Goal: Task Accomplishment & Management: Manage account settings

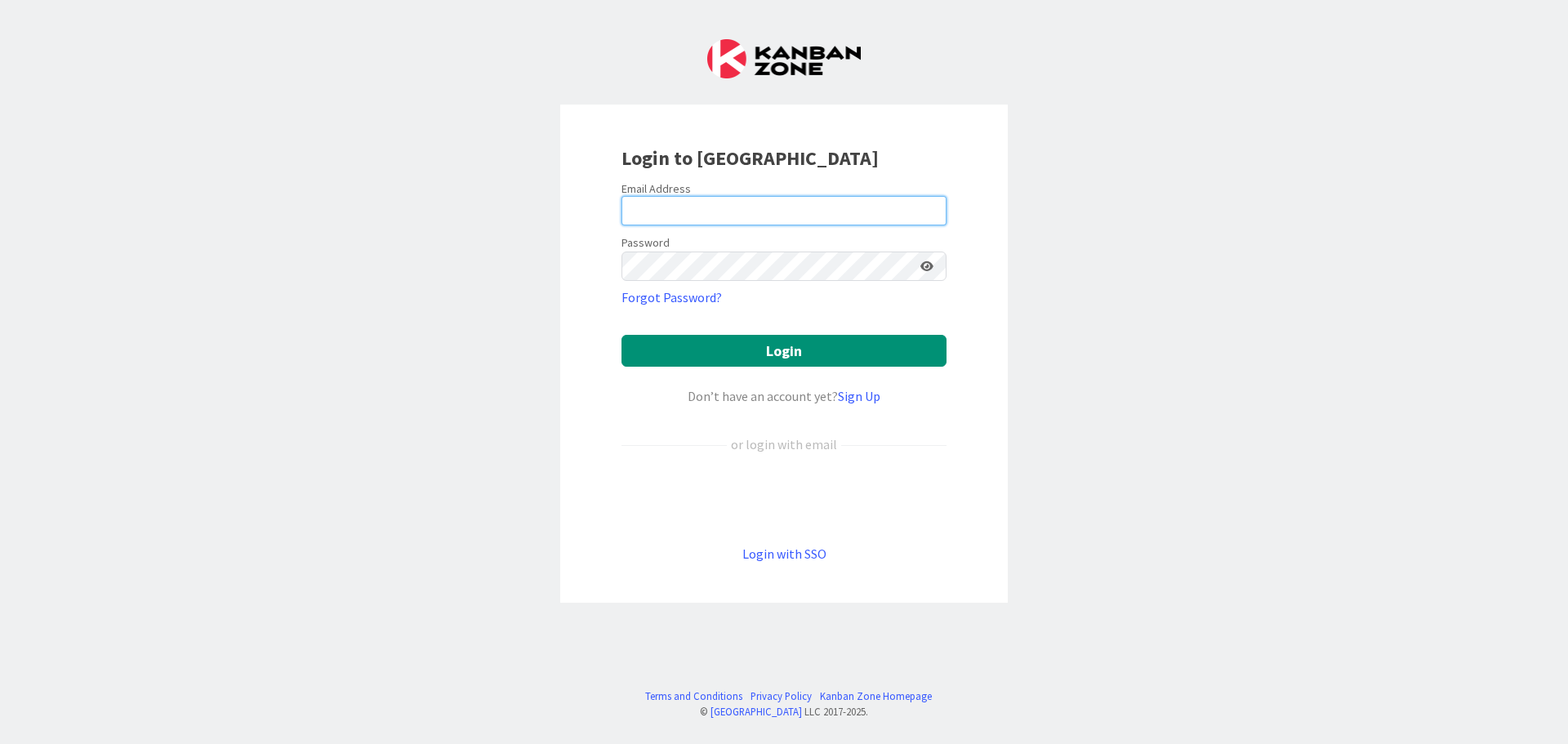
type input "[EMAIL_ADDRESS][DOMAIN_NAME]"
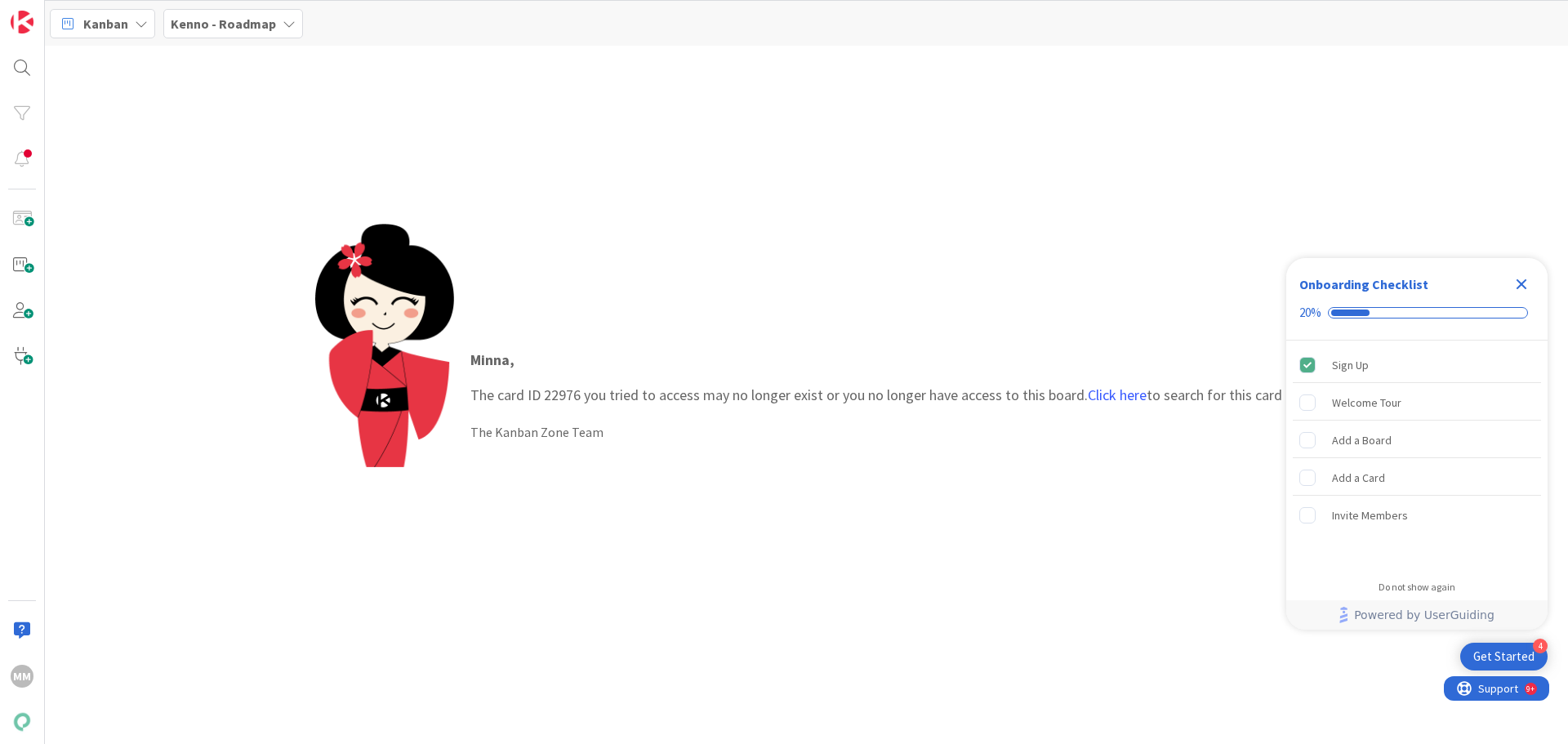
click at [1519, 281] on icon "Close Checklist" at bounding box center [1522, 285] width 11 height 11
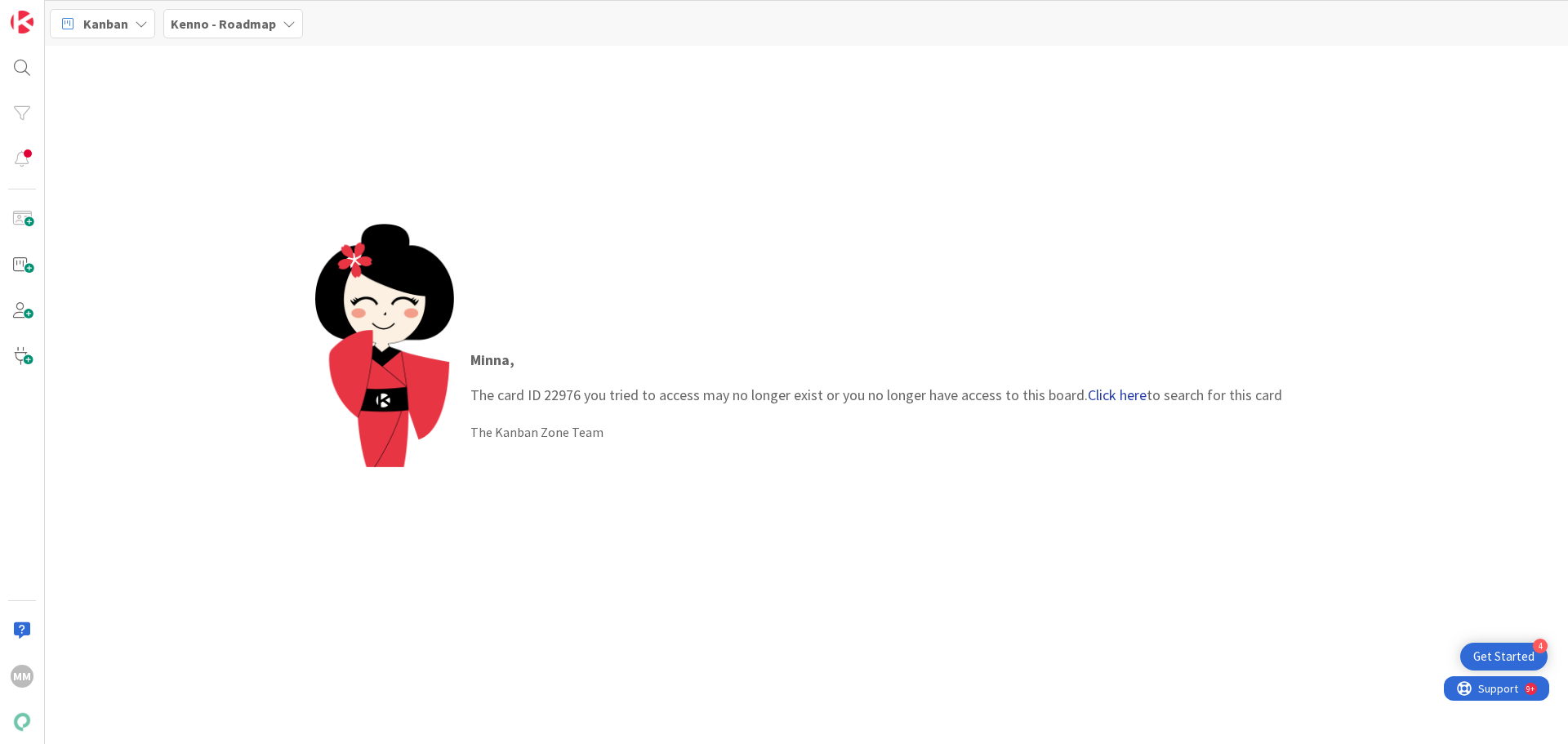
click at [1129, 391] on link "Click here" at bounding box center [1117, 394] width 58 height 19
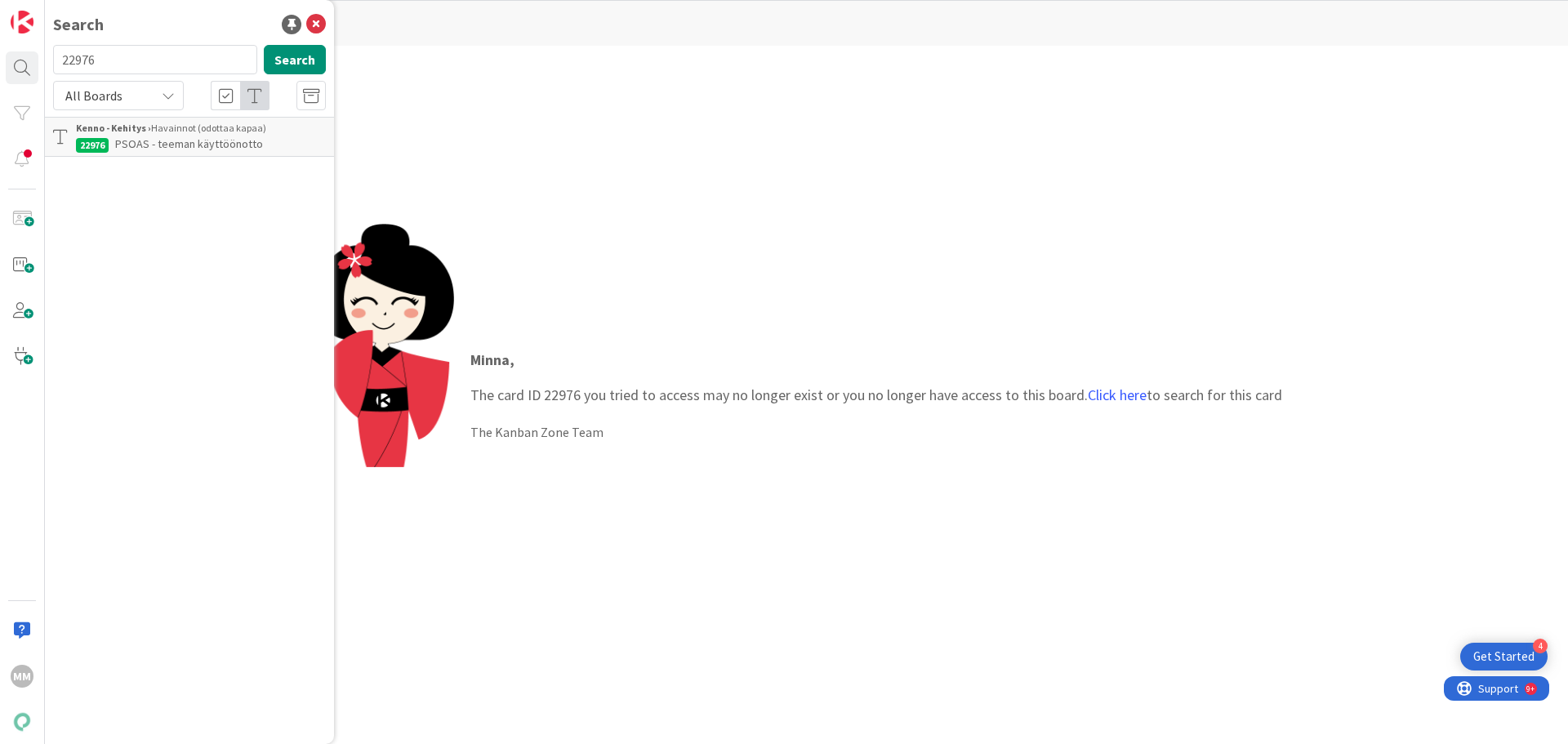
click at [197, 144] on span "PSOAS - teeman käyttöönotto" at bounding box center [189, 144] width 147 height 14
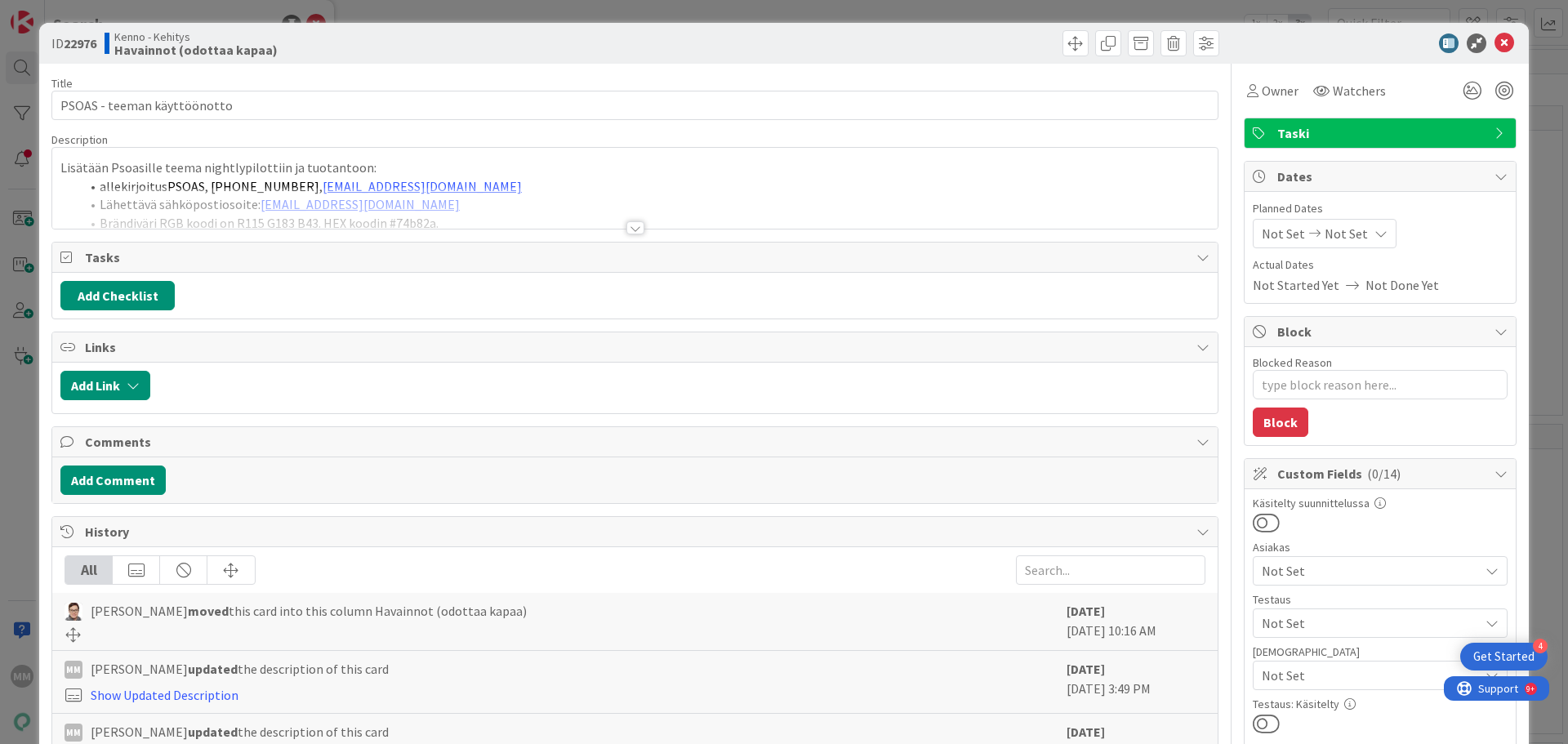
click at [627, 231] on div at bounding box center [636, 227] width 18 height 13
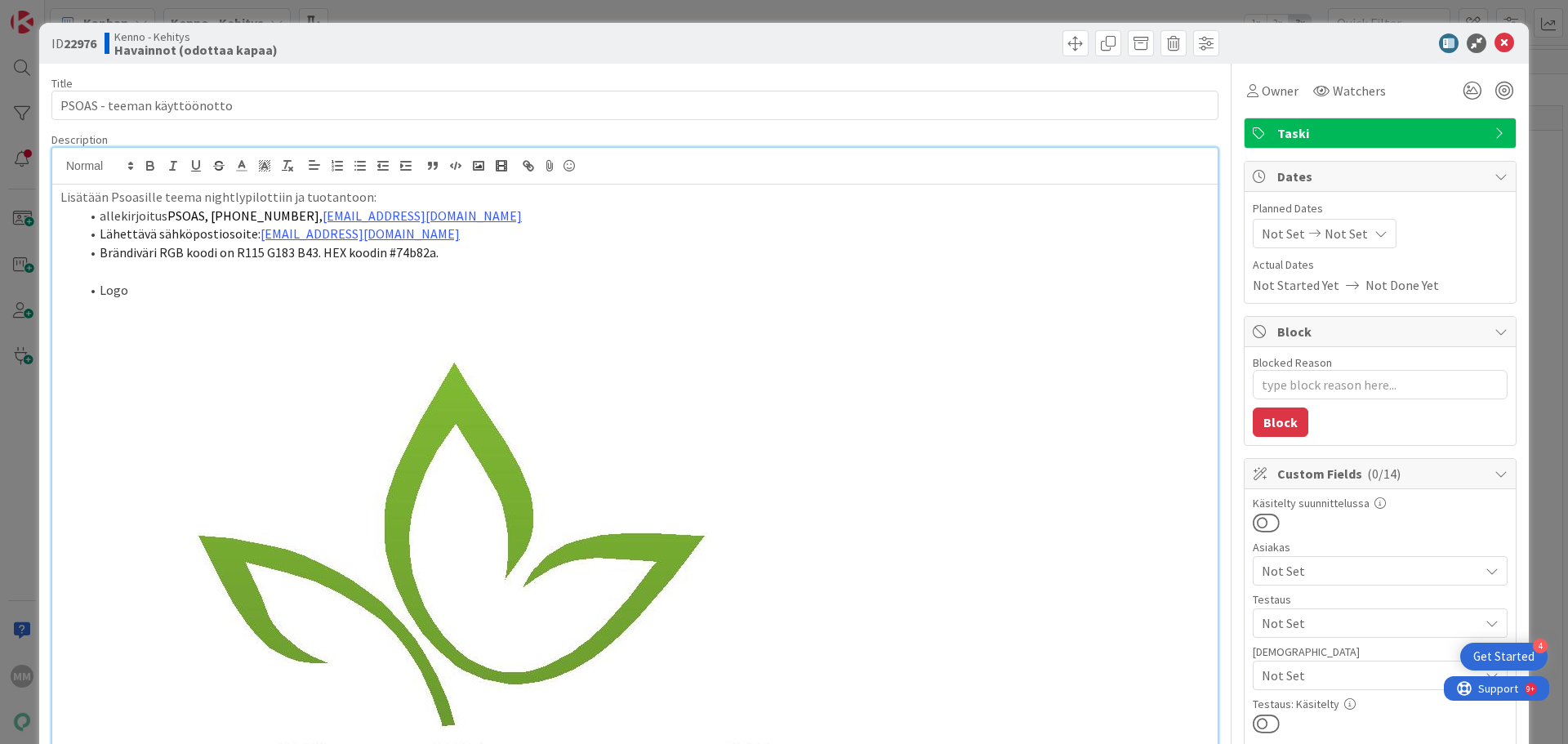
type textarea "x"
click at [1065, 42] on span at bounding box center [1075, 43] width 26 height 26
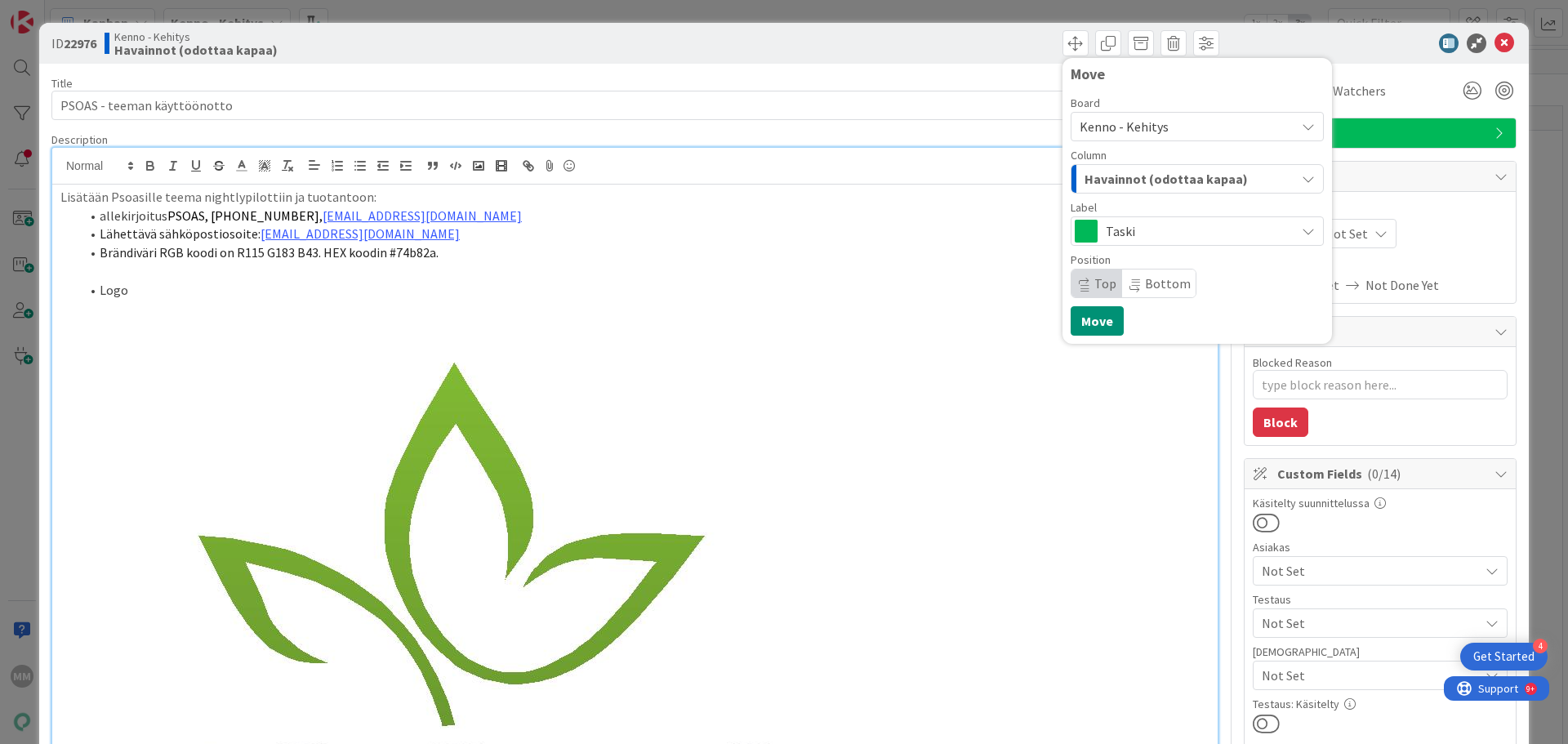
click at [1219, 125] on span "Kenno - Kehitys" at bounding box center [1183, 126] width 208 height 22
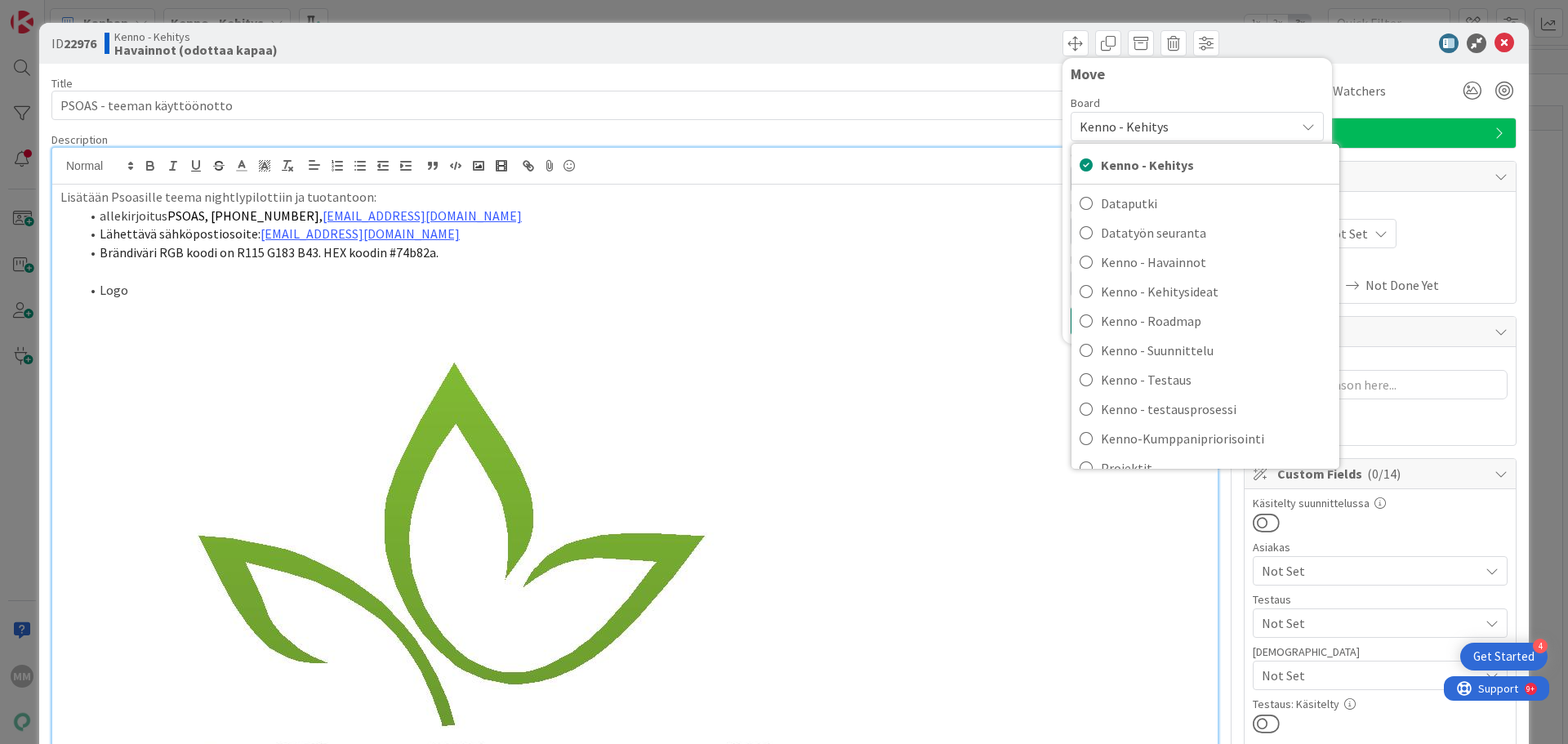
click at [284, 282] on li "Logo" at bounding box center [645, 289] width 1129 height 19
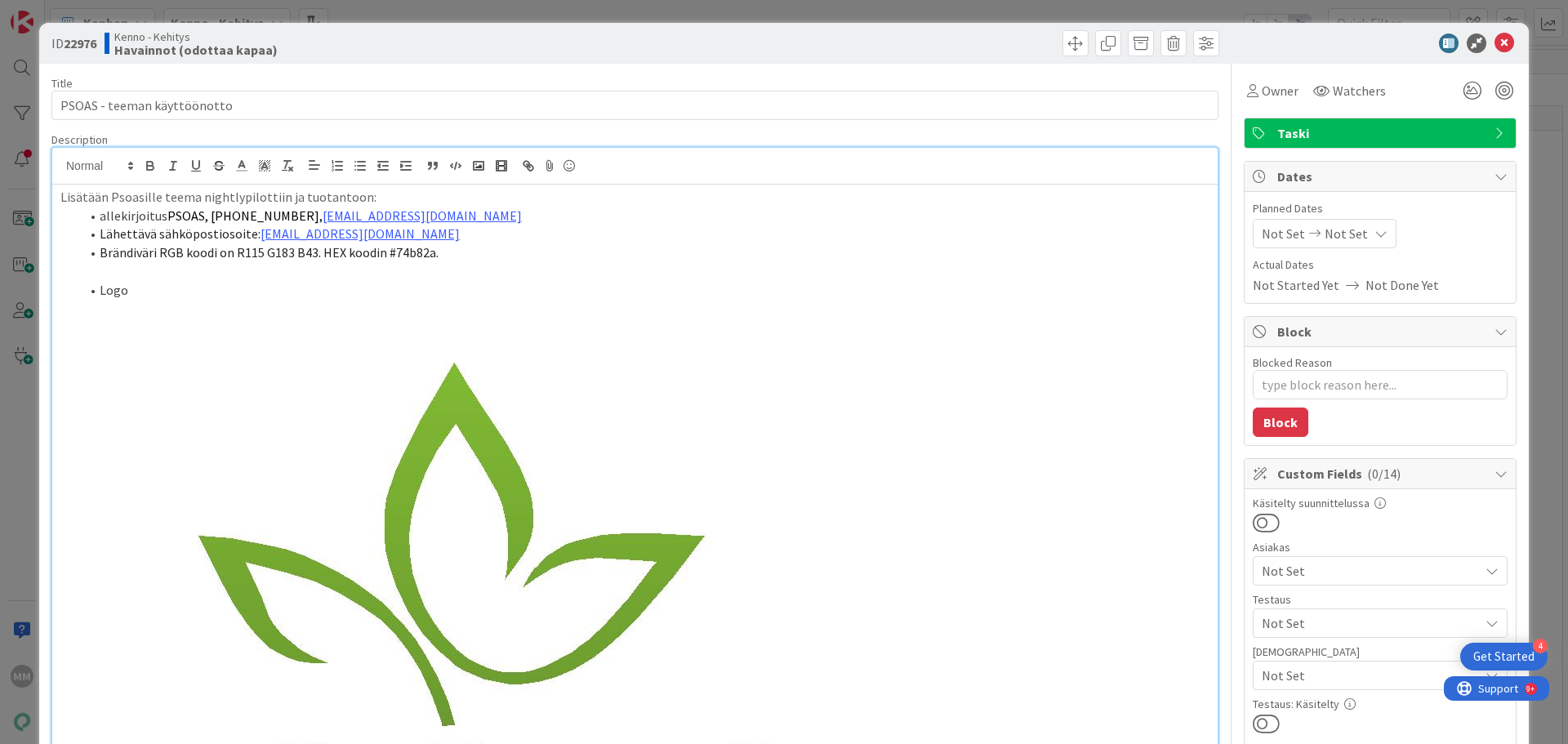
click at [87, 193] on p "Lisätään Psoasille teema nightlypilottiin ja tuotantoon:" at bounding box center [635, 197] width 1149 height 19
click at [388, 196] on p "Lisätään Psoasille teema nightlypilottiin ja tuotantoon:" at bounding box center [635, 197] width 1149 height 19
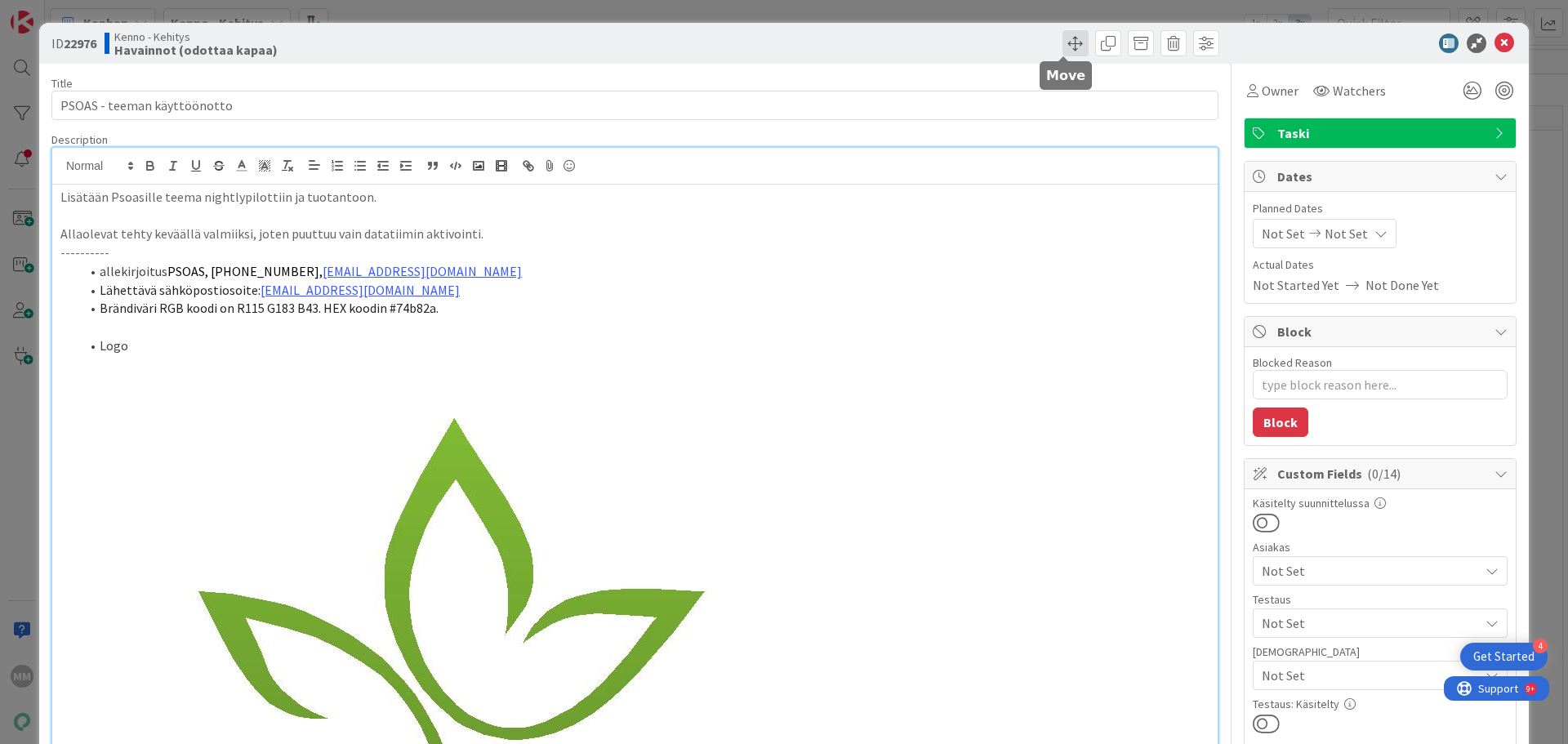
click at [1063, 39] on span at bounding box center [1075, 43] width 26 height 26
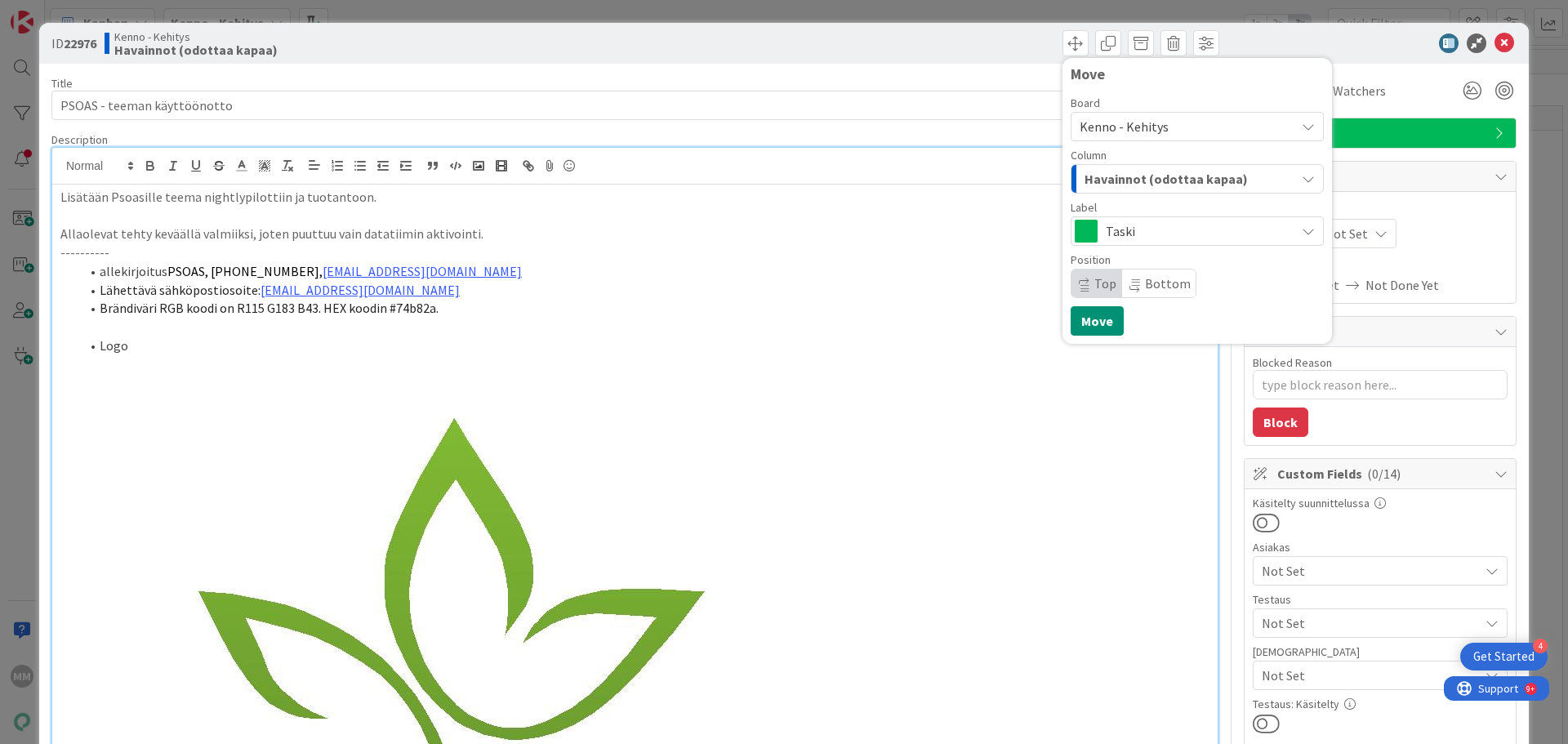
click at [1161, 117] on span "Kenno - Kehitys" at bounding box center [1183, 126] width 208 height 22
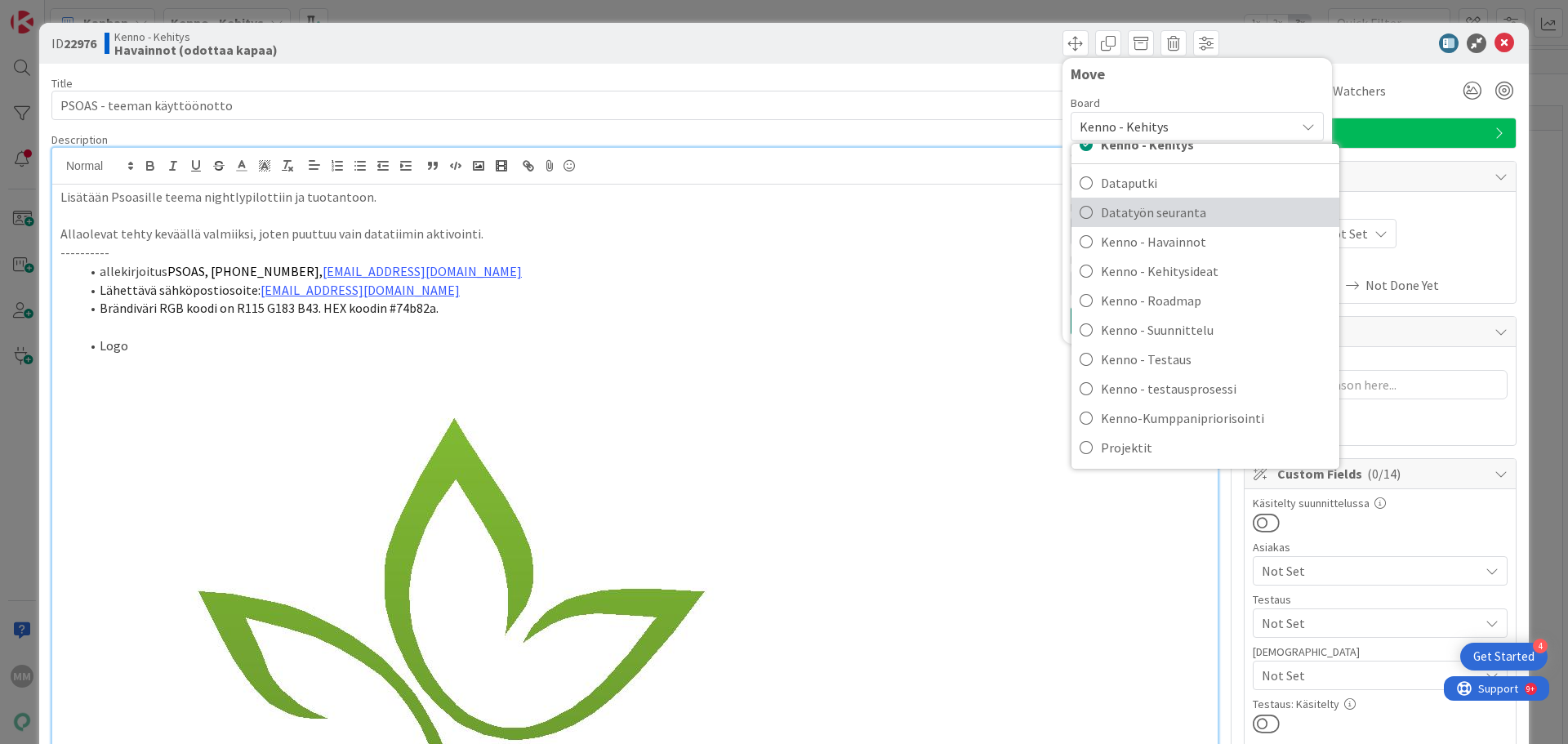
click at [1152, 211] on span "Datatyön seuranta" at bounding box center [1216, 212] width 230 height 24
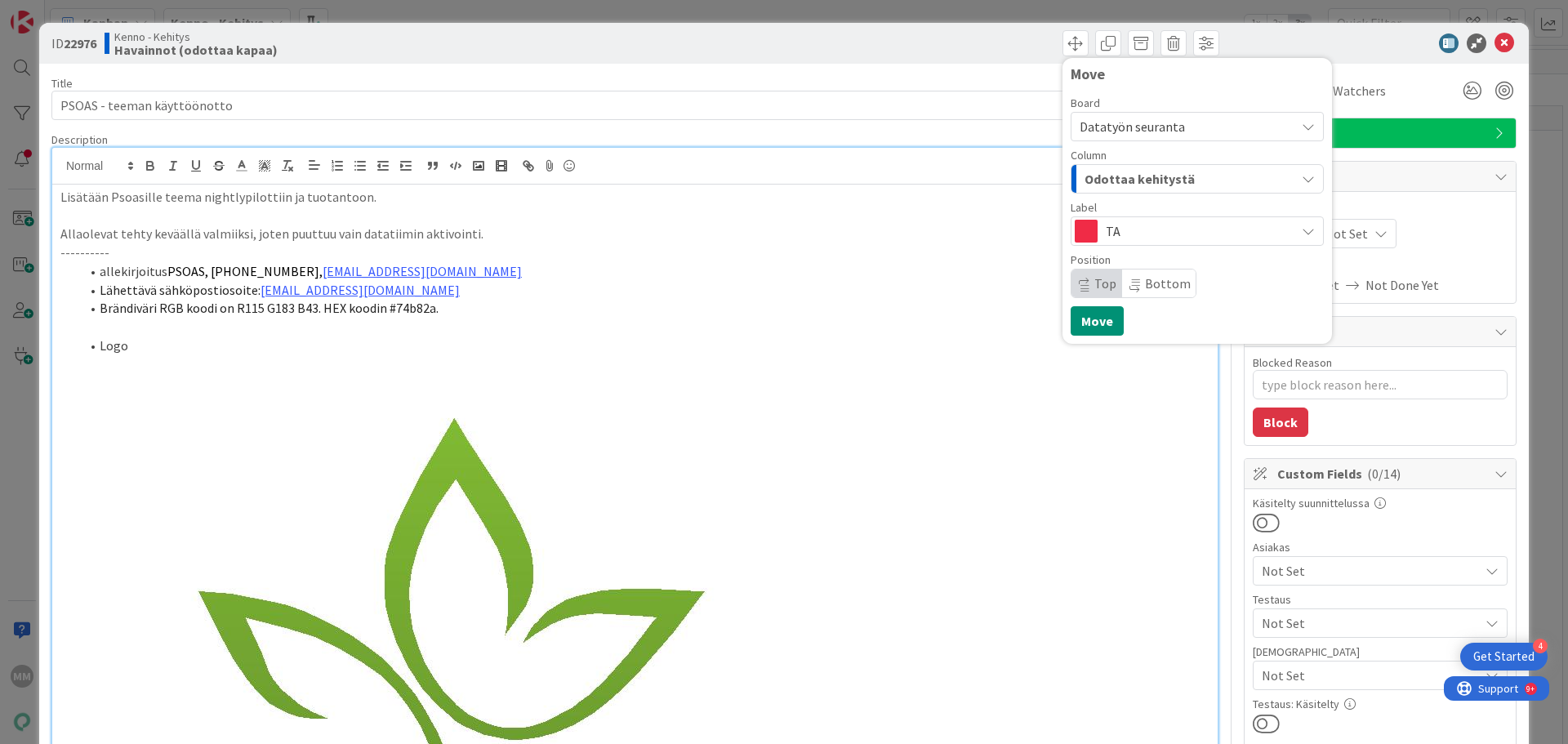
click at [1161, 239] on span "TA" at bounding box center [1197, 230] width 182 height 22
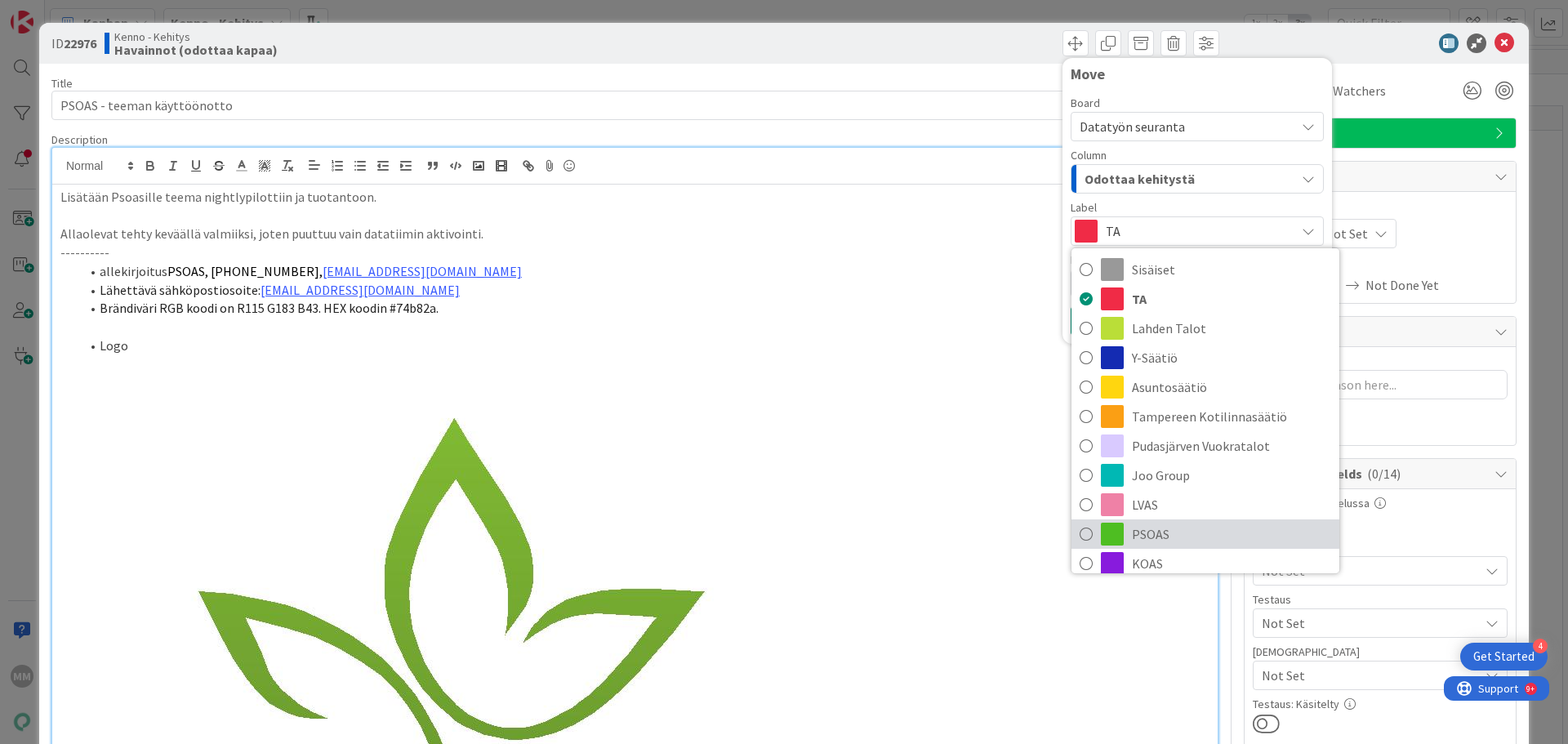
click at [1186, 531] on span "PSOAS" at bounding box center [1232, 533] width 200 height 24
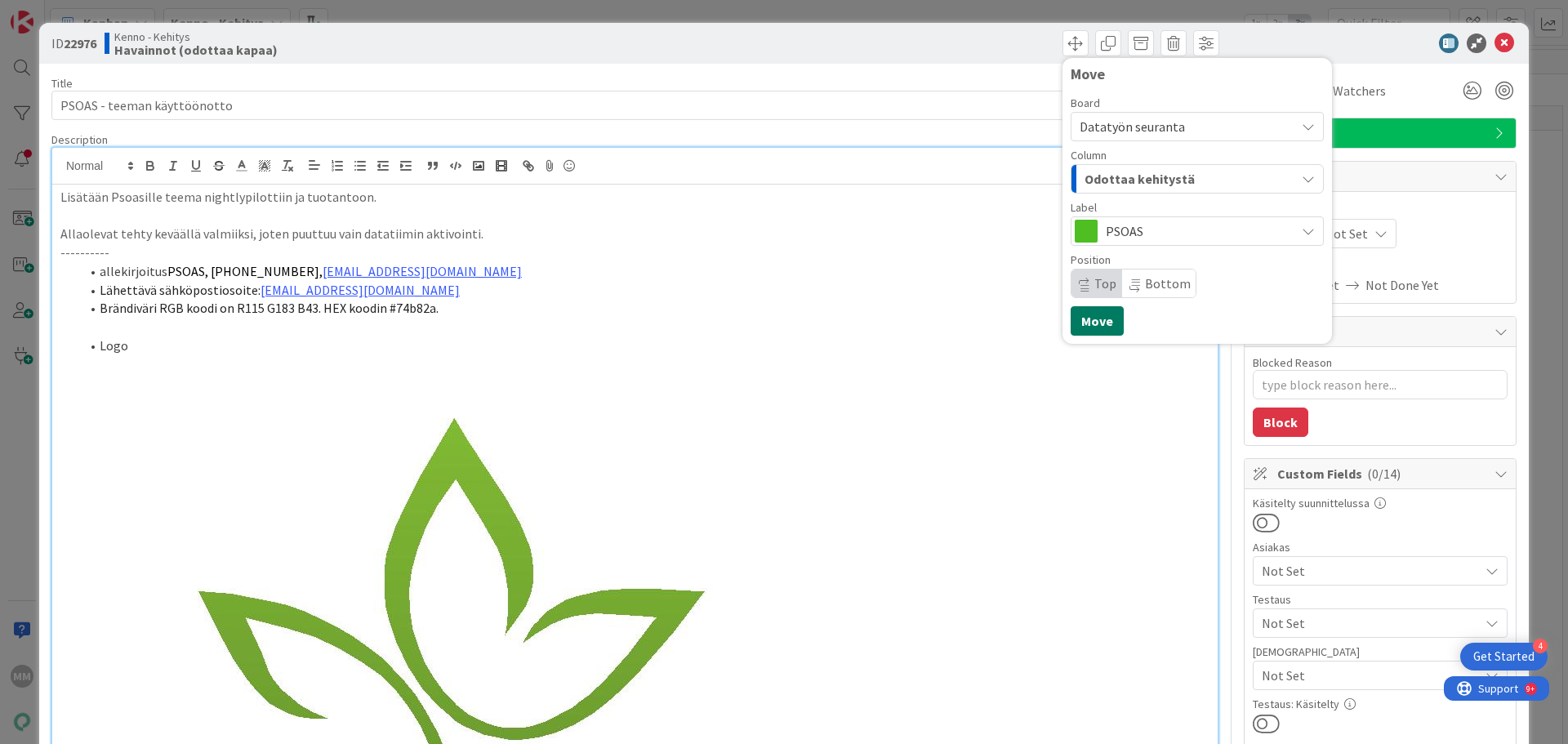
click at [1087, 324] on button "Move" at bounding box center [1097, 321] width 53 height 30
type textarea "x"
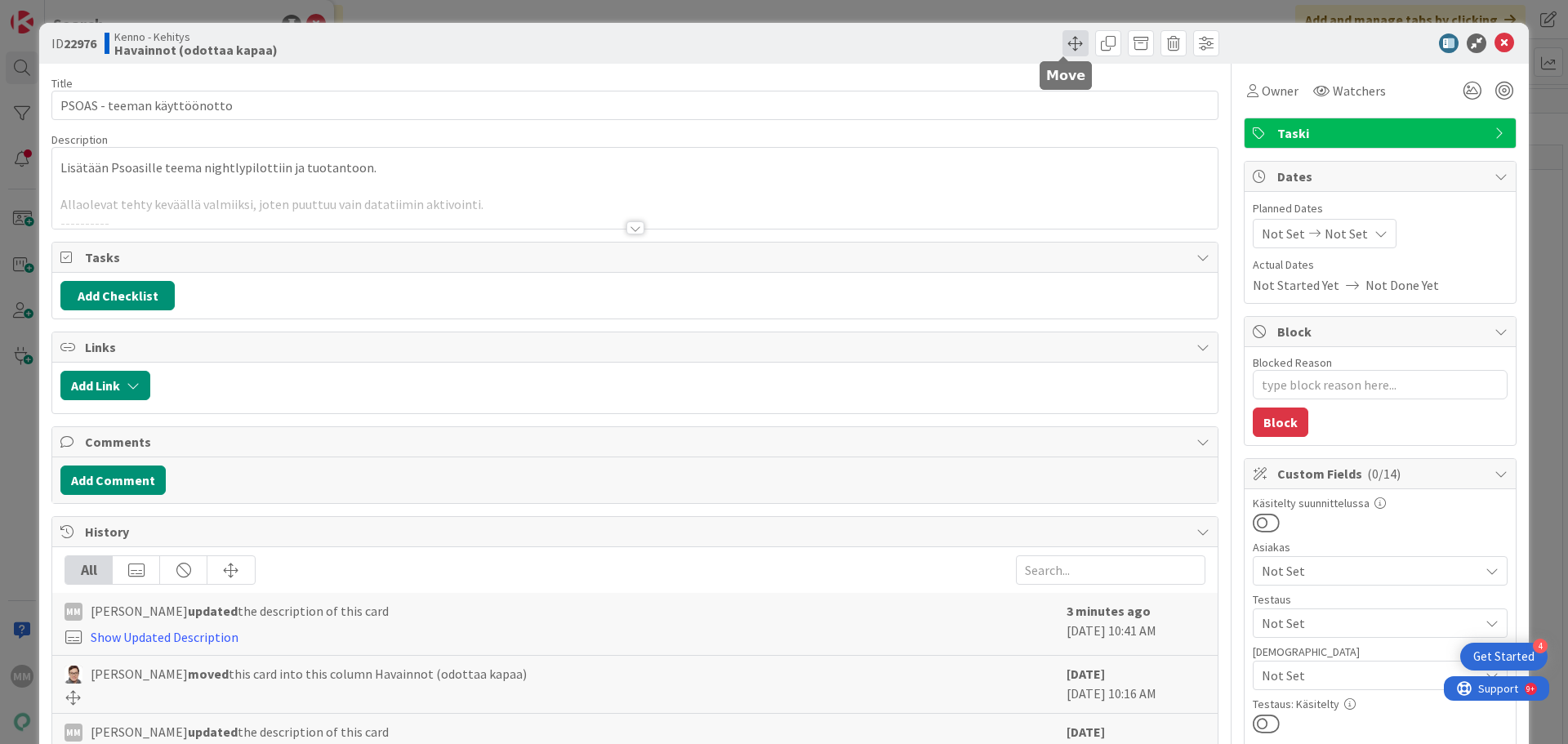
click at [1063, 40] on span at bounding box center [1075, 43] width 26 height 26
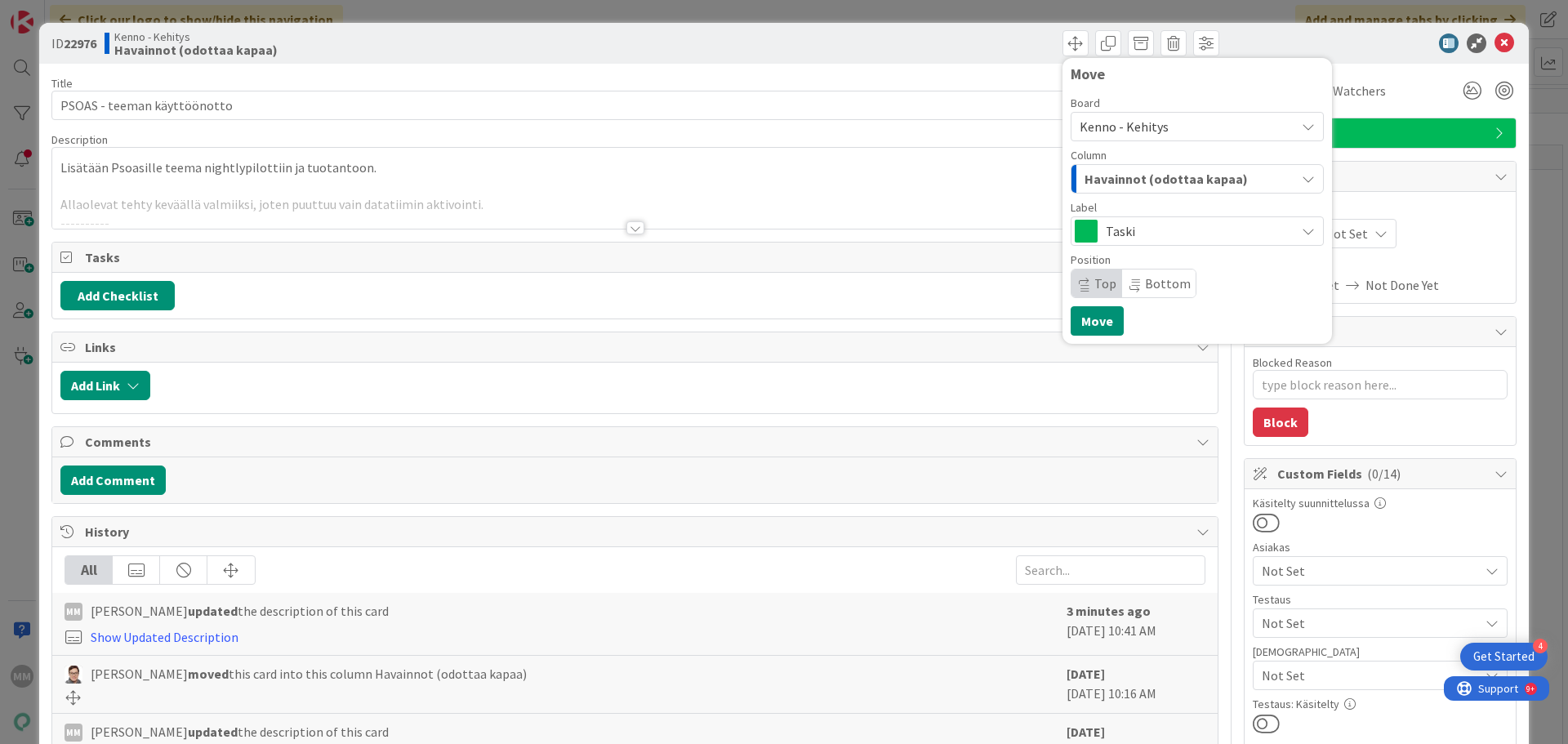
click at [1166, 125] on span "Kenno - Kehitys" at bounding box center [1183, 126] width 208 height 22
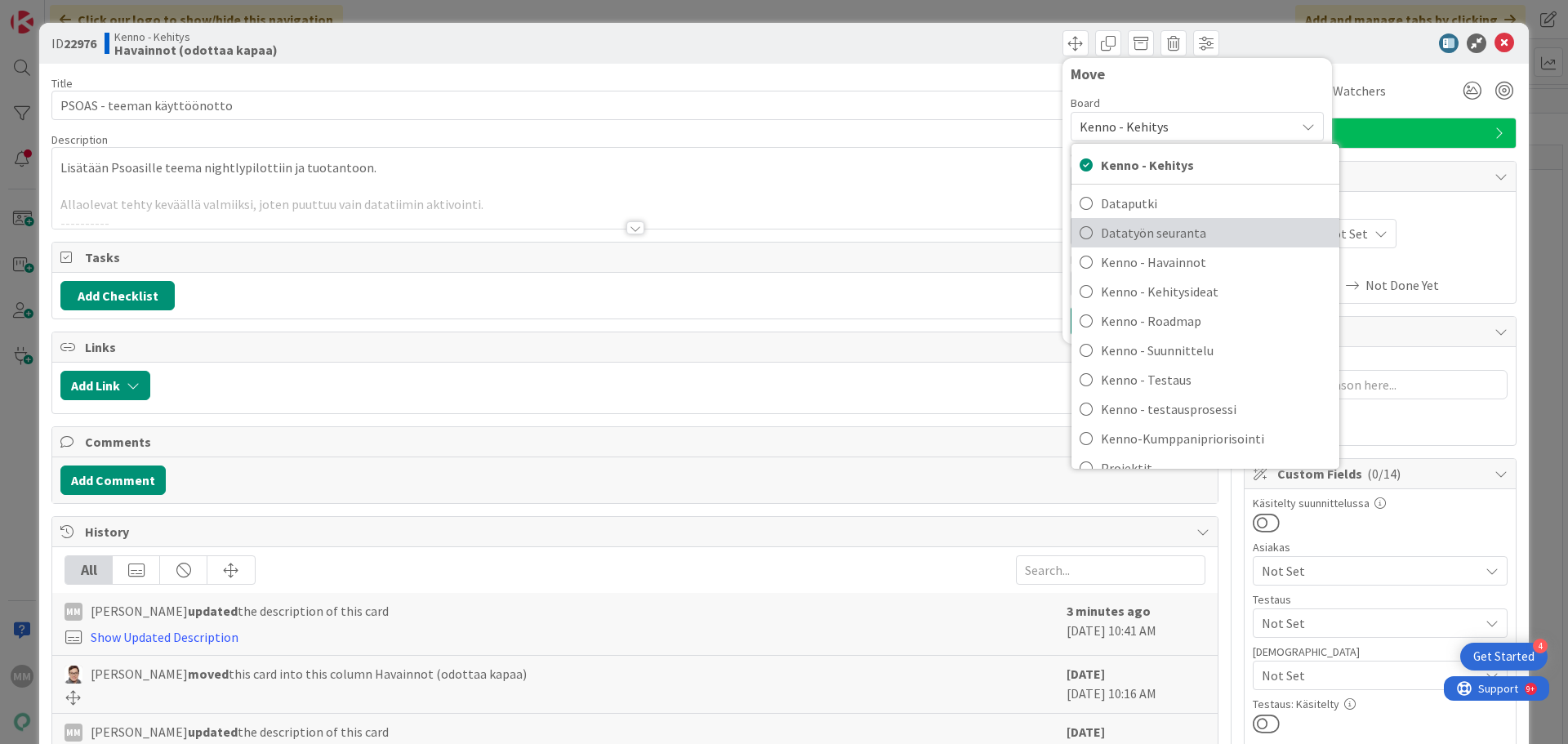
click at [1160, 232] on span "Datatyön seuranta" at bounding box center [1216, 232] width 230 height 24
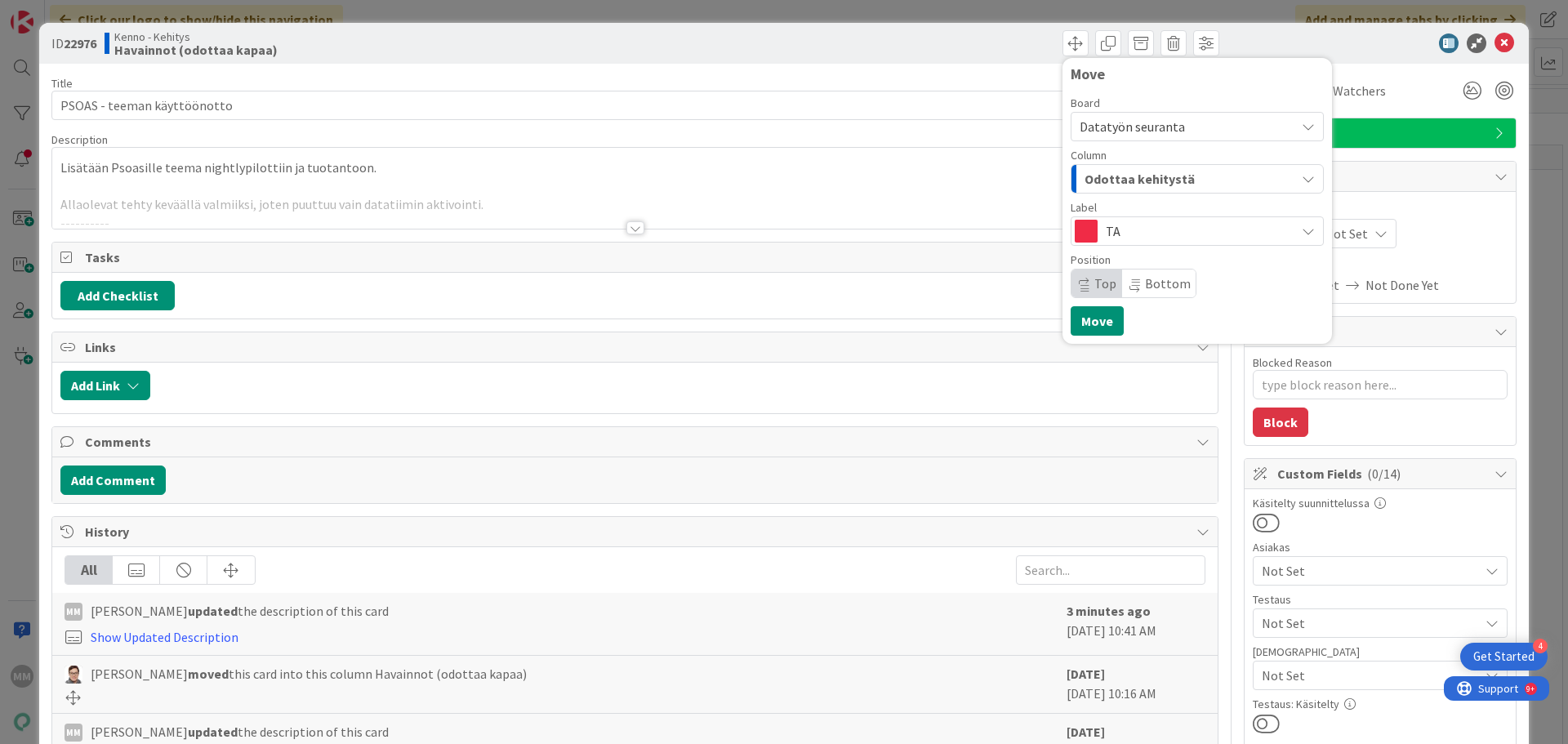
click at [1144, 180] on span "Odottaa kehitystä" at bounding box center [1139, 179] width 111 height 22
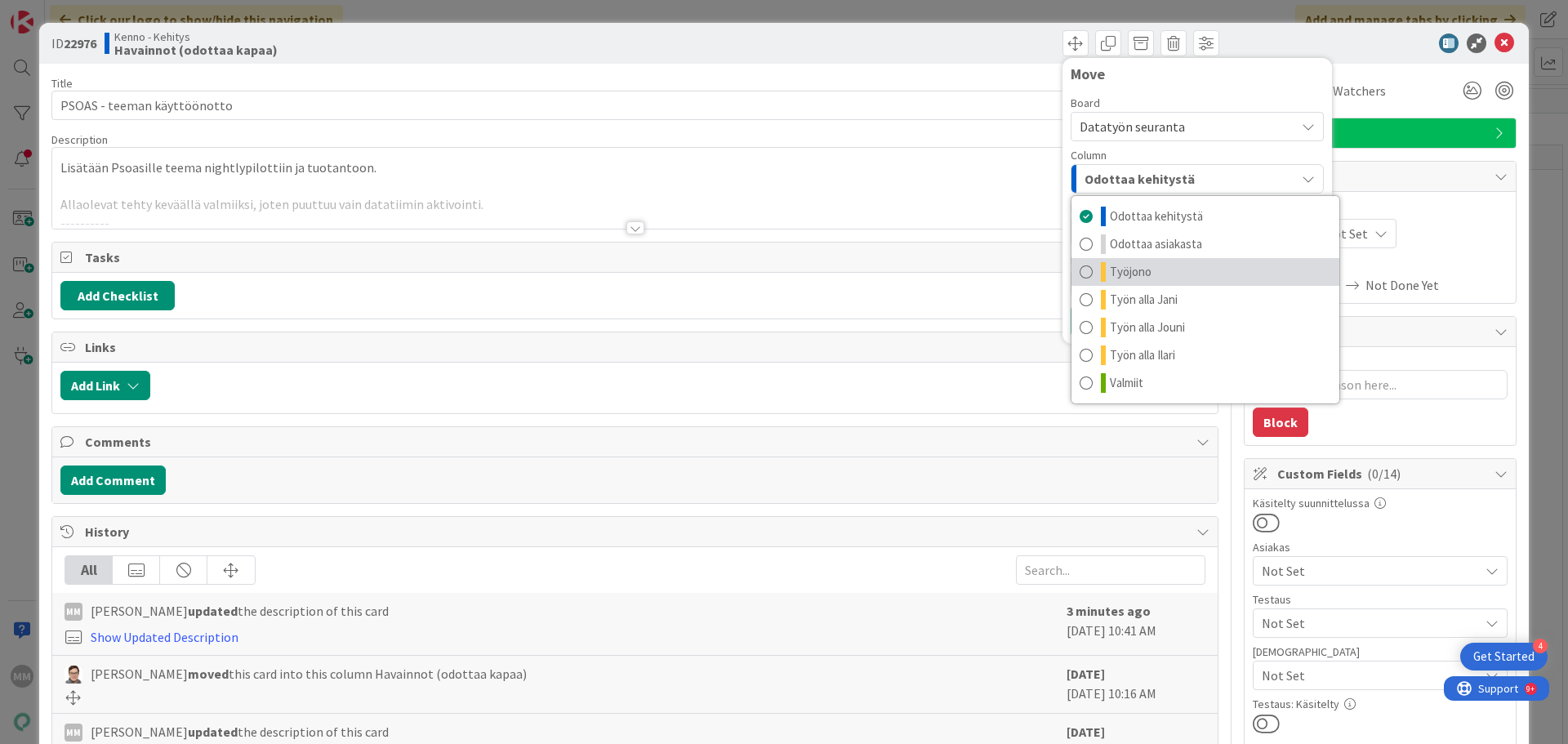
click at [1149, 266] on link "Työjono" at bounding box center [1206, 271] width 268 height 28
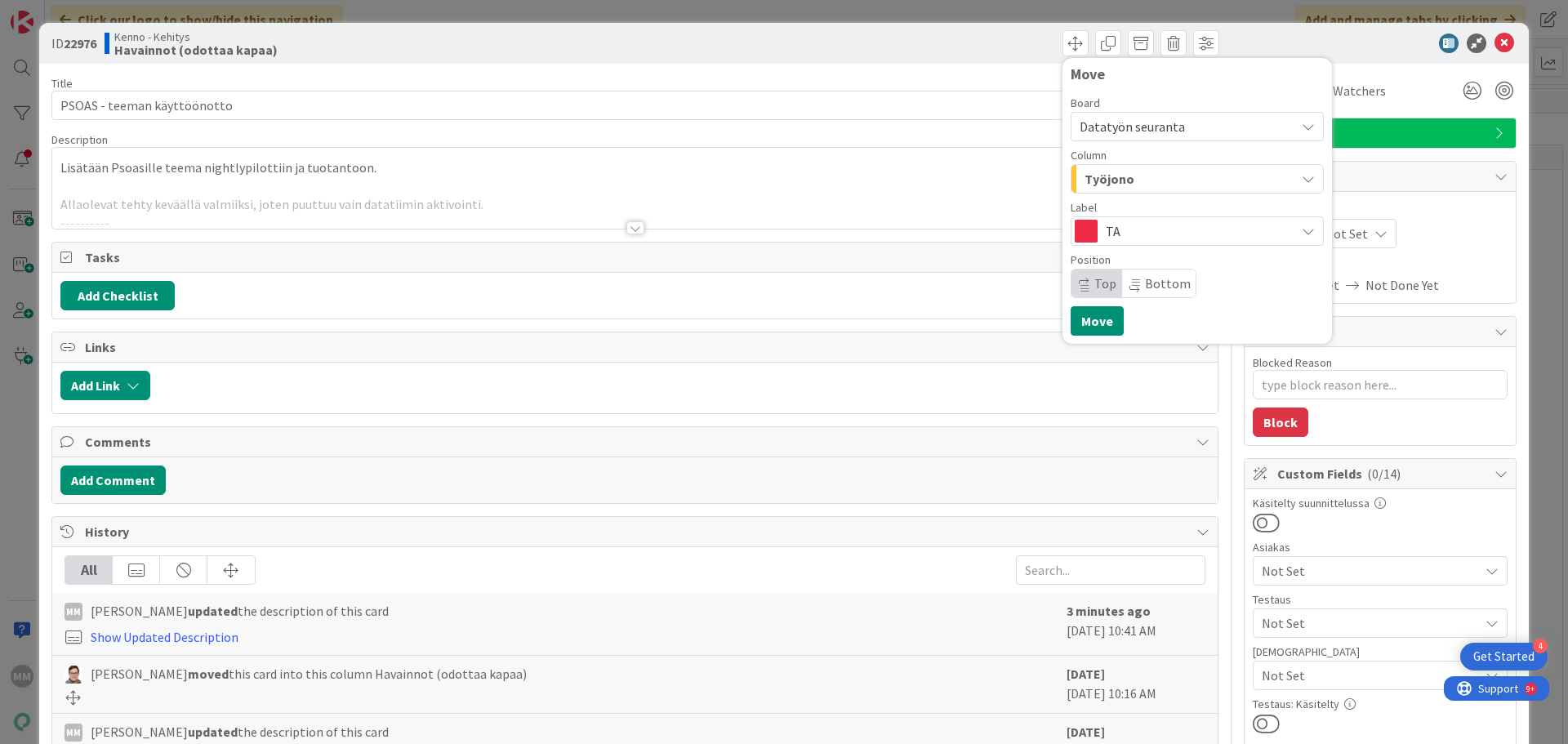
click at [1144, 232] on span "TA" at bounding box center [1197, 230] width 182 height 22
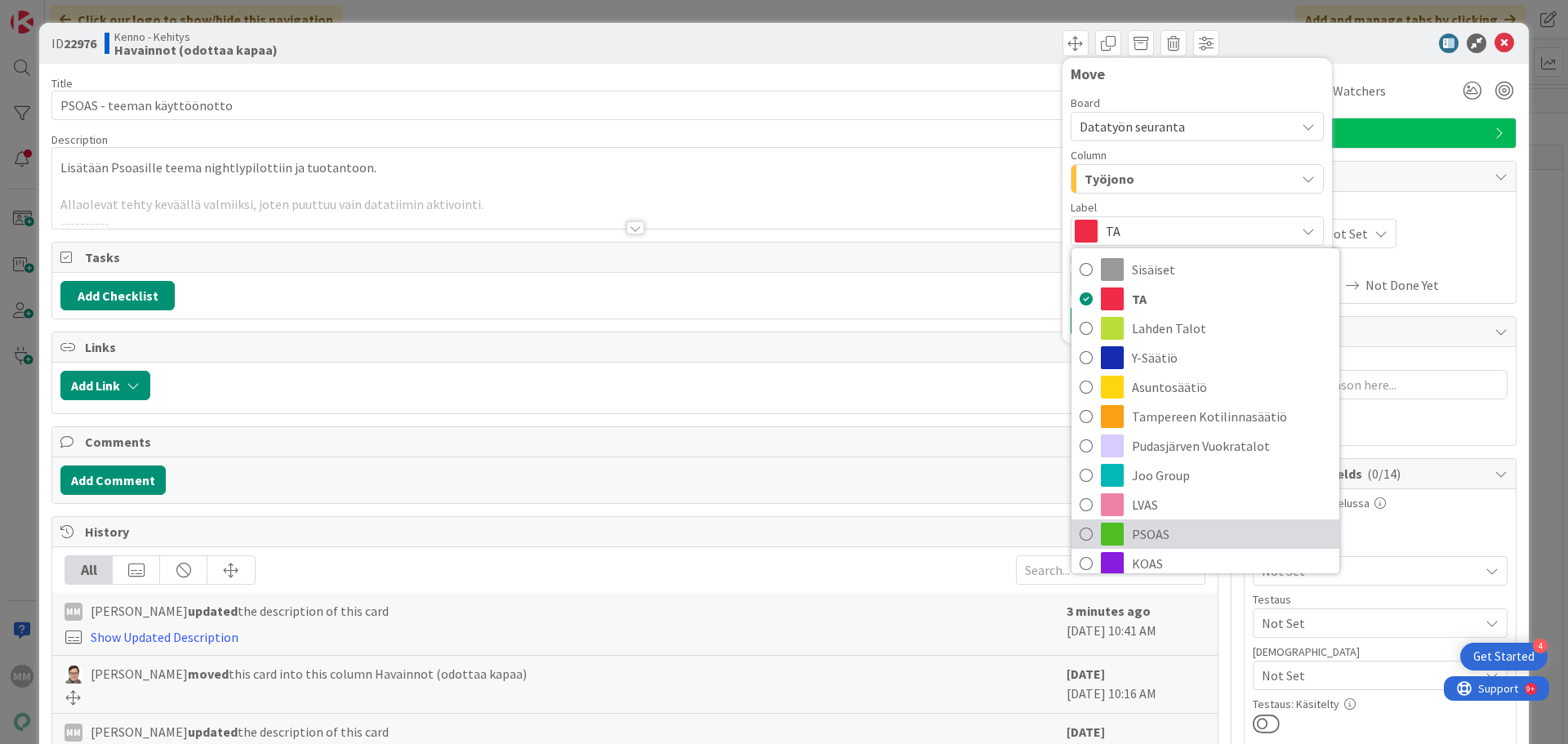
click at [1153, 527] on span "PSOAS" at bounding box center [1232, 533] width 200 height 24
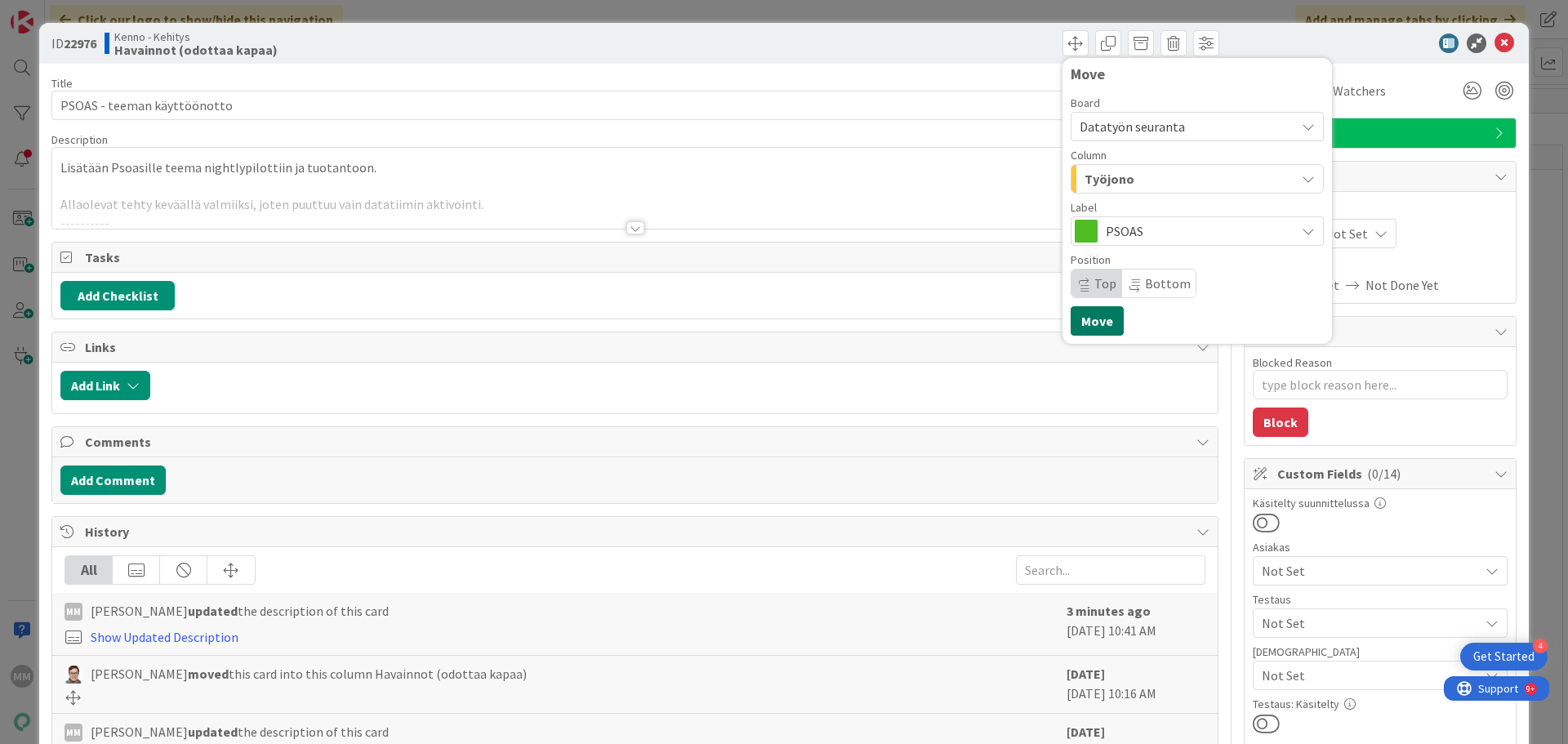
click at [1073, 323] on button "Move" at bounding box center [1097, 321] width 53 height 30
type textarea "x"
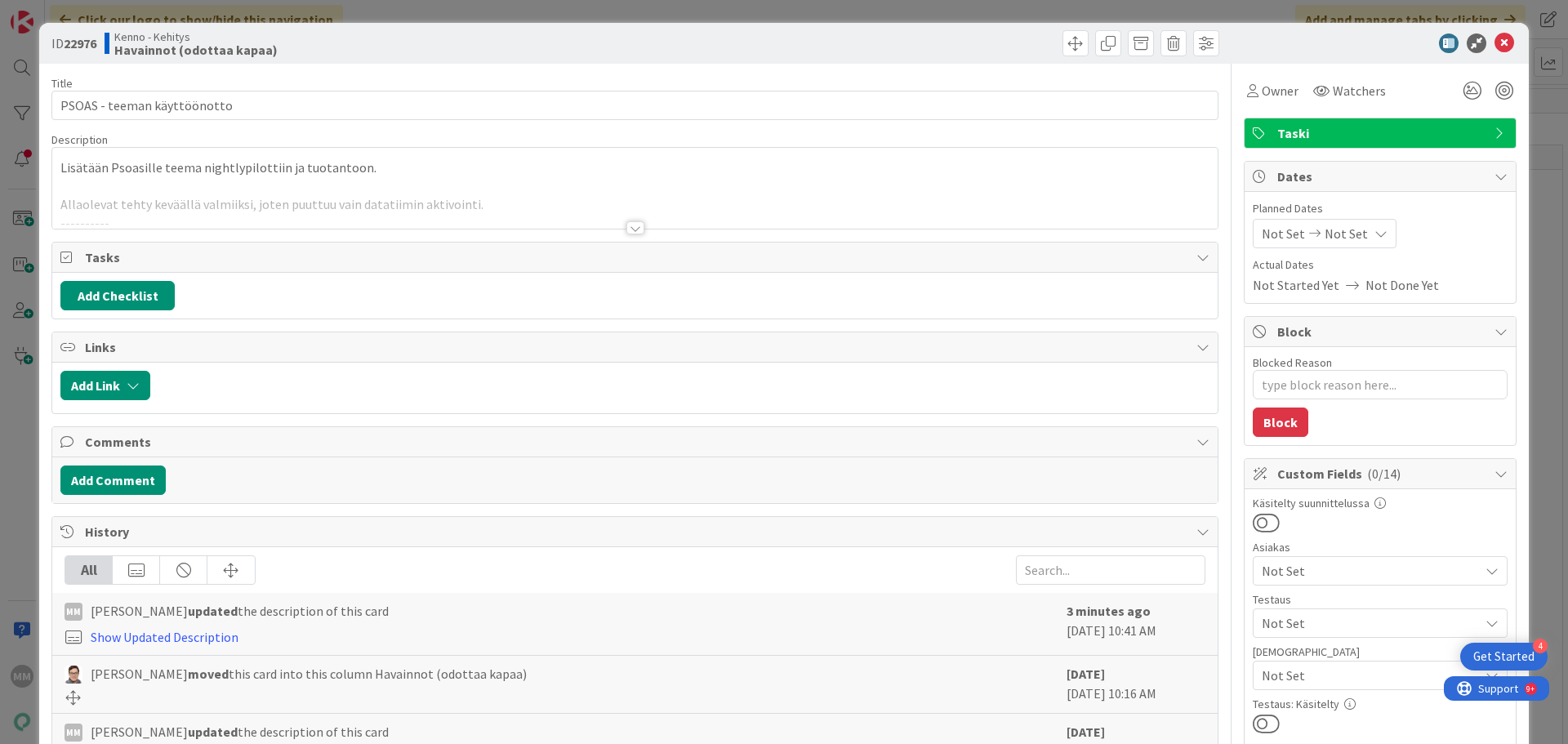
click at [1502, 43] on div at bounding box center [1372, 43] width 290 height 20
type textarea "x"
click at [1494, 40] on icon at bounding box center [1504, 43] width 20 height 20
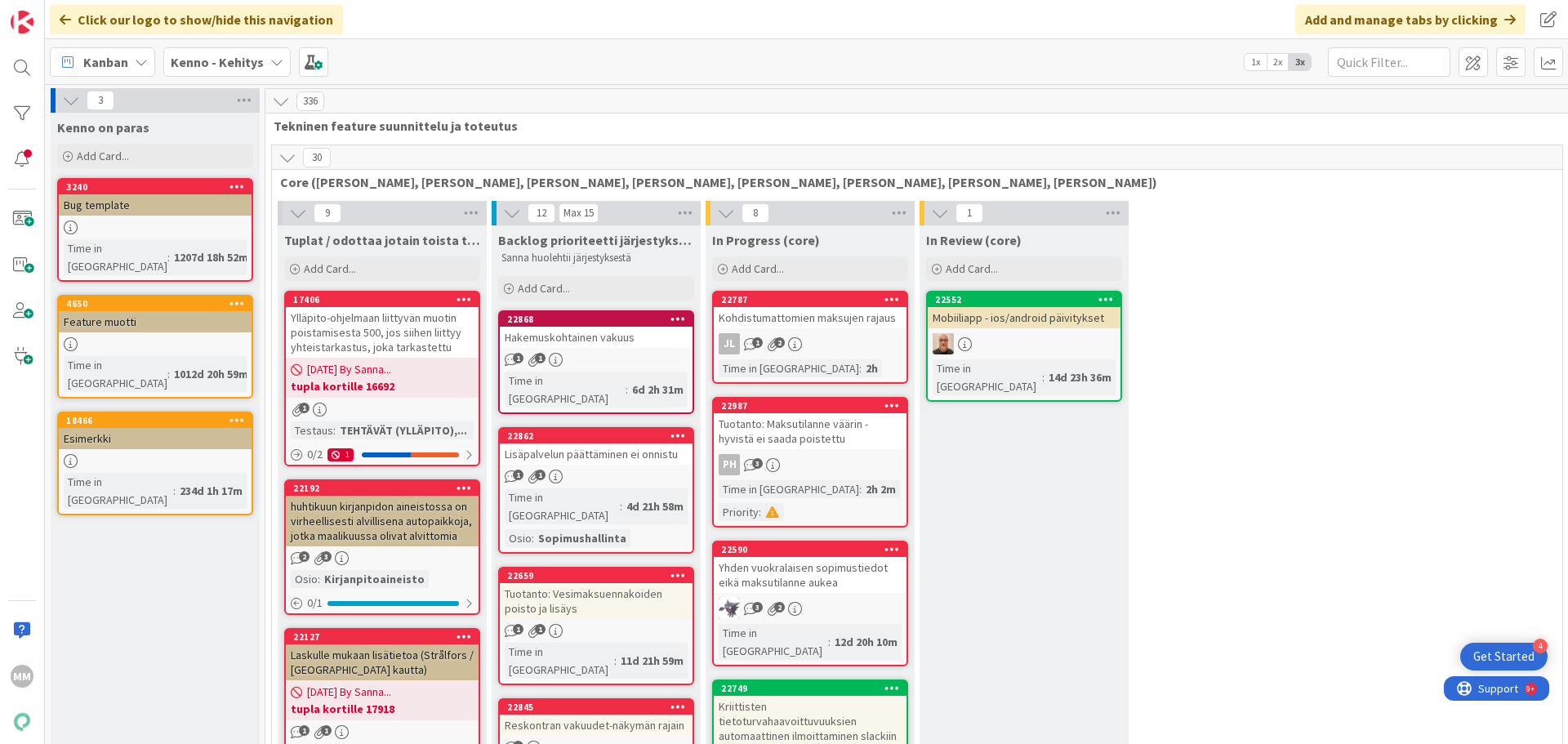
click at [227, 66] on b "Kenno - Kehitys" at bounding box center [218, 62] width 94 height 16
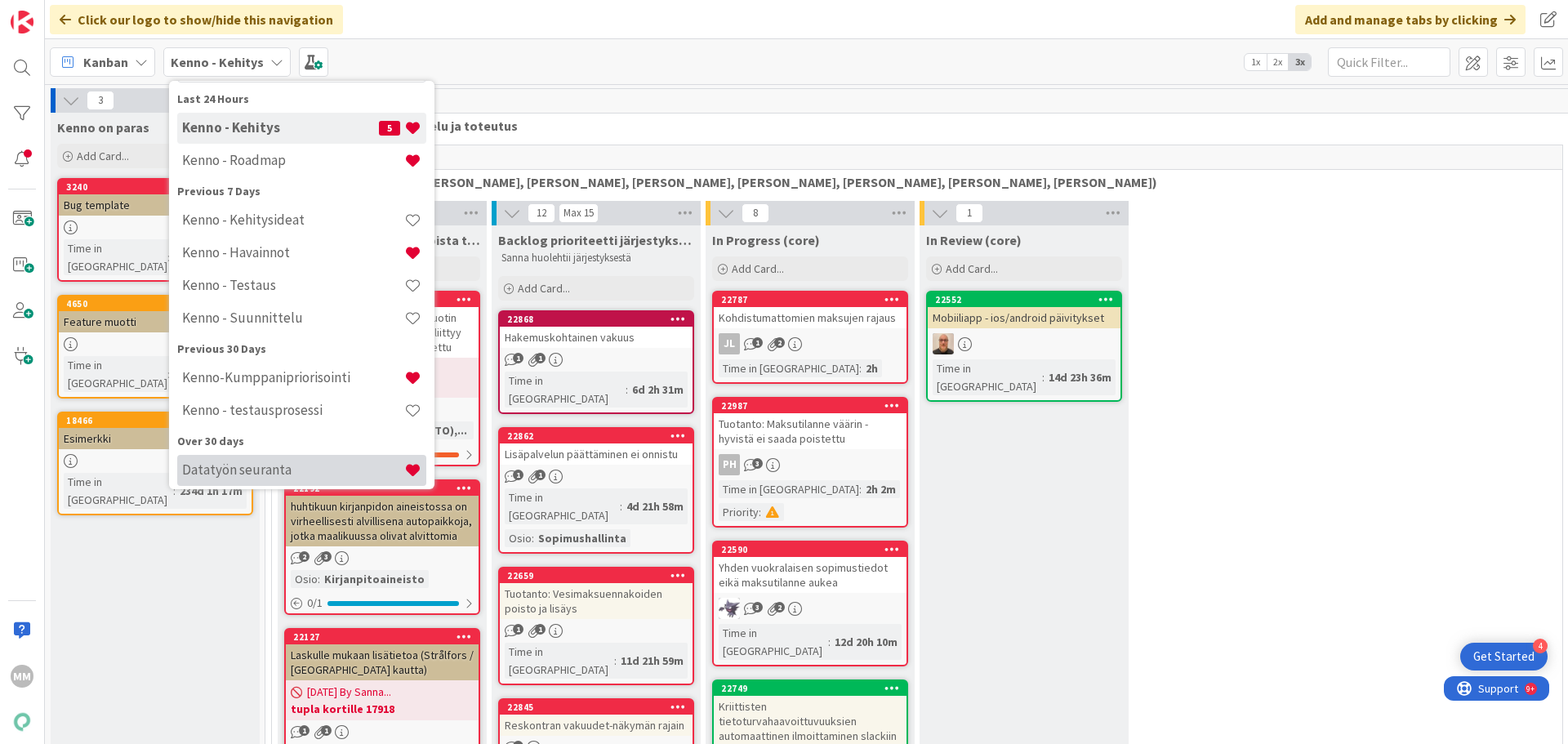
scroll to position [146, 0]
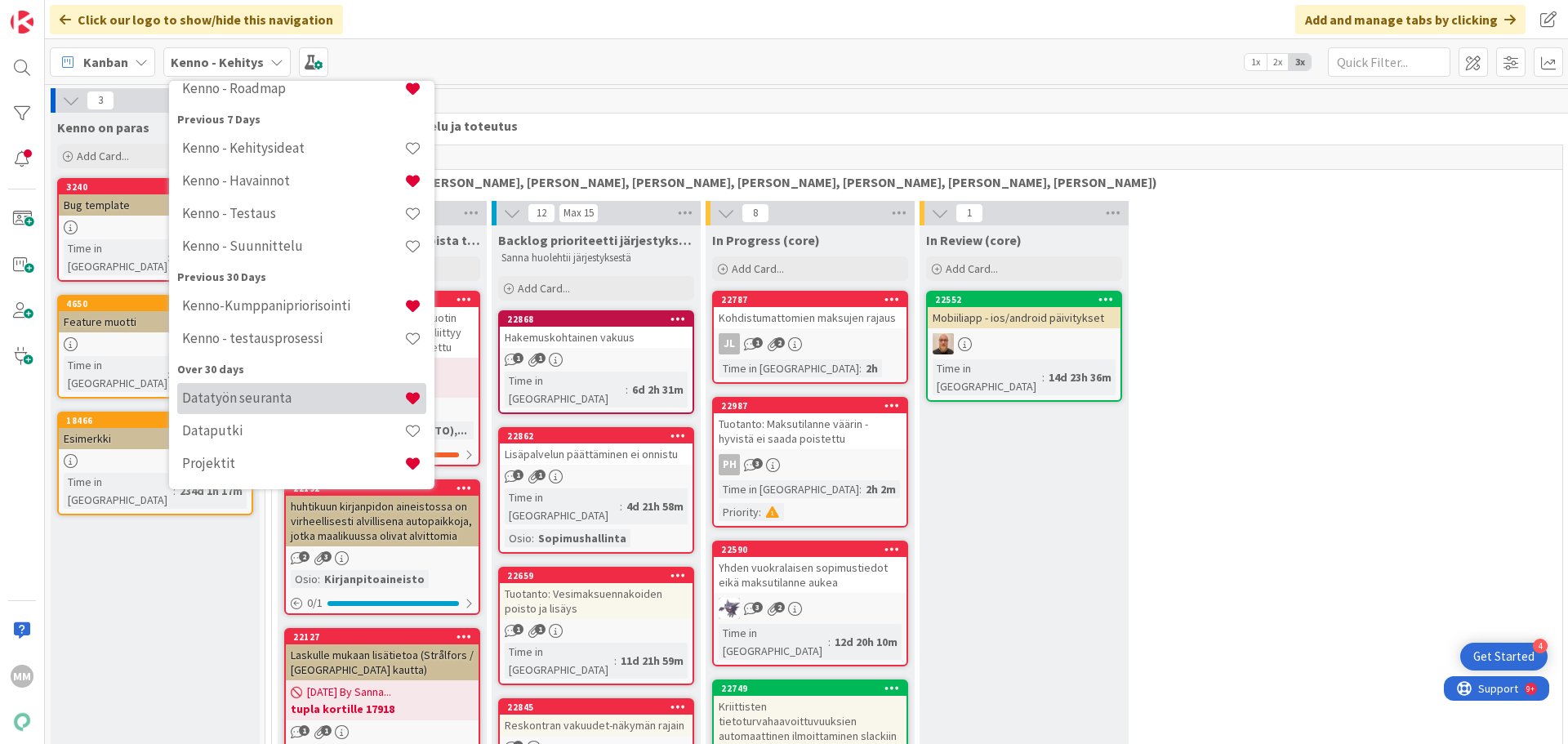
click at [322, 399] on h4 "Datatyön seuranta" at bounding box center [293, 397] width 222 height 16
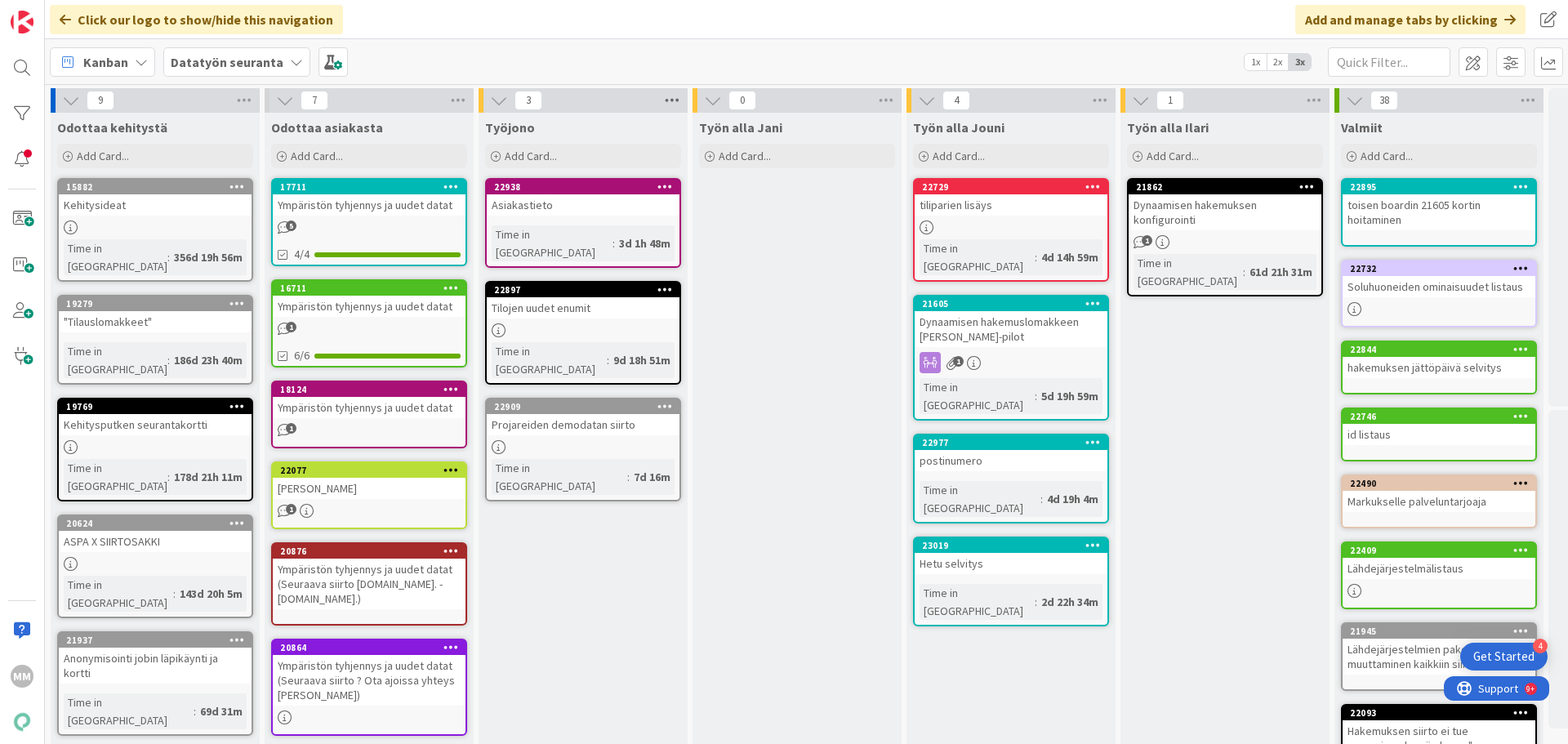
click at [670, 98] on icon at bounding box center [673, 100] width 22 height 24
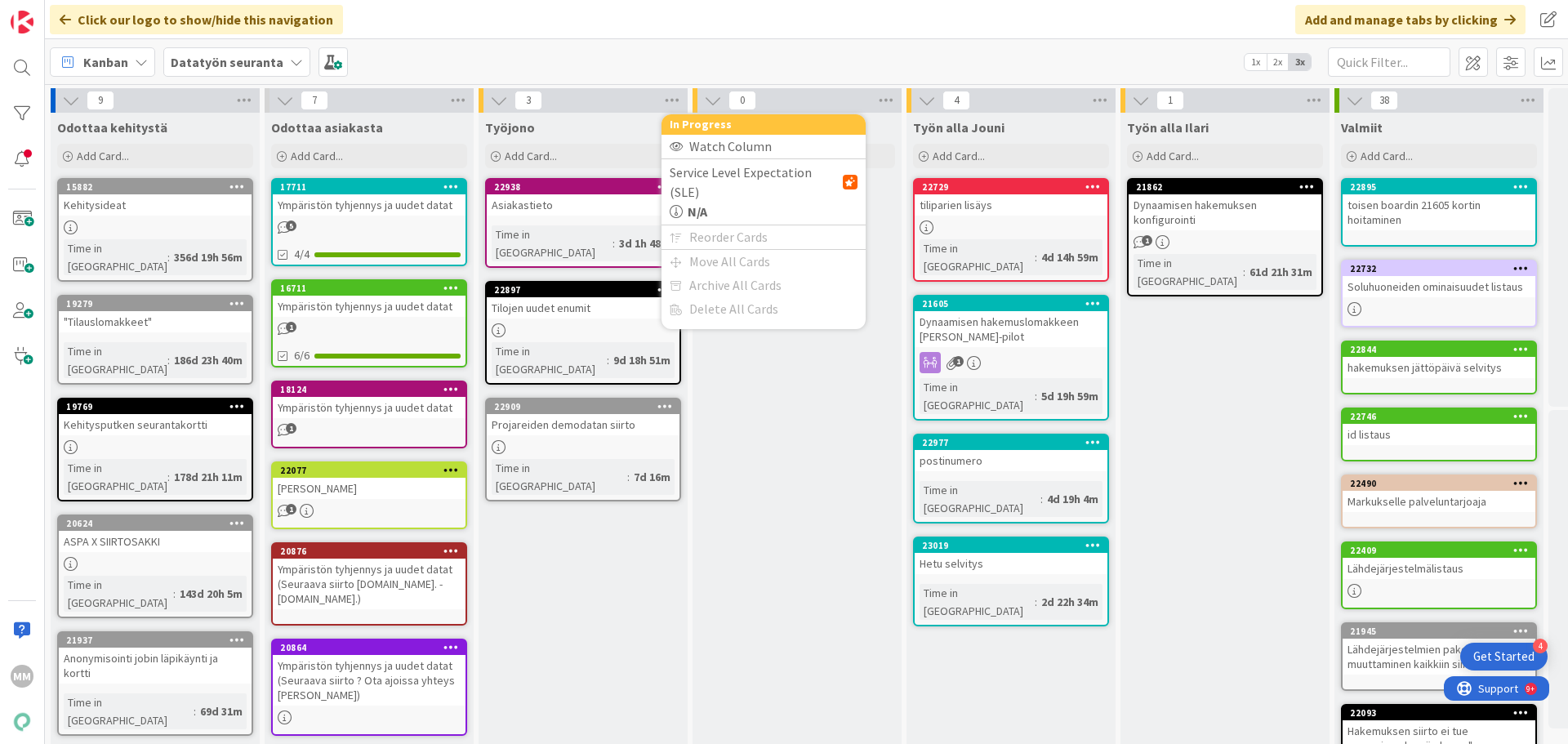
click at [600, 124] on div "Työjono" at bounding box center [584, 128] width 196 height 16
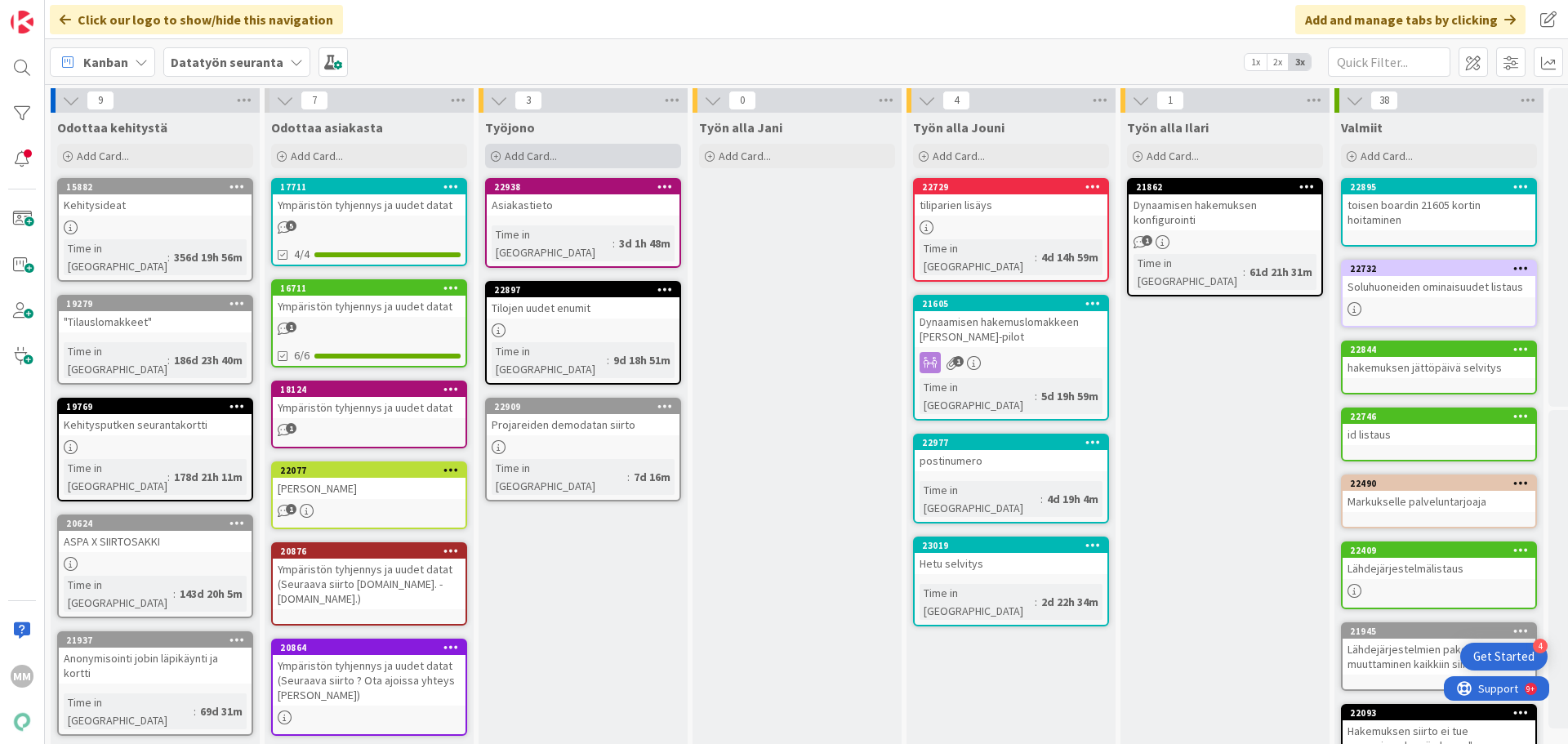
click at [517, 154] on span "Add Card..." at bounding box center [530, 155] width 52 height 14
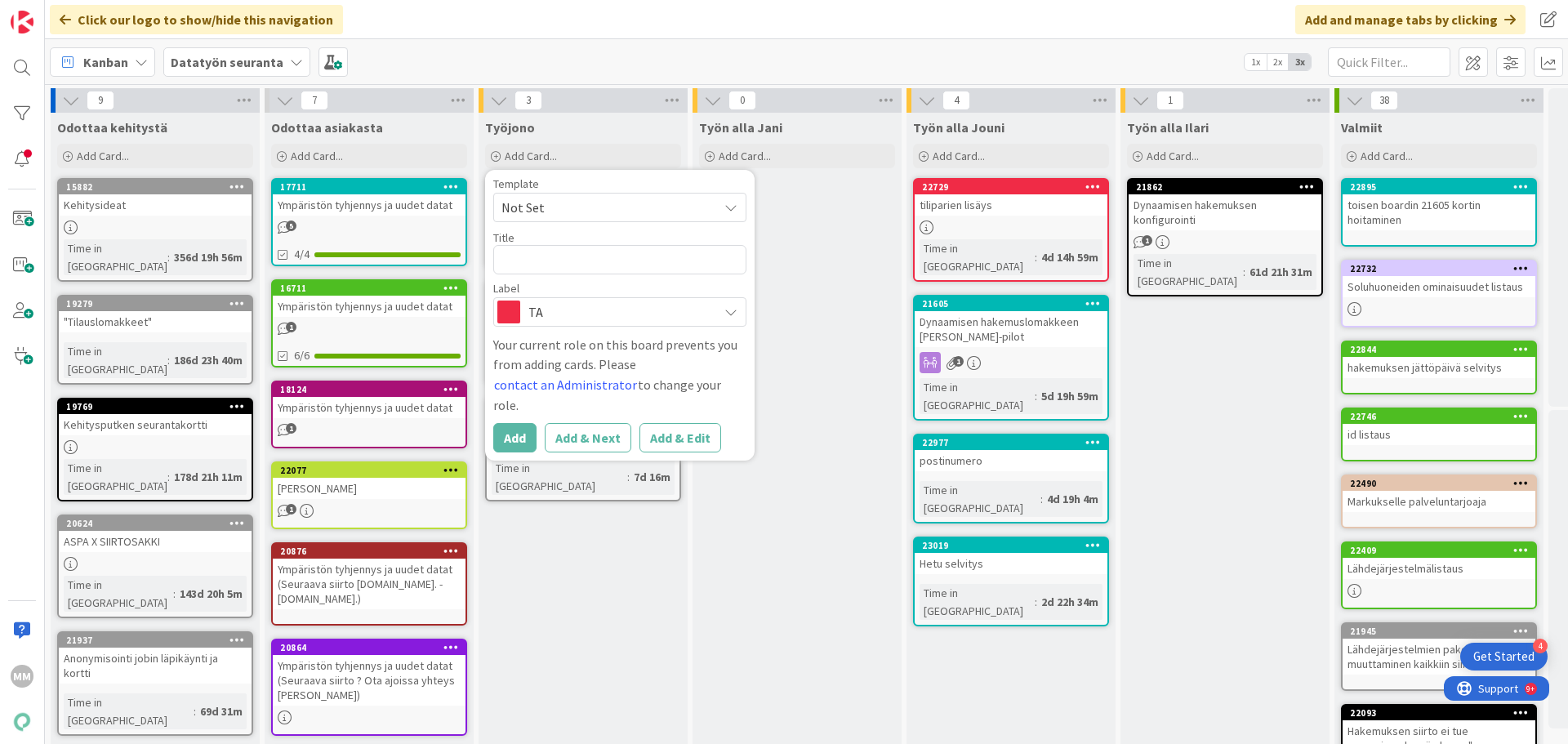
click at [575, 199] on span "Not Set" at bounding box center [603, 208] width 204 height 22
click at [581, 205] on span "Not Set" at bounding box center [603, 208] width 204 height 22
click at [566, 258] on textarea at bounding box center [620, 260] width 254 height 30
type textarea "x"
type textarea "P"
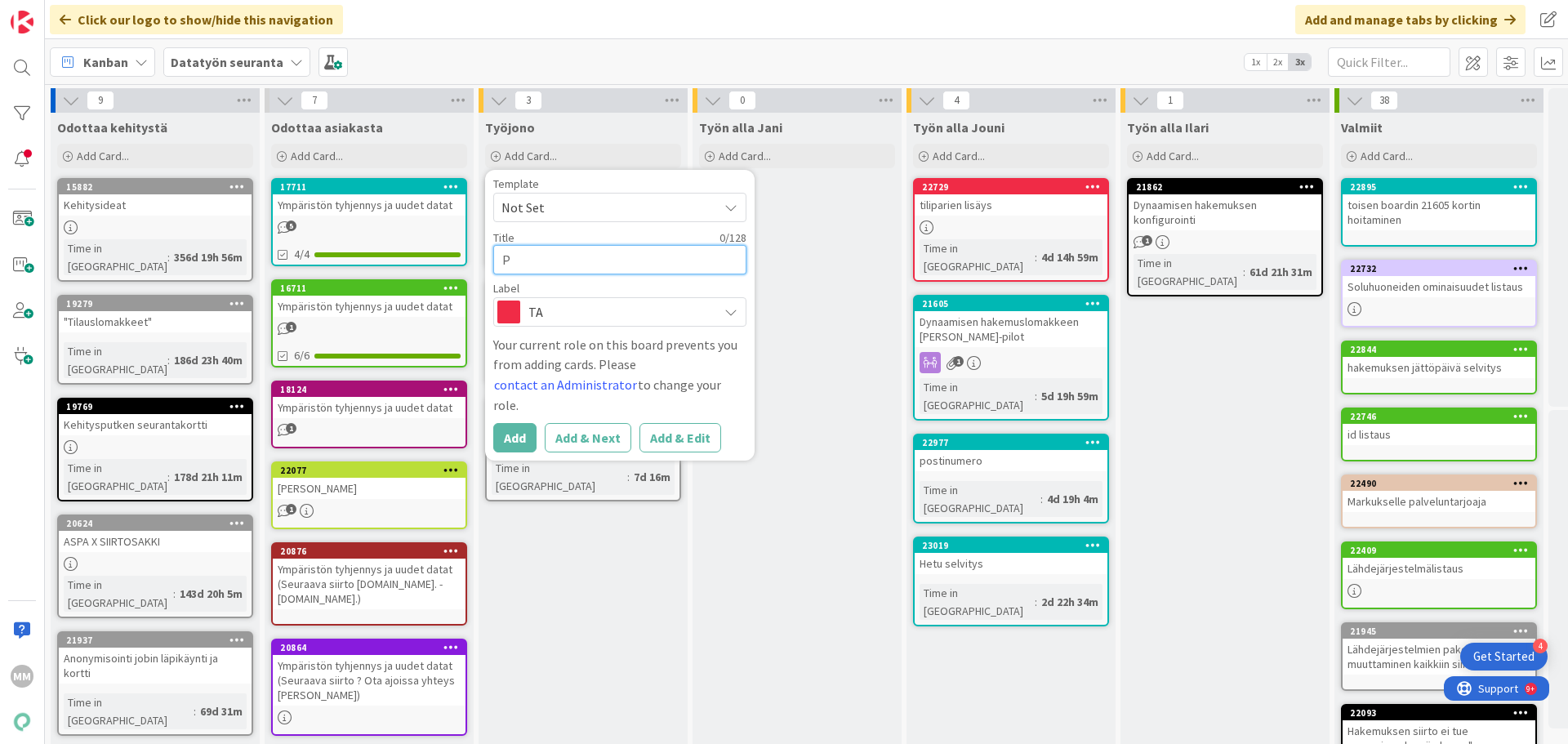
type textarea "x"
type textarea "PS"
type textarea "x"
type textarea "PSO"
type textarea "x"
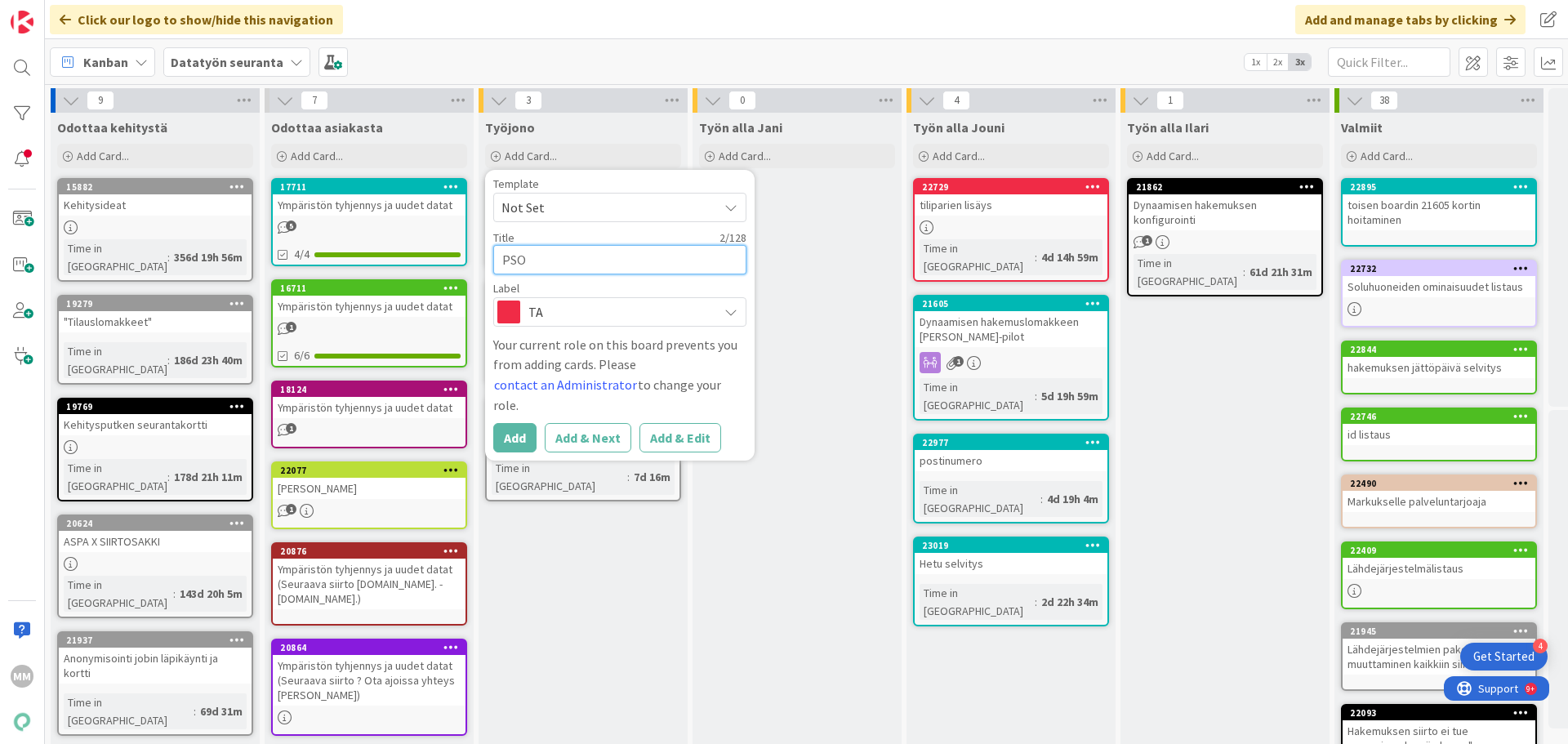
type textarea "PSOA"
type textarea "x"
type textarea "PSOAS"
type textarea "x"
type textarea "PSOAS"
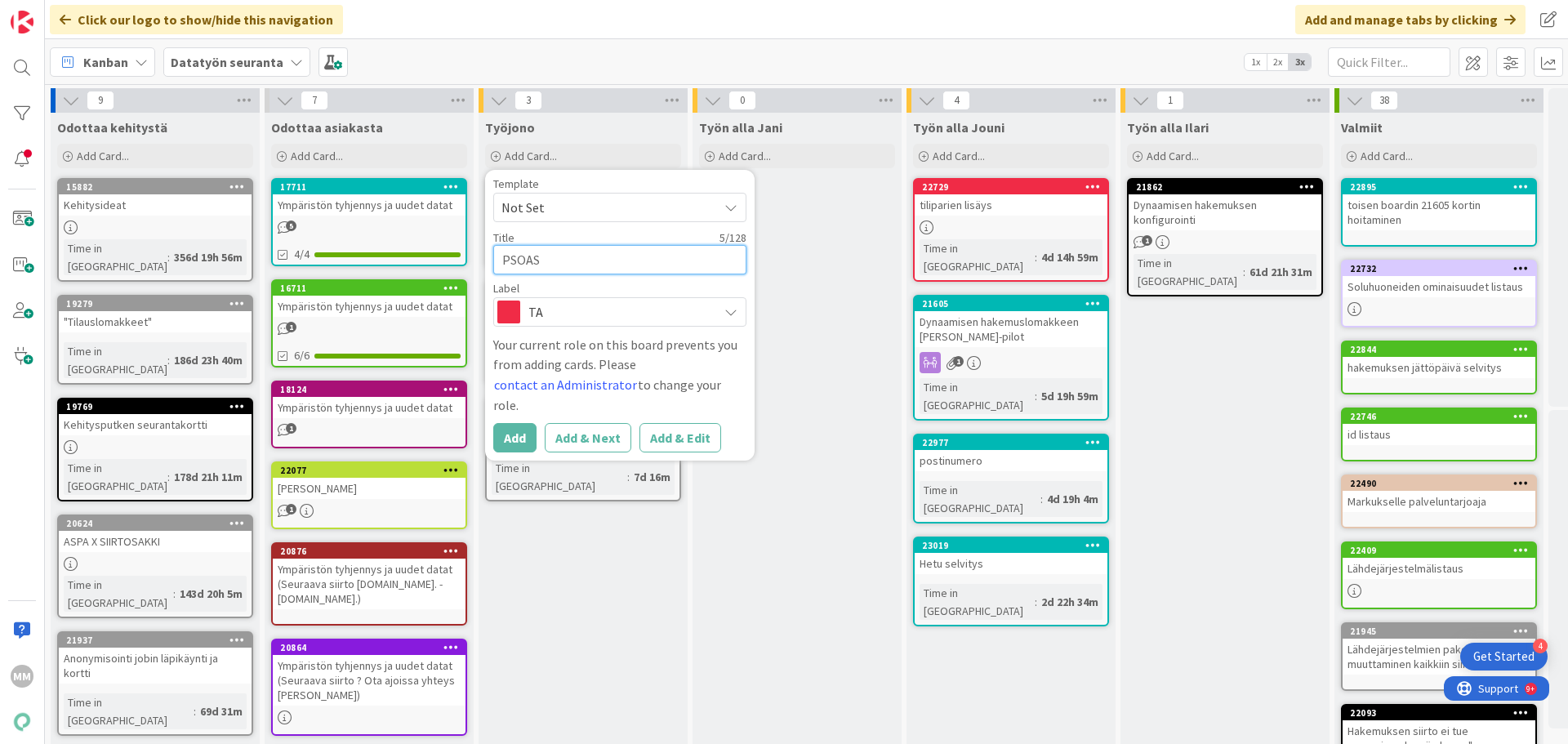
type textarea "x"
type textarea "PSOAS -"
type textarea "x"
type textarea "PSOAS -t"
type textarea "x"
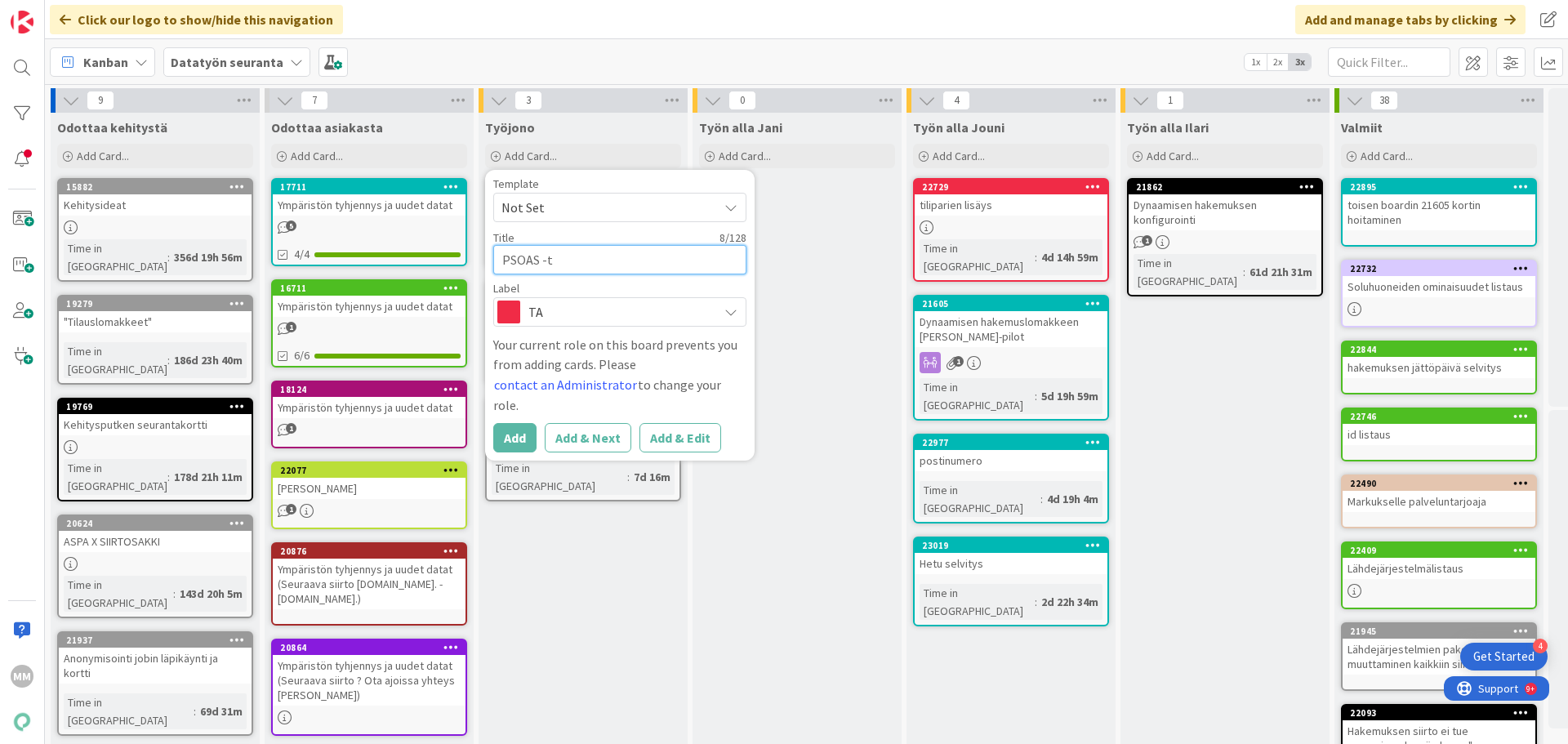
type textarea "PSOAS -te"
type textarea "x"
type textarea "PSOAS -tee"
type textarea "x"
type textarea "PSOAS -teem"
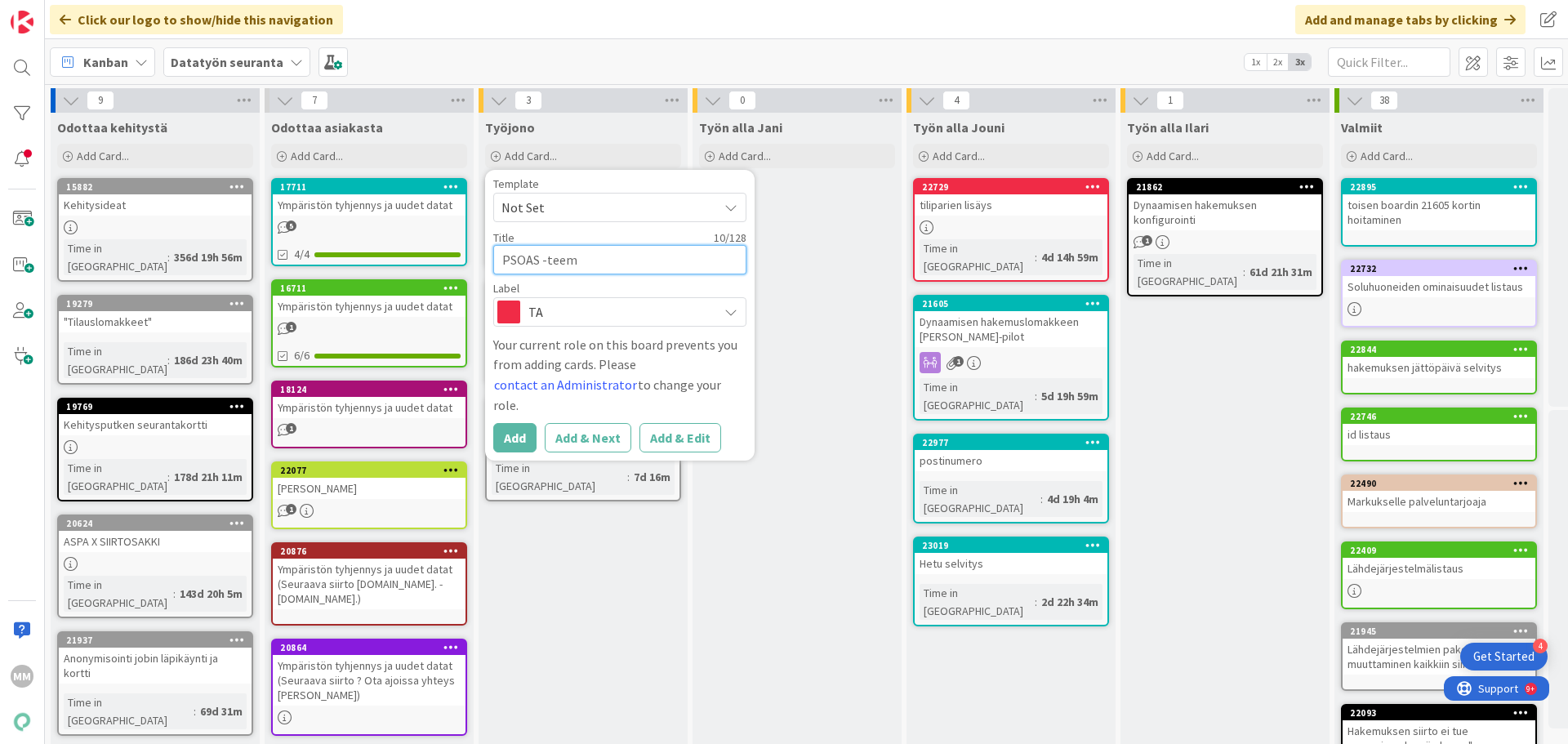
type textarea "x"
type textarea "PSOAS -teema"
type textarea "x"
type textarea "PSOAS -teeman"
type textarea "x"
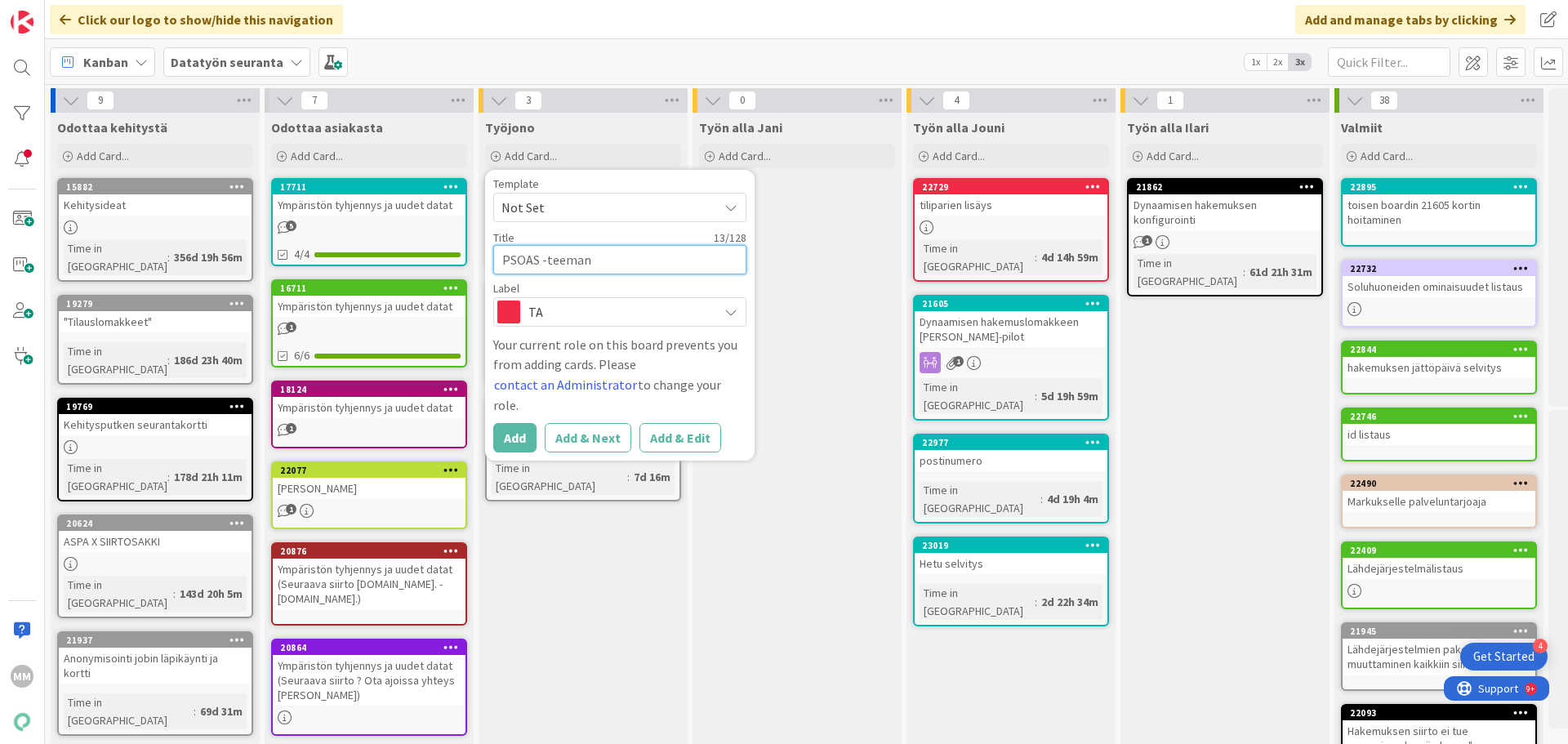
type textarea "PSOAS -teeman"
type textarea "x"
type textarea "PSOAS -teeman a"
type textarea "x"
type textarea "PSOAS -teeman ak"
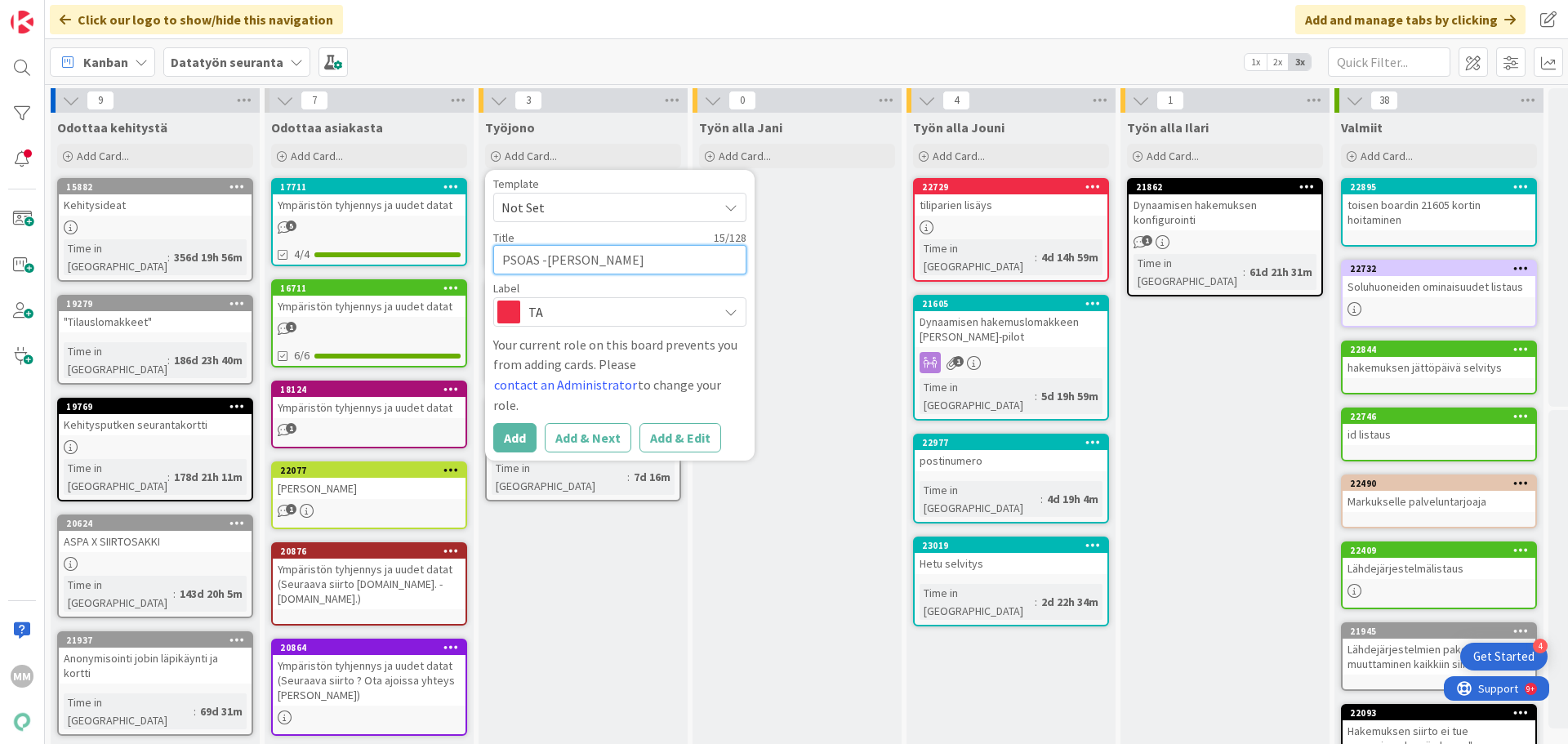
type textarea "x"
type textarea "PSOAS -teeman akt"
type textarea "x"
type textarea "PSOAS -teeman akti"
type textarea "x"
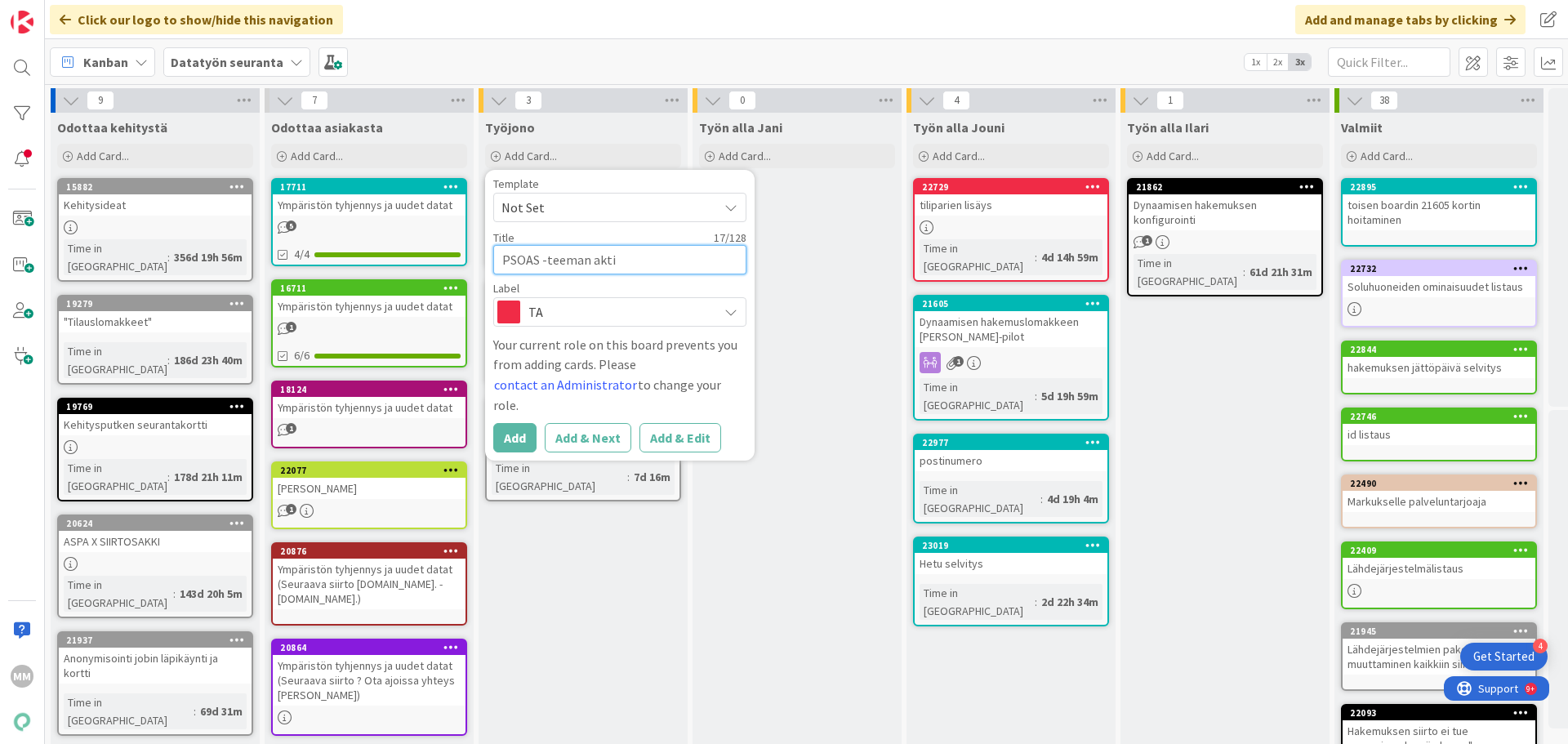
type textarea "PSOAS -teeman aktiv"
type textarea "x"
type textarea "PSOAS -teeman aktivo"
type textarea "x"
type textarea "PSOAS -teeman aktivoi"
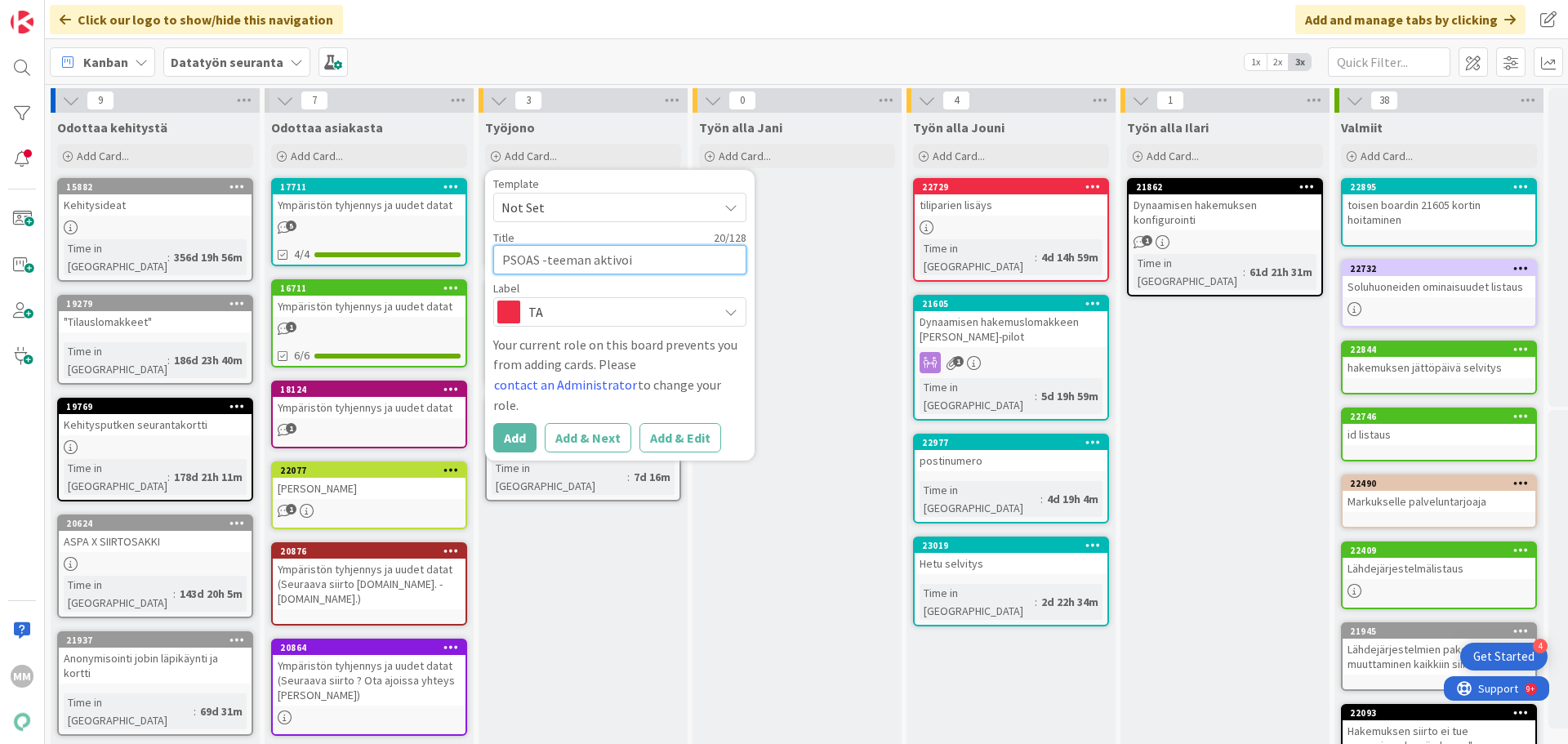
type textarea "x"
type textarea "PSOAS -teeman aktivoin"
type textarea "x"
type textarea "PSOAS -teeman aktivoint"
type textarea "x"
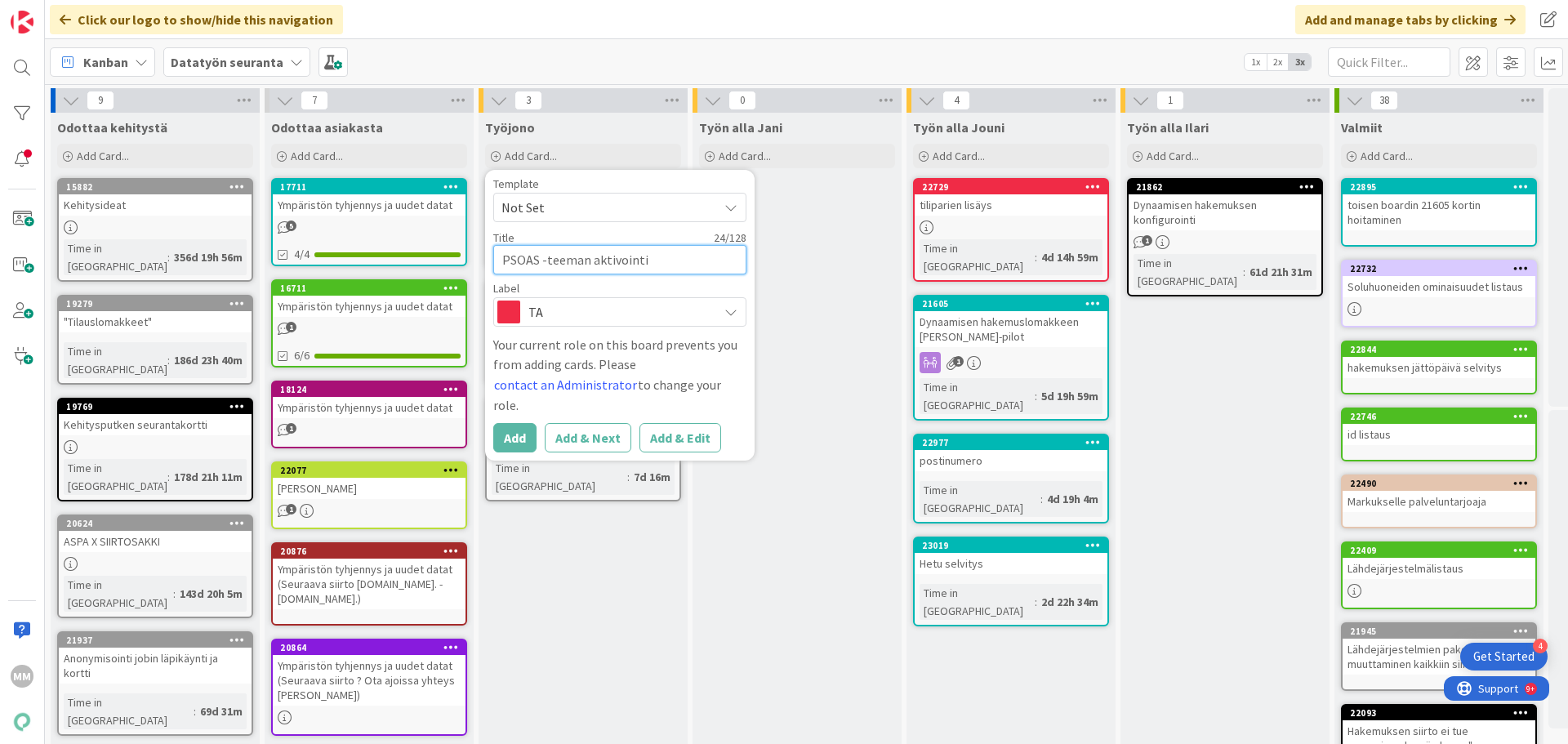
type textarea "PSOAS -teeman aktivointi"
click at [719, 310] on div "TA" at bounding box center [620, 312] width 254 height 30
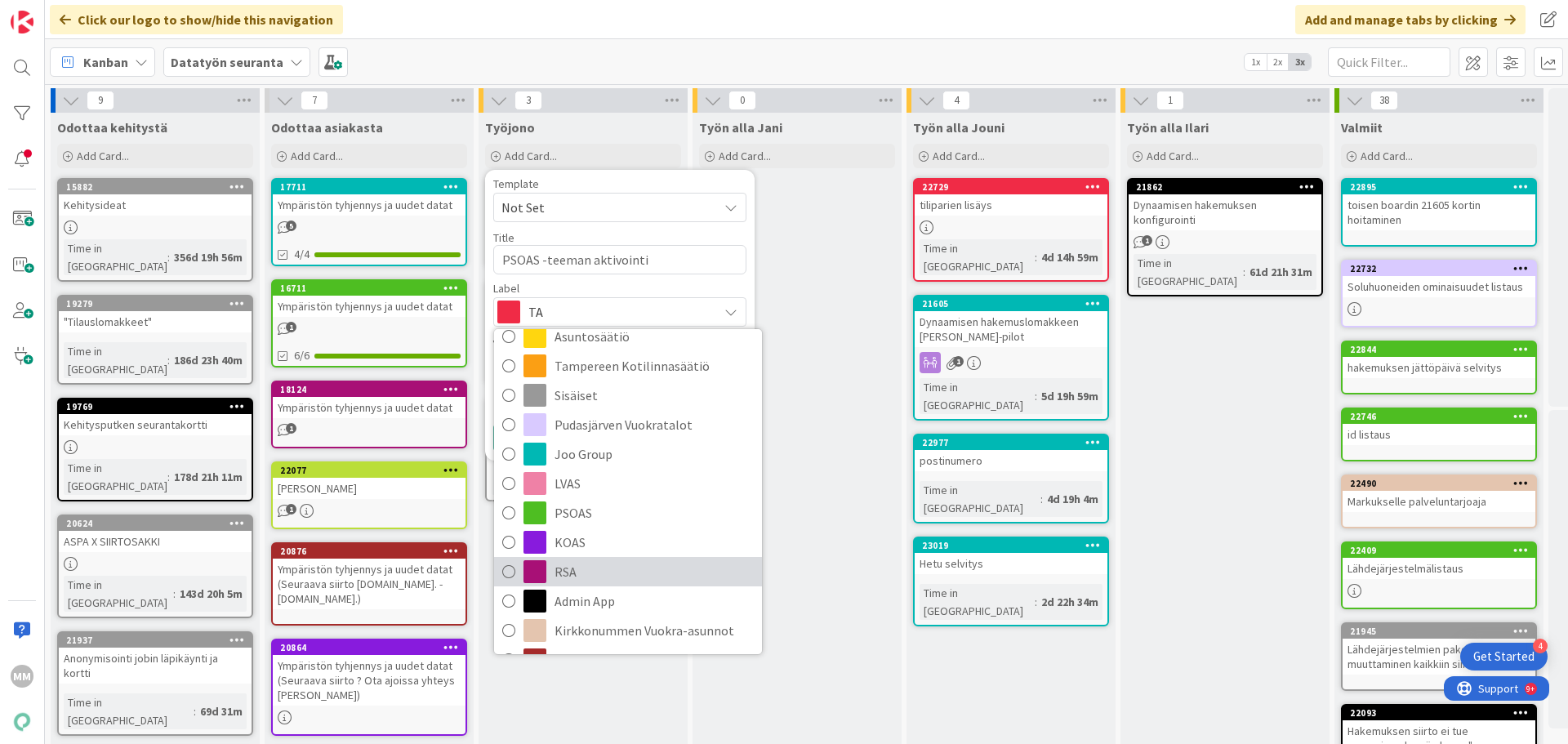
scroll to position [158, 0]
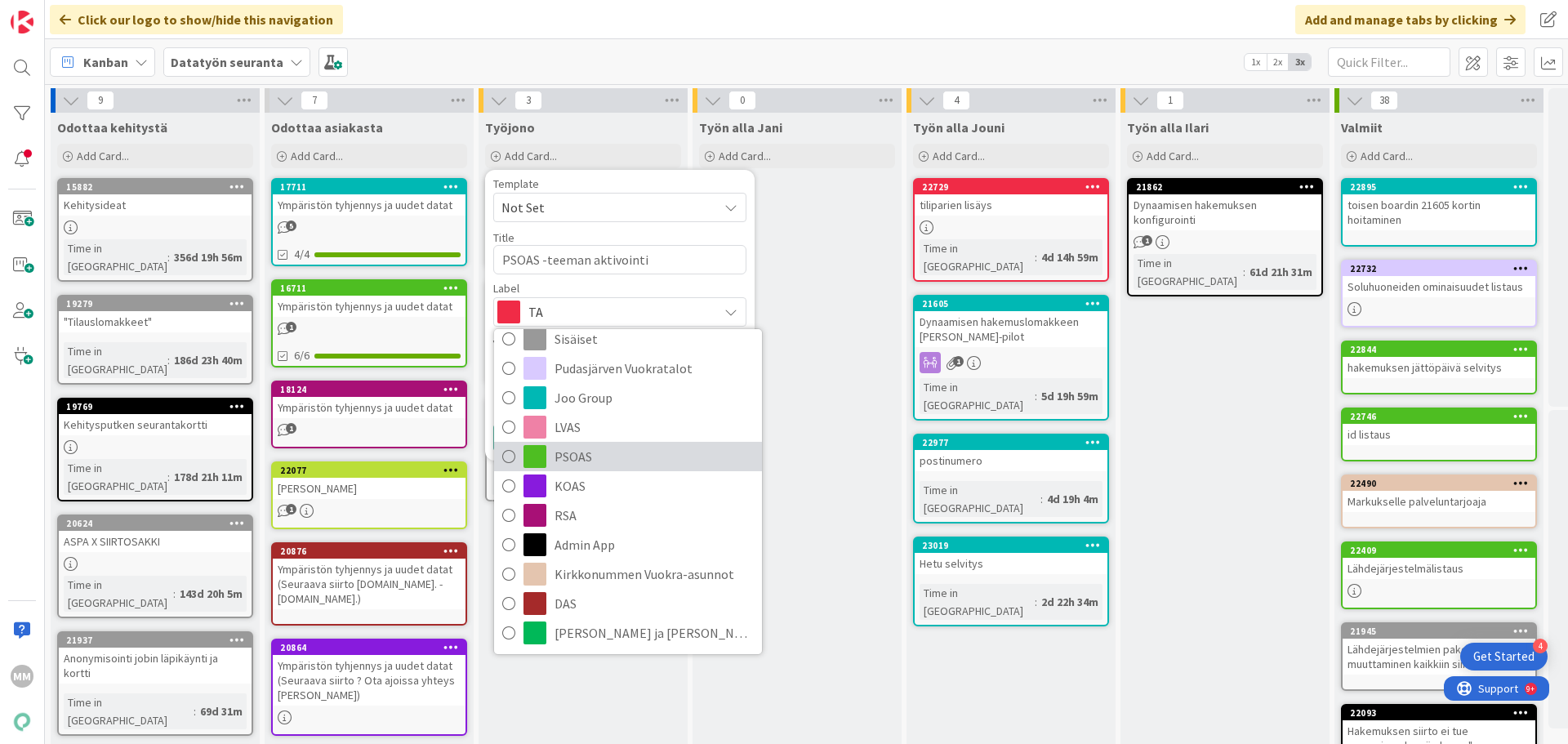
click at [628, 460] on span "PSOAS" at bounding box center [655, 456] width 200 height 24
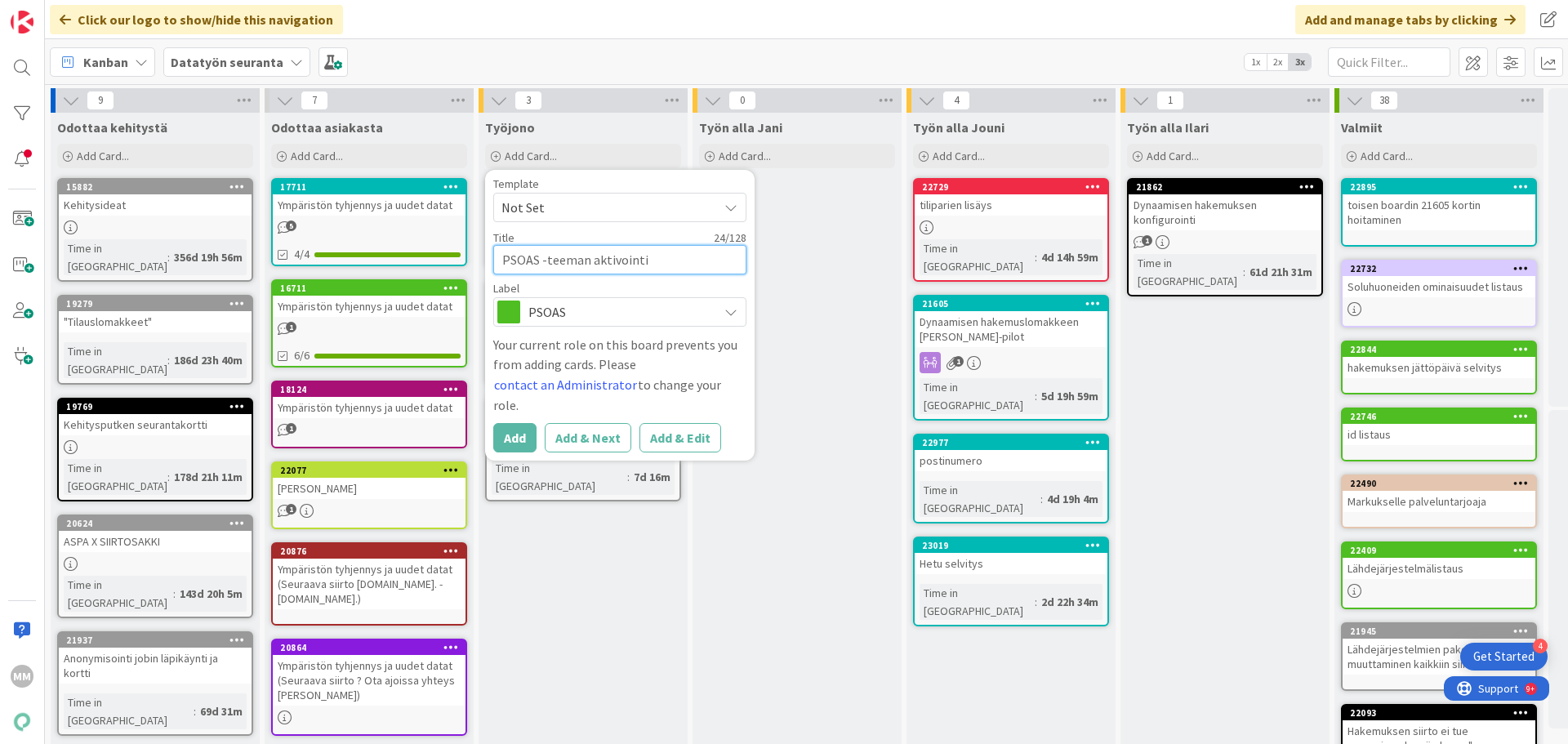
click at [664, 261] on textarea "PSOAS -teeman aktivointi" at bounding box center [620, 260] width 254 height 30
type textarea "x"
type textarea "PSOAS -teeman aktivointi"
type textarea "x"
type textarea "PSOAS -teeman aktivointi n"
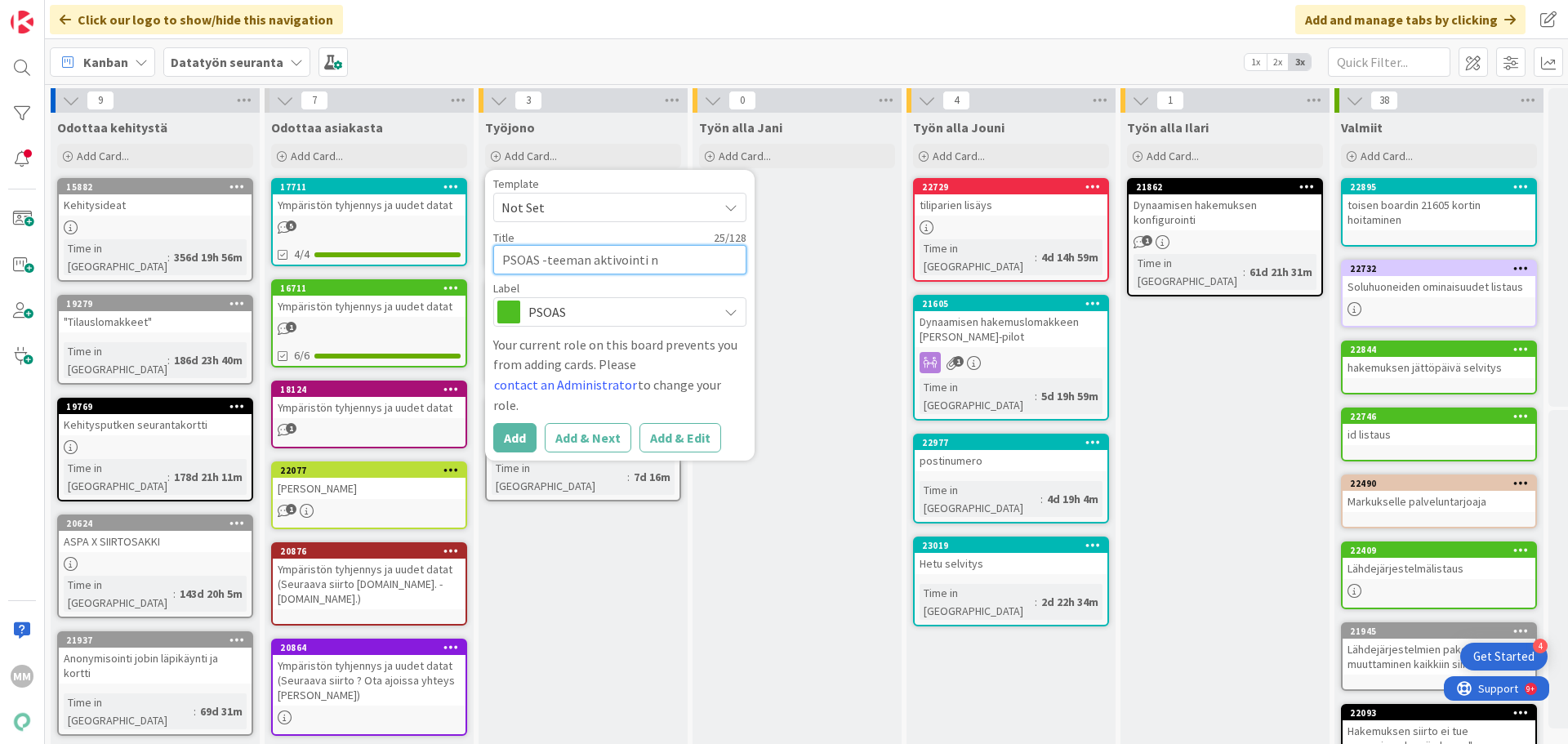
type textarea "x"
type textarea "PSOAS -teeman aktivointi ni"
type textarea "x"
type textarea "PSOAS -teeman aktivointi nih"
type textarea "x"
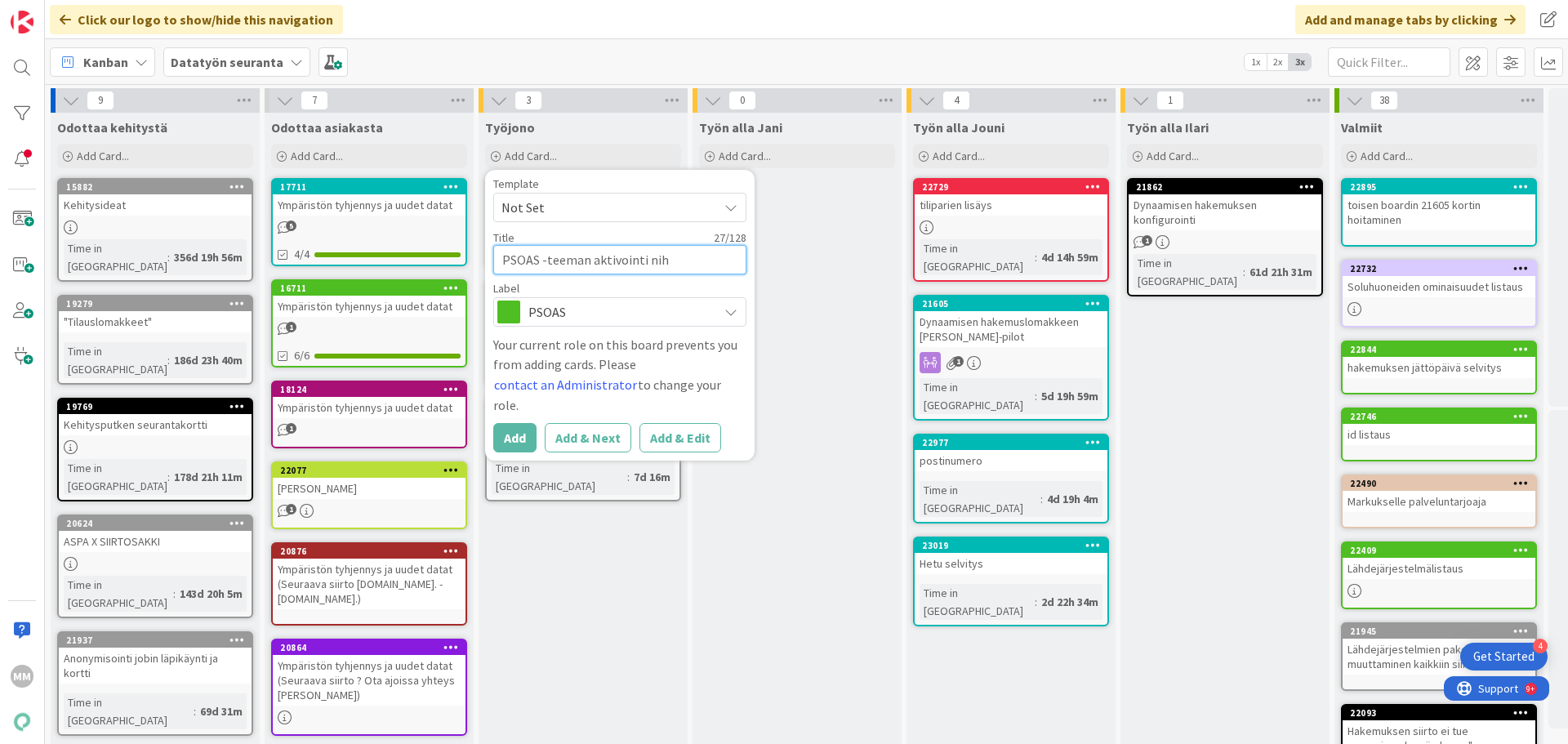
type textarea "PSOAS -teeman aktivointi nihg"
type textarea "x"
type textarea "PSOAS -teeman aktivointi nihgl"
type textarea "x"
type textarea "PSOAS -teeman aktivointi nihglt"
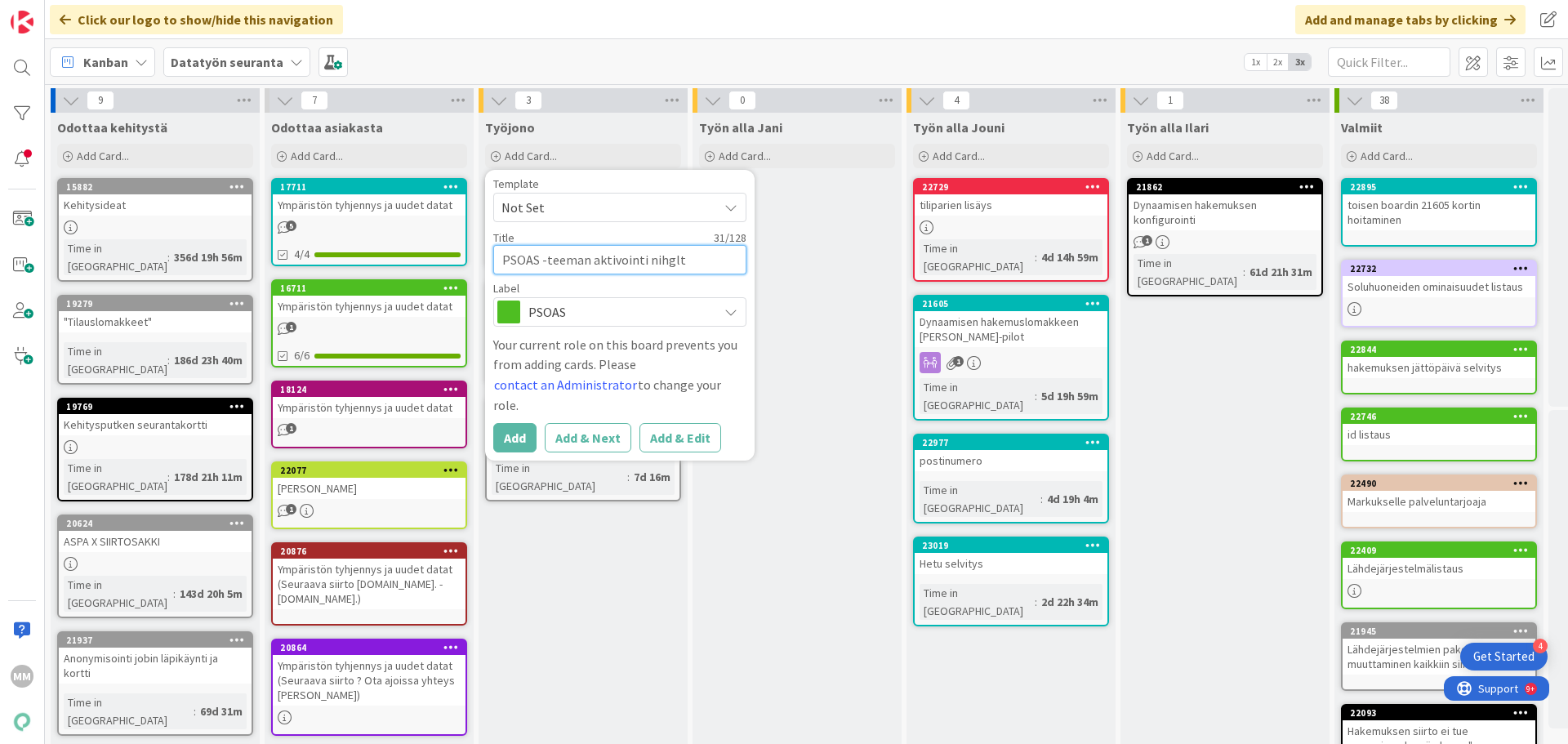
click at [650, 265] on textarea "PSOAS -teeman aktivointi nihglt" at bounding box center [620, 260] width 254 height 30
paste textarea "ghtlypilo"
type textarea "x"
type textarea "PSOAS -teeman aktivointi nightlypilot"
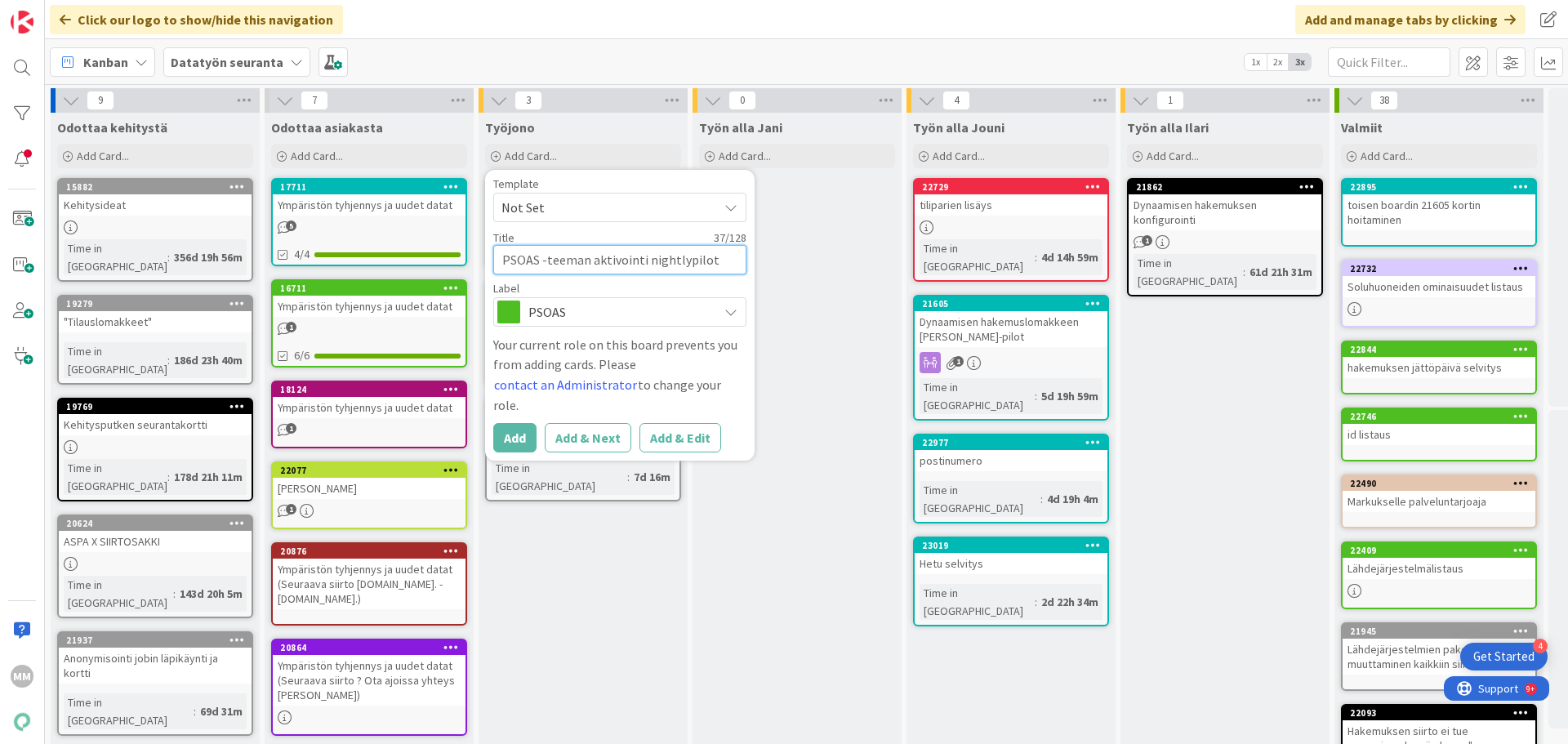
type textarea "x"
type textarea "PSOAS -teeman aktivointi nightlypilot/"
type textarea "x"
type textarea "PSOAS -teeman aktivointi nightlypilot/t"
type textarea "x"
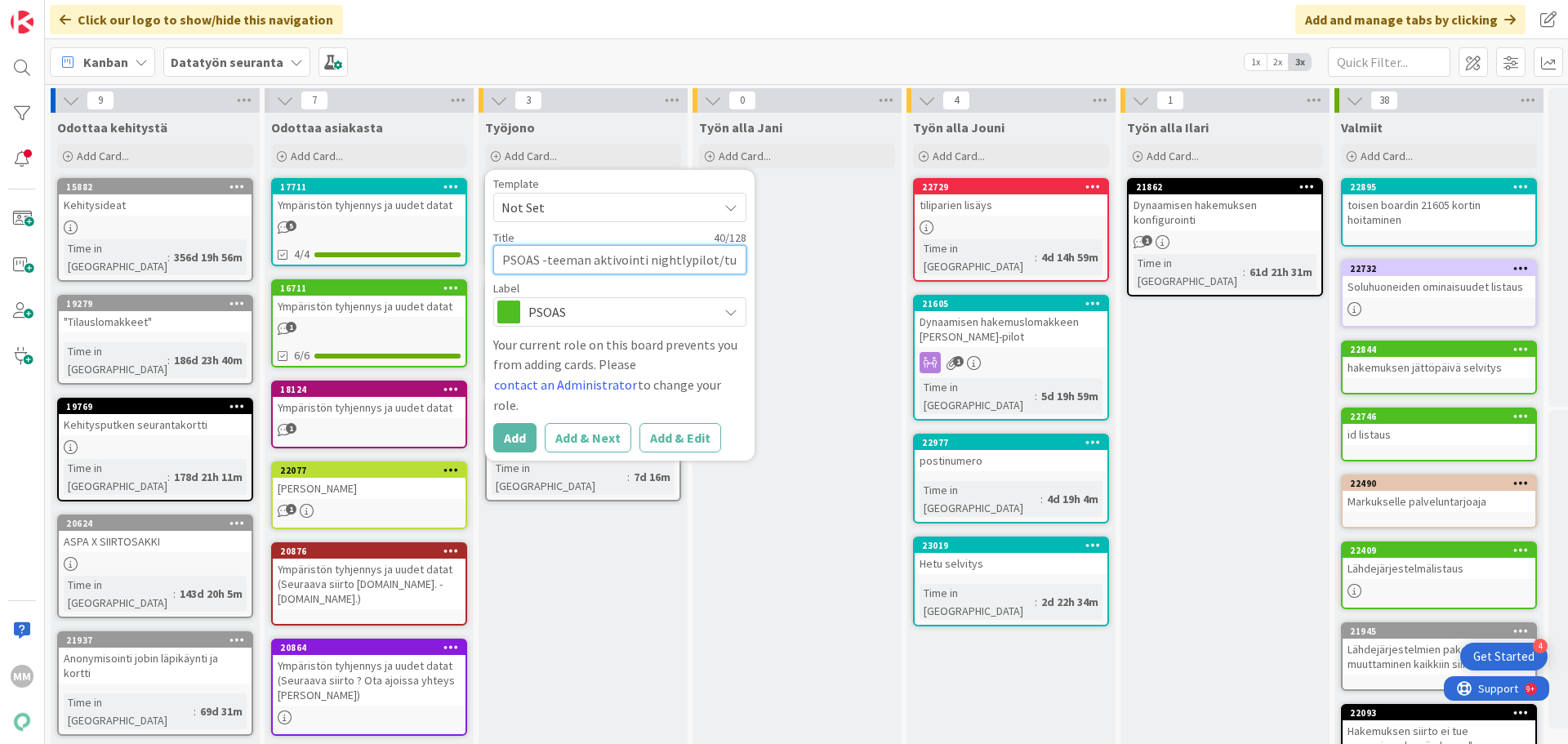
type textarea "PSOAS -teeman aktivointi nightlypilot/tuo"
type textarea "x"
type textarea "PSOAS -teeman aktivointi nightlypilot/tuot"
type textarea "x"
type textarea "PSOAS -teeman aktivointi nightlypilot/tuota"
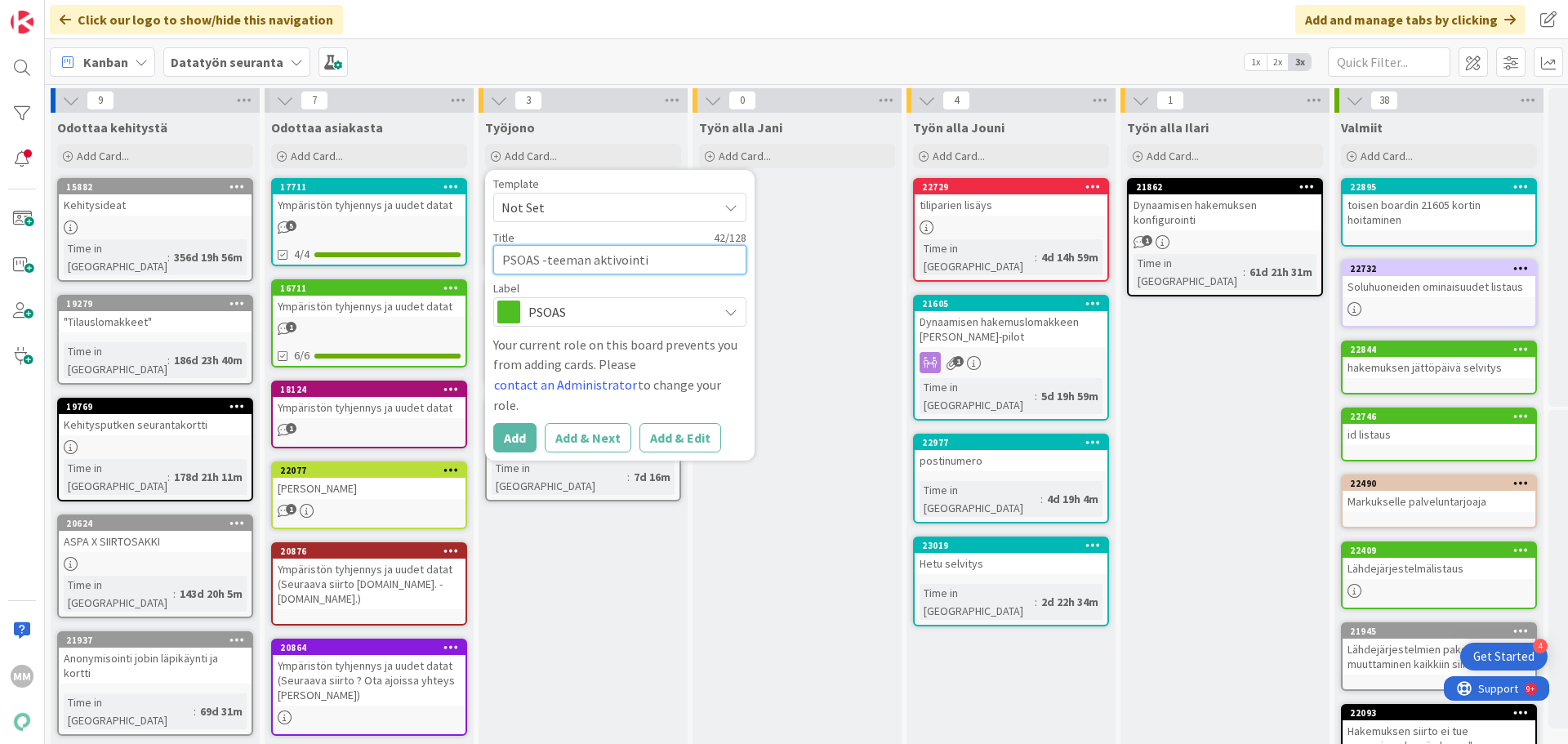
type textarea "x"
type textarea "PSOAS -teeman aktivointi nightlypilot/tuotan"
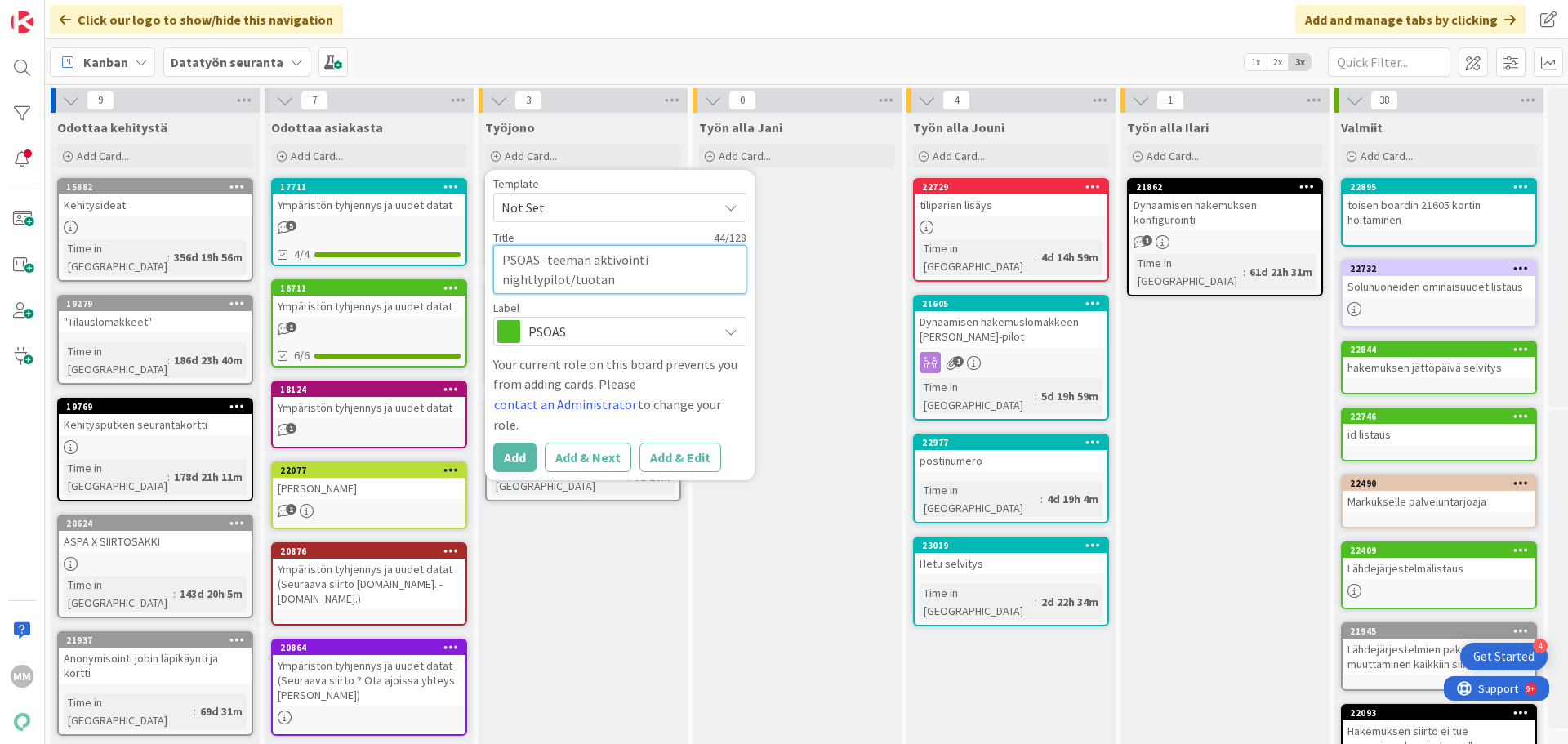
type textarea "x"
type textarea "PSOAS -teeman aktivointi nightlypilot/tuotant"
type textarea "x"
type textarea "PSOAS -teeman aktivointi nightlypilot/tuotanto"
click at [822, 456] on div "Työn alla Jani Add Card..." at bounding box center [797, 693] width 209 height 1162
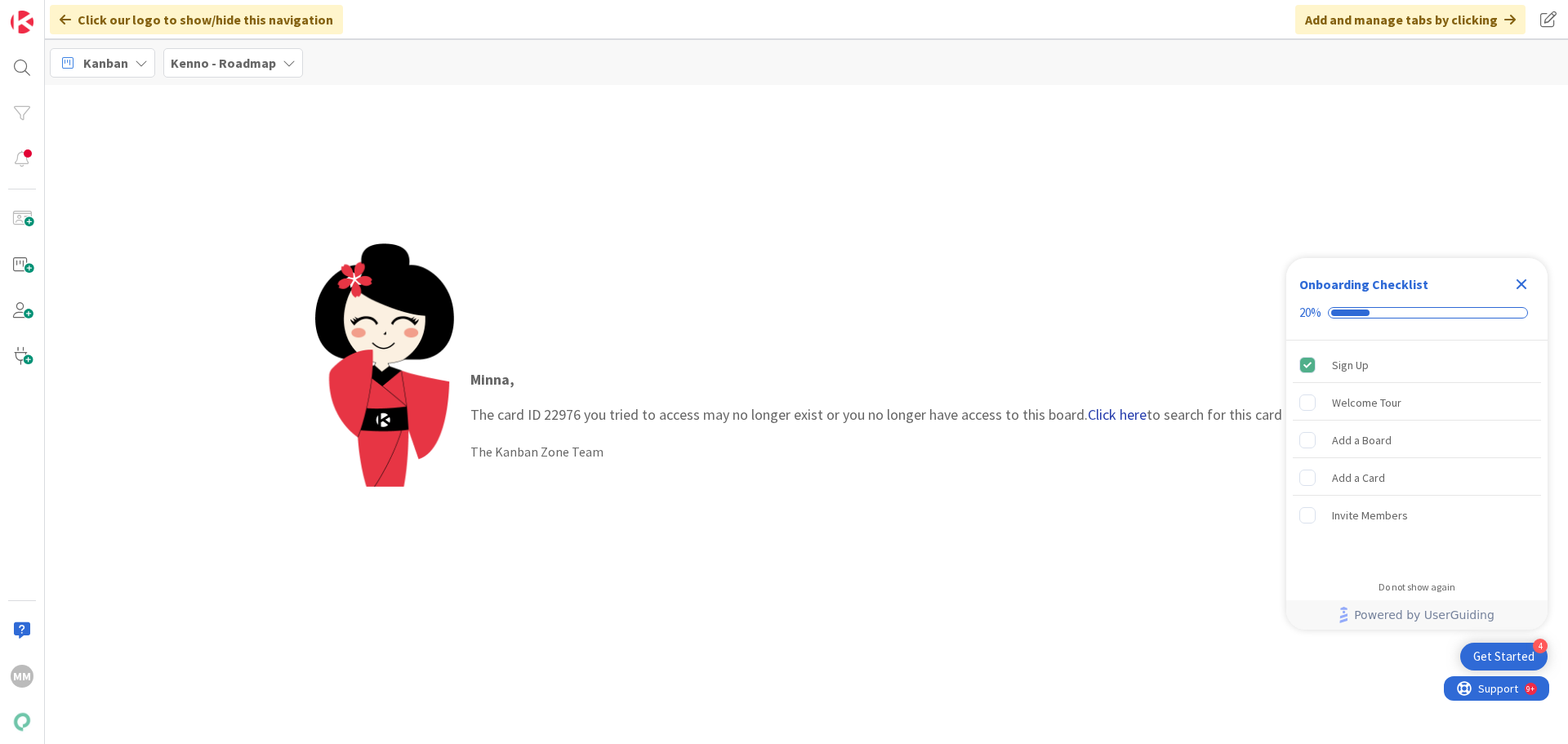
click at [1121, 417] on link "Click here" at bounding box center [1117, 414] width 58 height 19
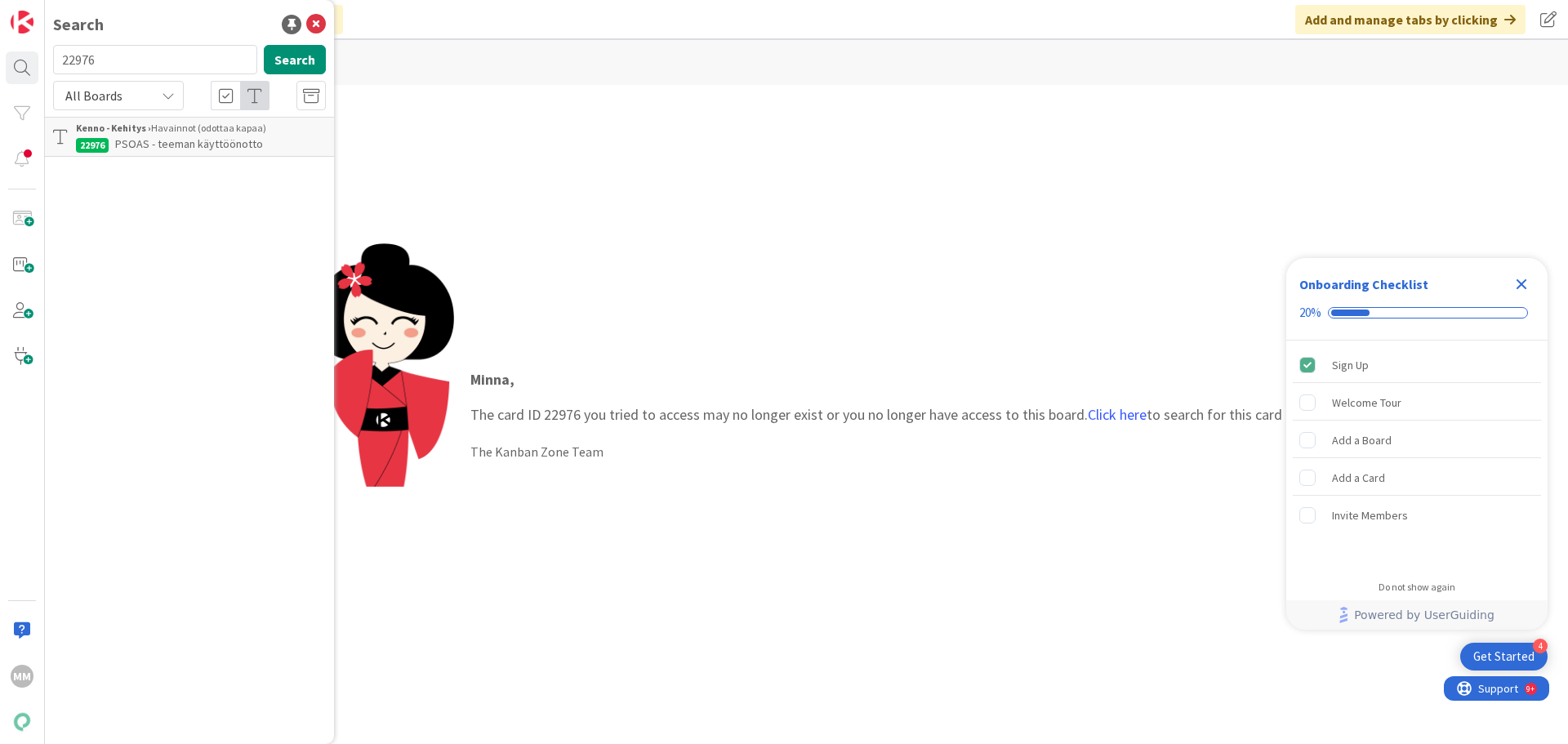
click at [172, 142] on span "PSOAS - teeman käyttöönotto" at bounding box center [189, 144] width 147 height 14
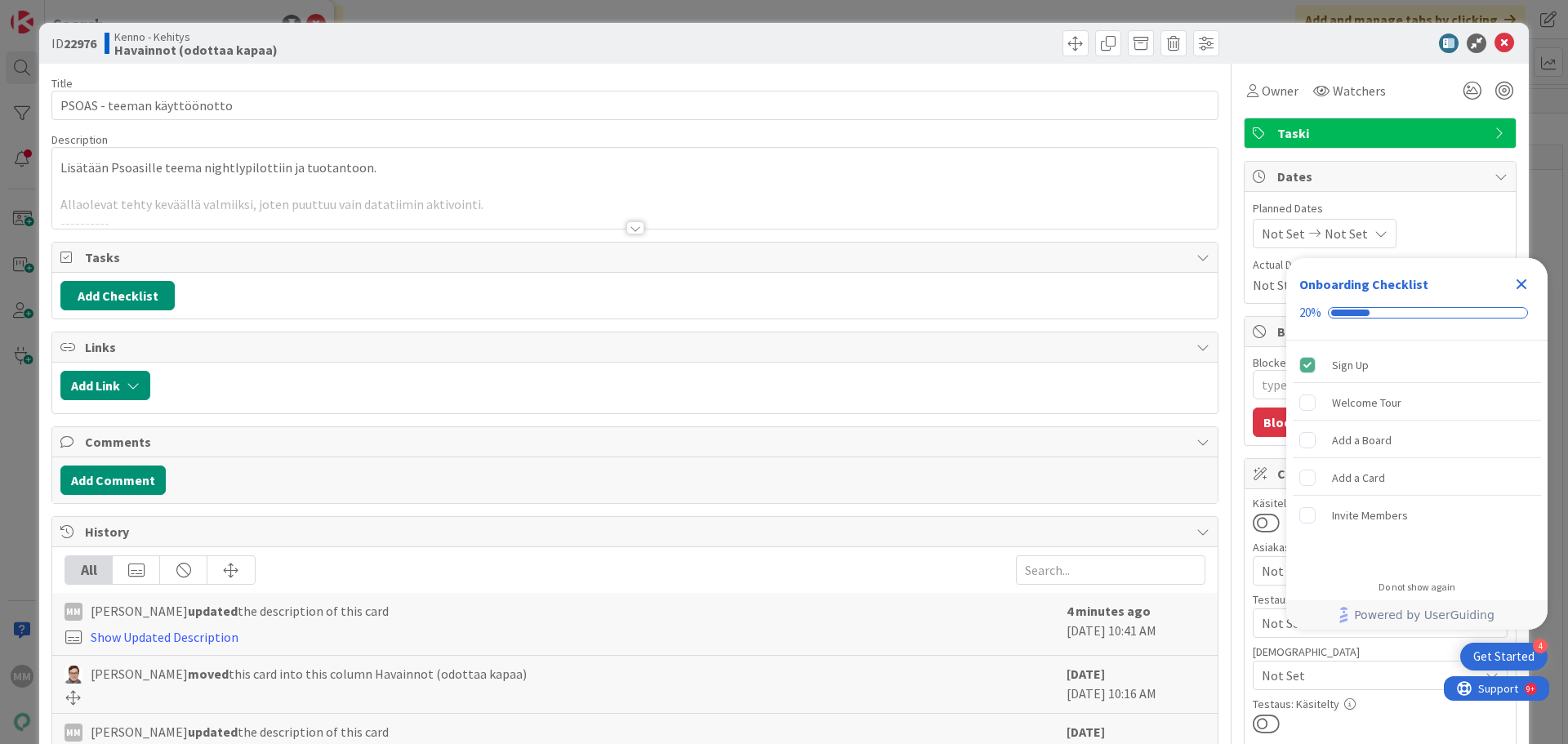
type textarea "x"
click at [1528, 285] on icon "Close Checklist" at bounding box center [1521, 284] width 20 height 20
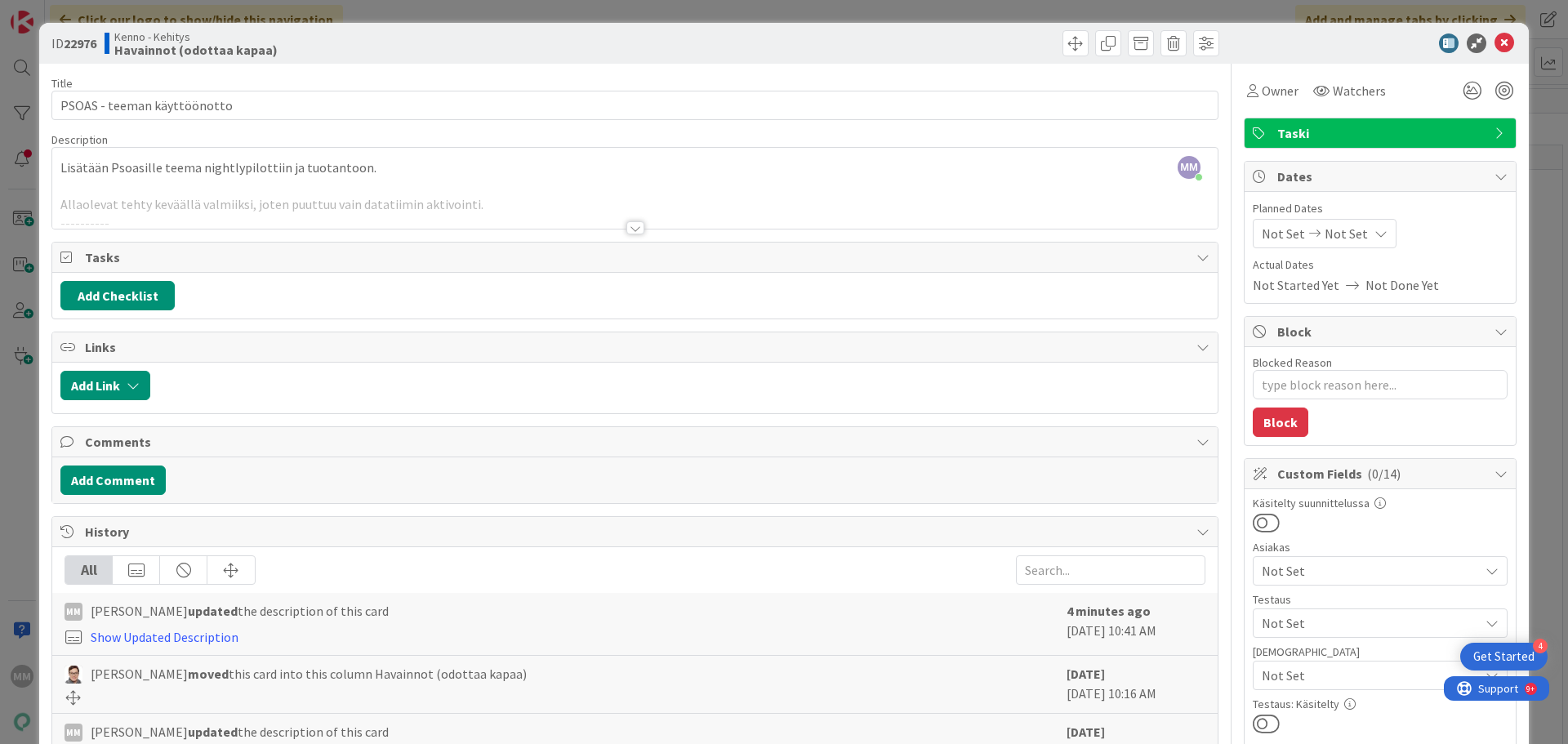
click at [624, 236] on div "Title 27 / 128 PSOAS - teeman käyttöönotto Description MM [PERSON_NAME] just jo…" at bounding box center [635, 754] width 1167 height 1381
click at [627, 227] on div at bounding box center [636, 227] width 18 height 13
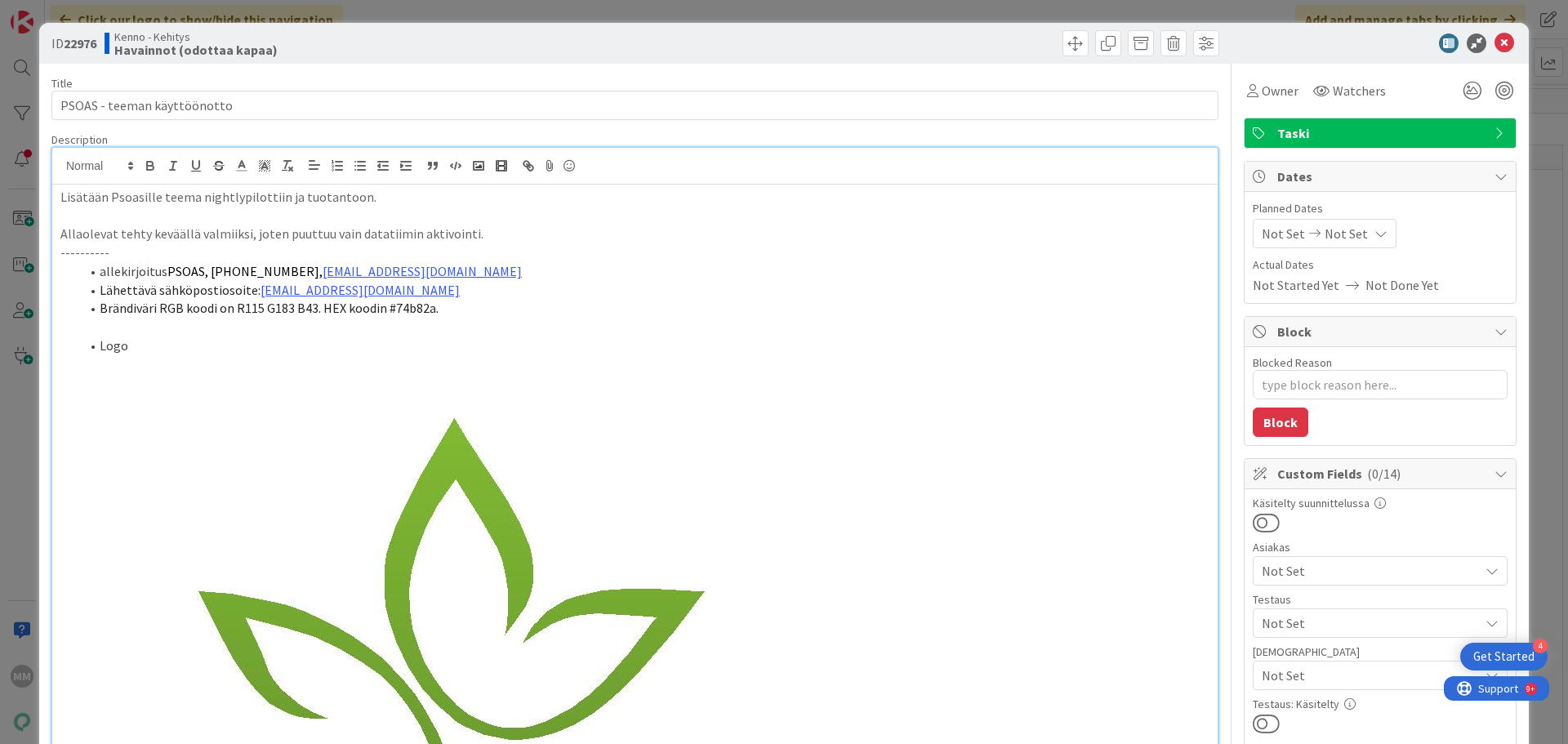
click at [471, 238] on p "Allaolevat tehty keväällä valmiiksi, joten puuttuu vain datatiimin aktivointi." at bounding box center [635, 234] width 1149 height 19
click at [1065, 32] on span at bounding box center [1075, 43] width 26 height 26
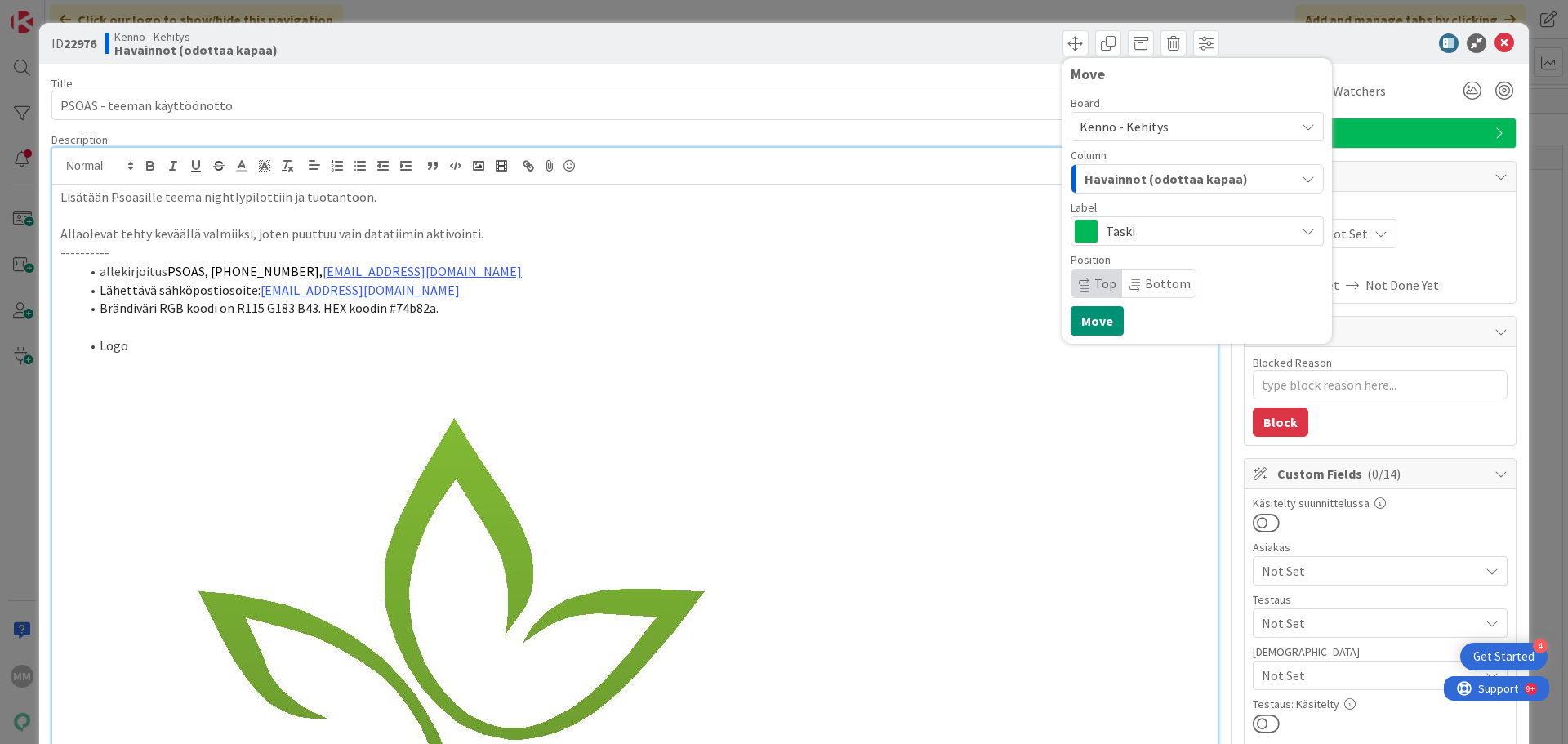
click at [1248, 174] on div "Havainnot (odottaa kapaa)" at bounding box center [1188, 178] width 215 height 26
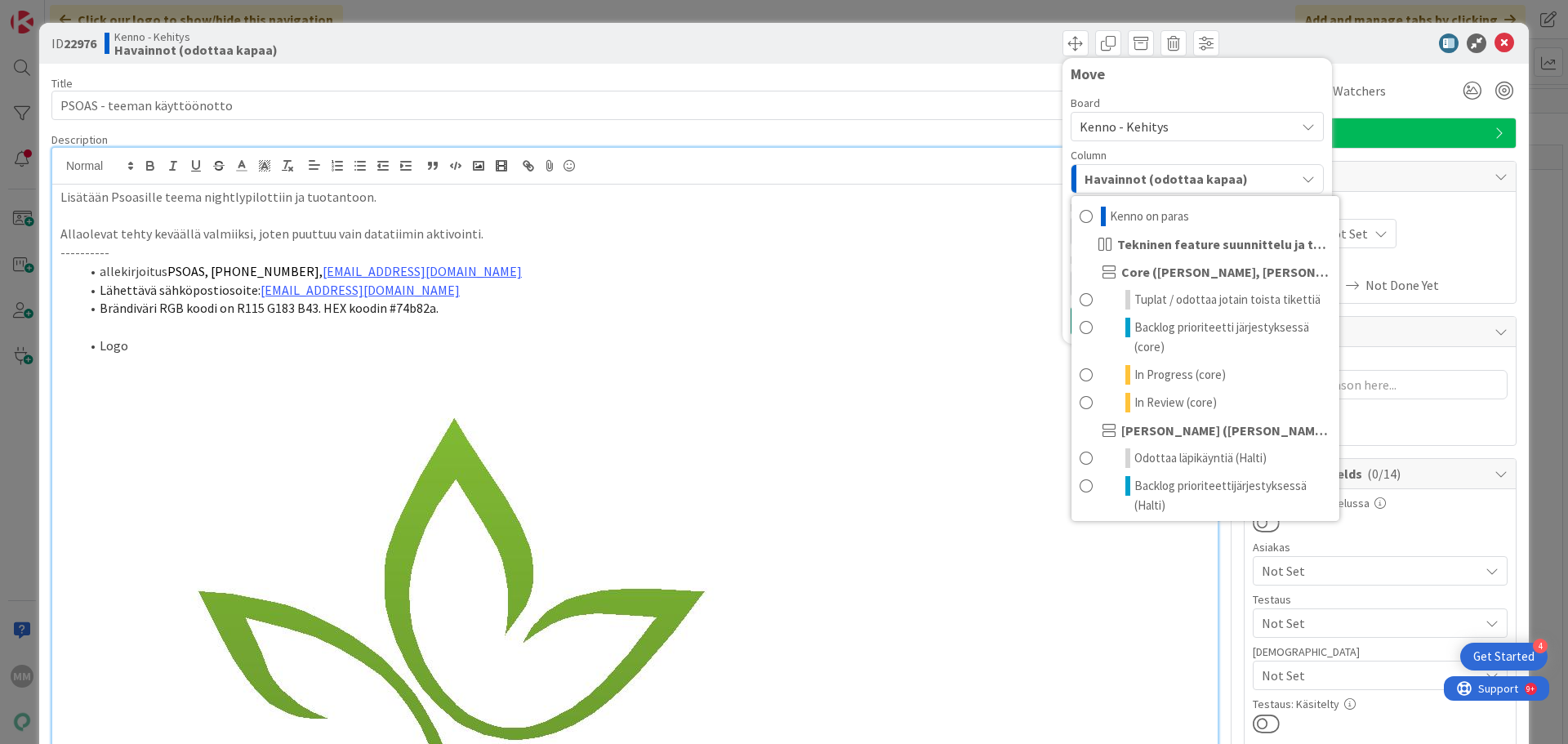
click at [1253, 181] on div "Havainnot (odottaa kapaa)" at bounding box center [1188, 178] width 215 height 26
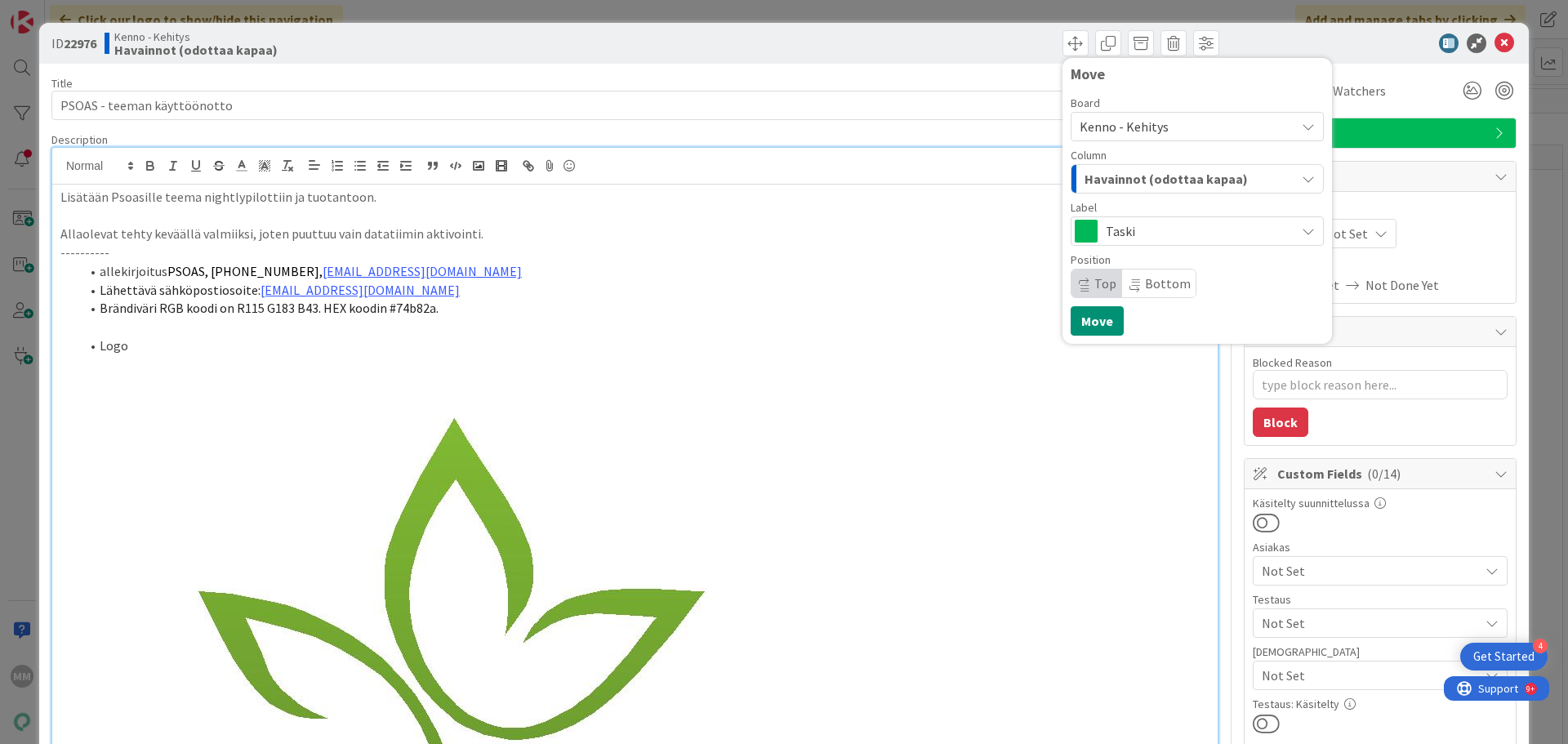
click at [1256, 124] on span "Kenno - Kehitys" at bounding box center [1183, 126] width 208 height 22
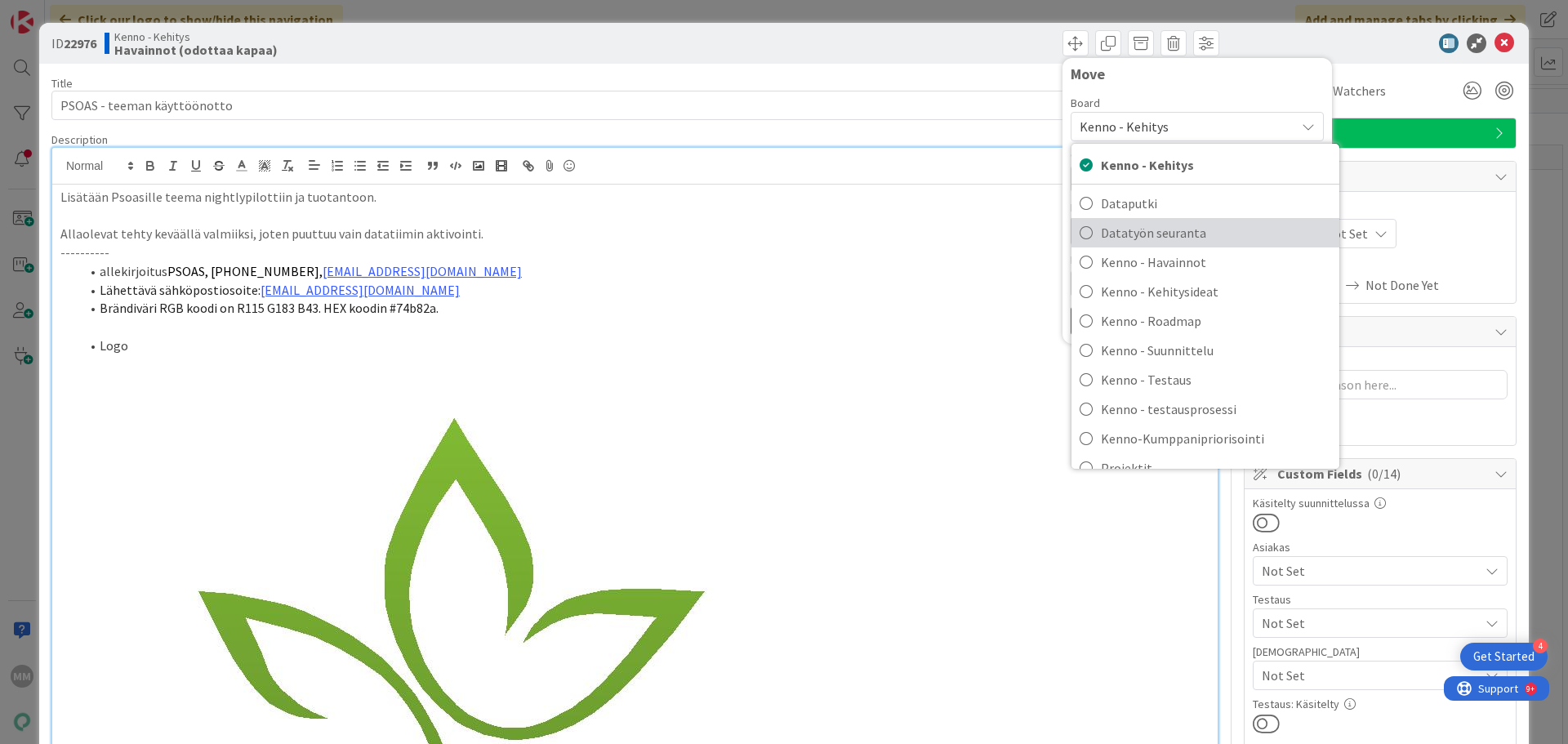
click at [1239, 238] on span "Datatyön seuranta" at bounding box center [1216, 232] width 230 height 24
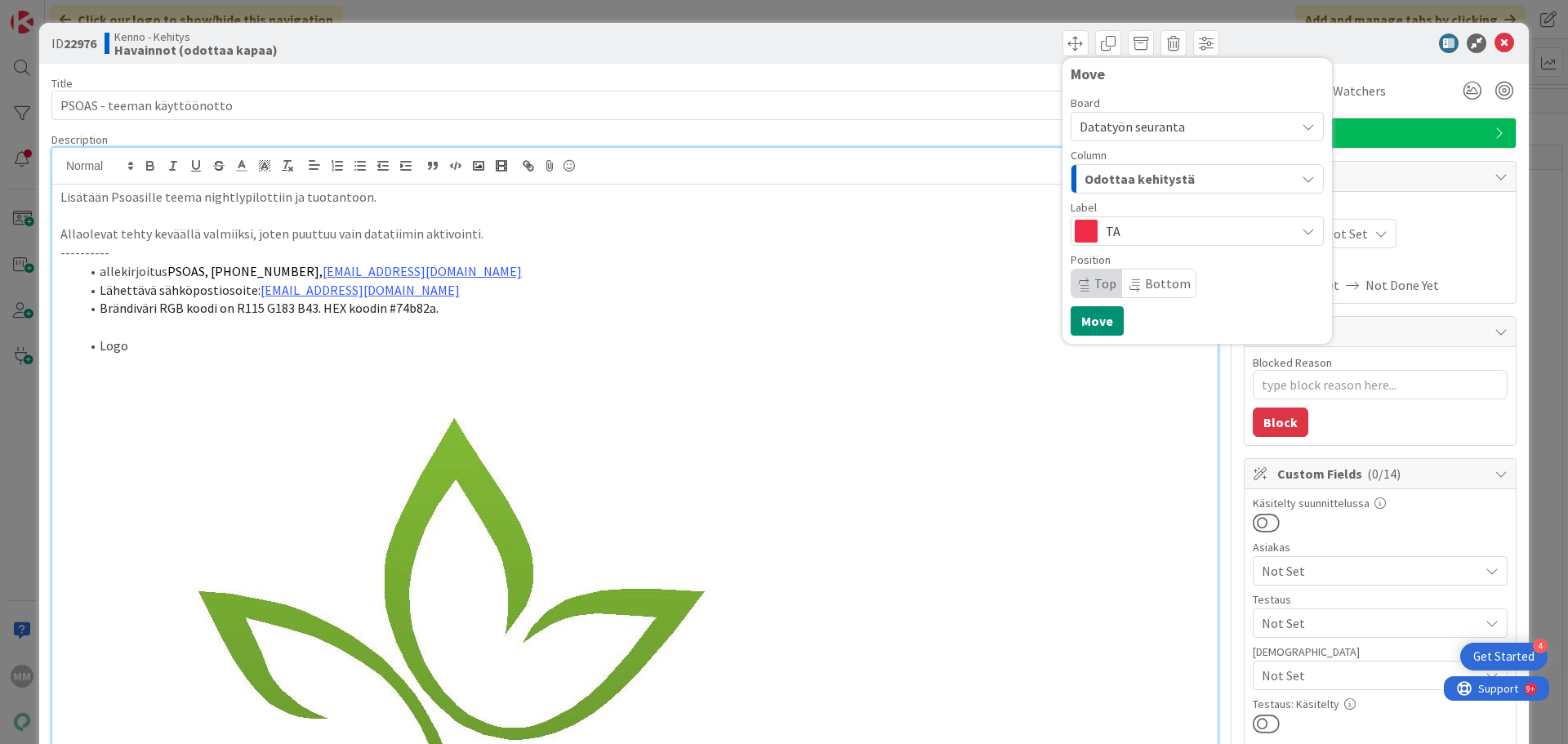
click at [76, 42] on b "22976" at bounding box center [80, 43] width 32 height 16
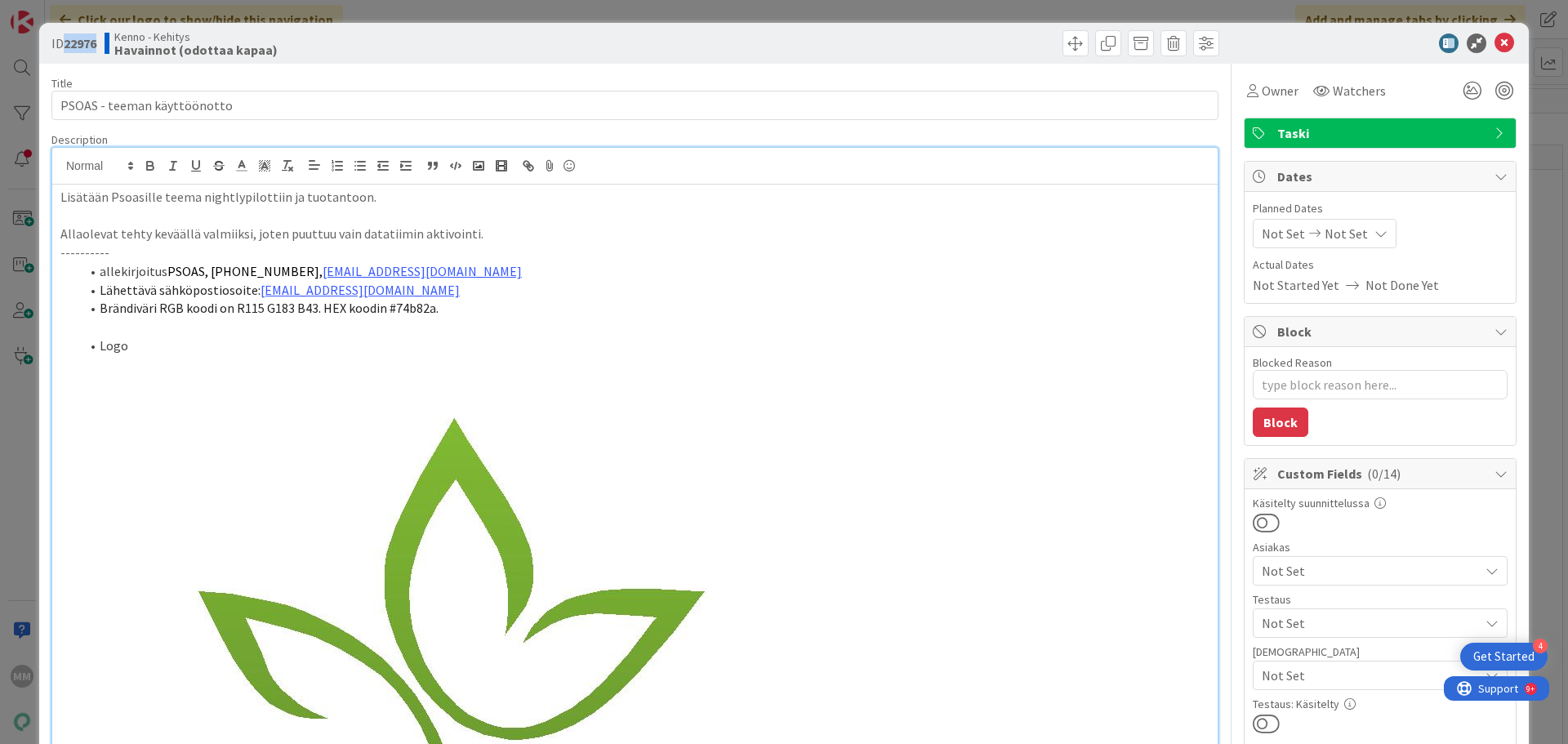
copy b "22976"
click at [1494, 42] on icon at bounding box center [1504, 43] width 20 height 20
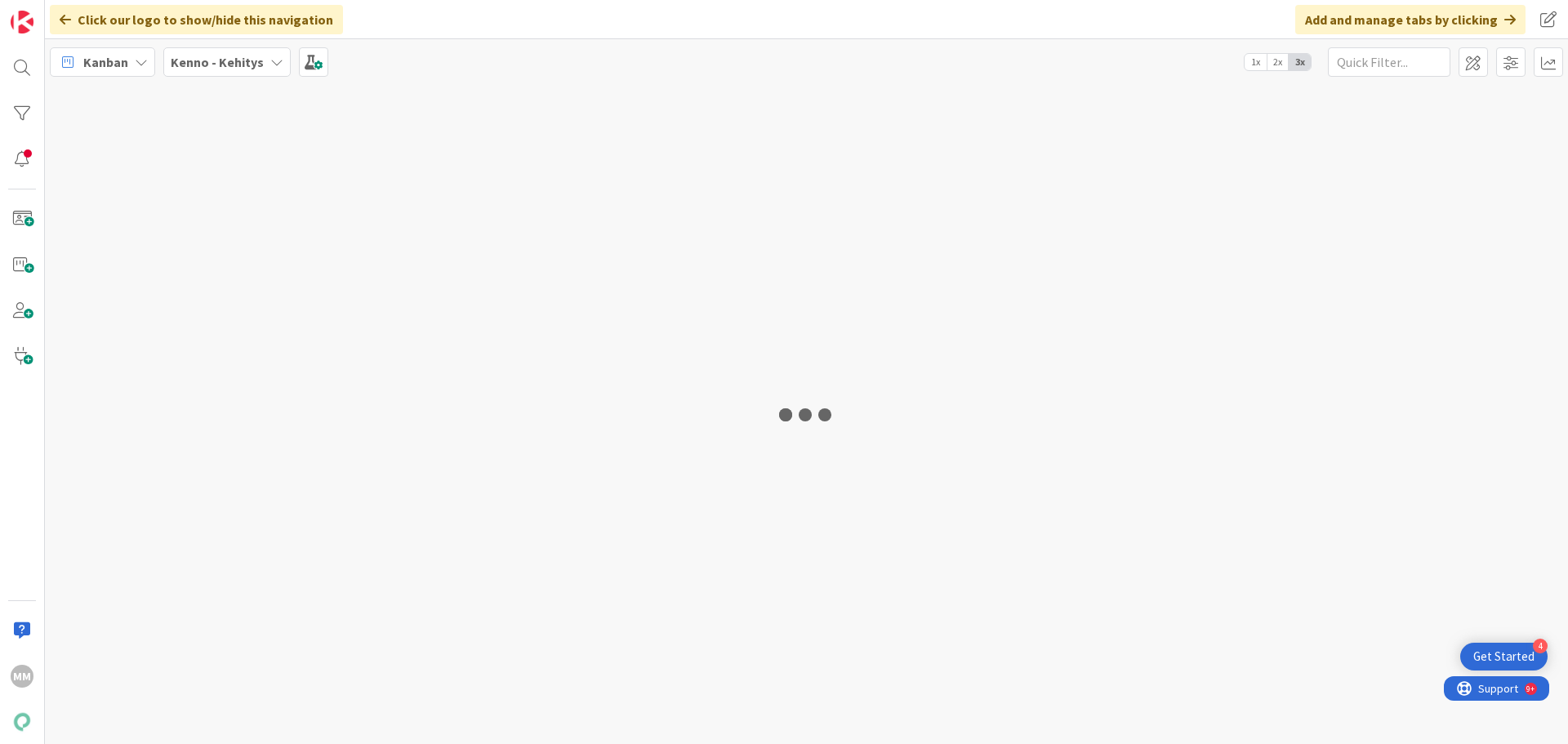
click at [248, 72] on div "Click our logo to show/hide this navigation Add and manage tabs by clicking [PE…" at bounding box center [806, 372] width 1523 height 744
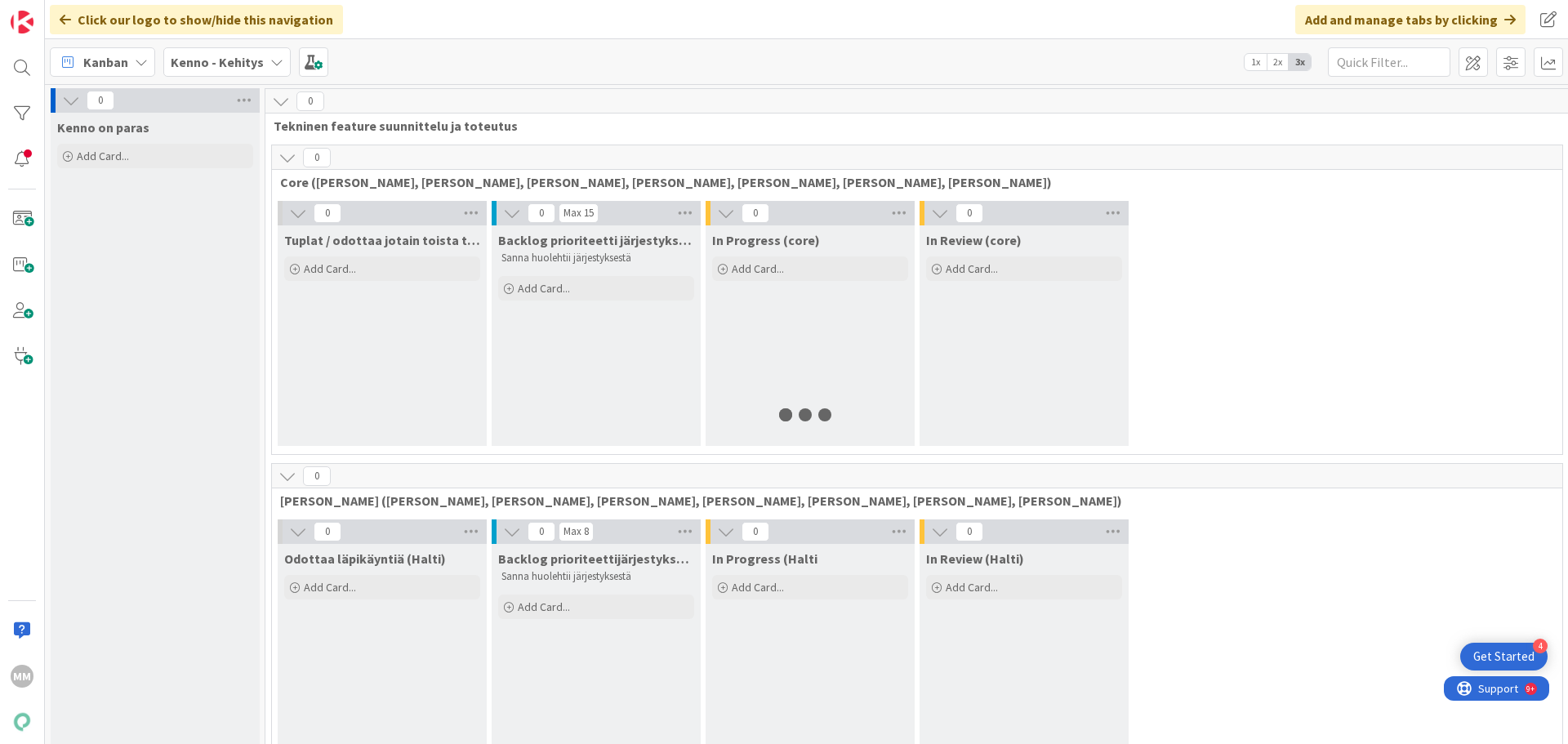
click at [271, 66] on icon at bounding box center [277, 62] width 13 height 13
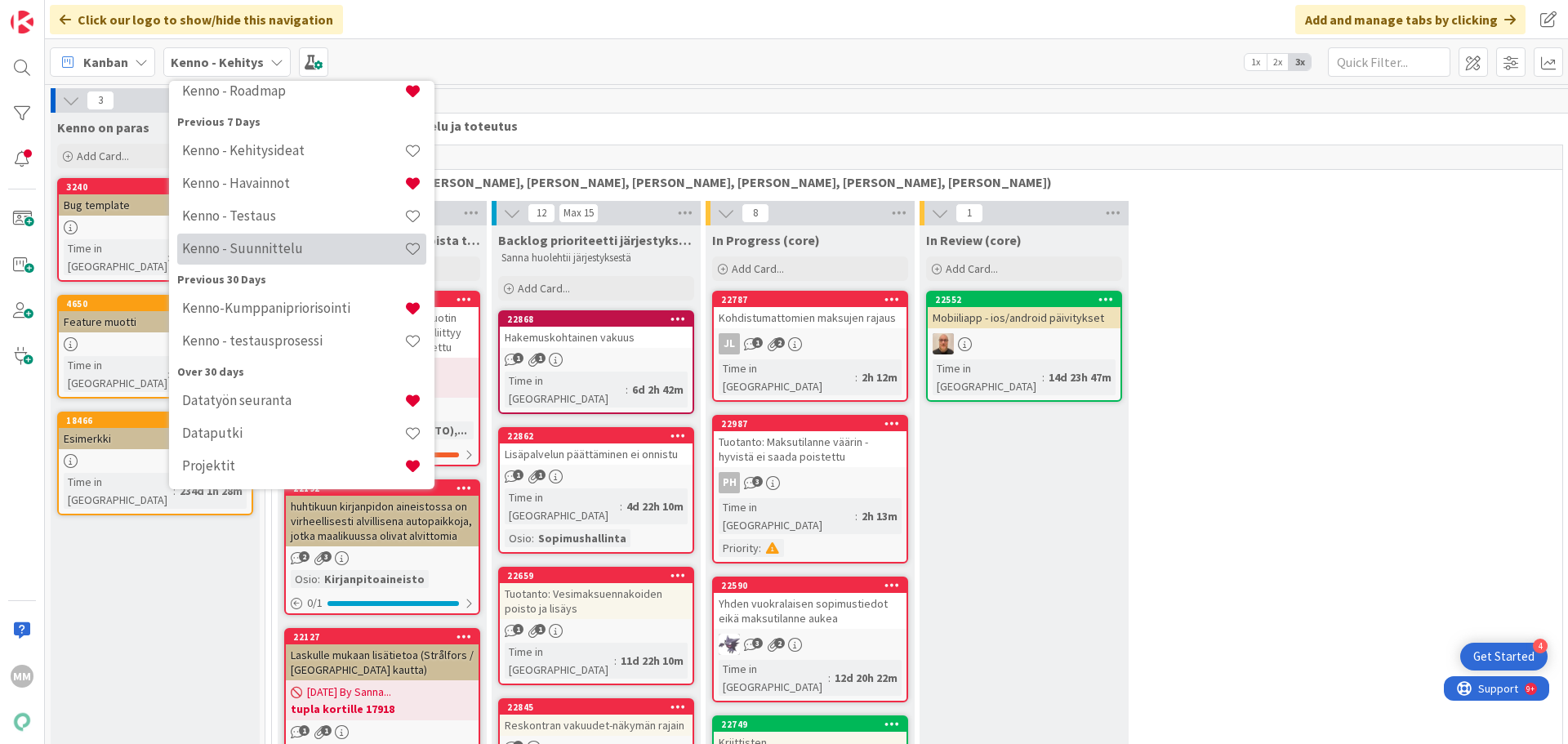
scroll to position [146, 0]
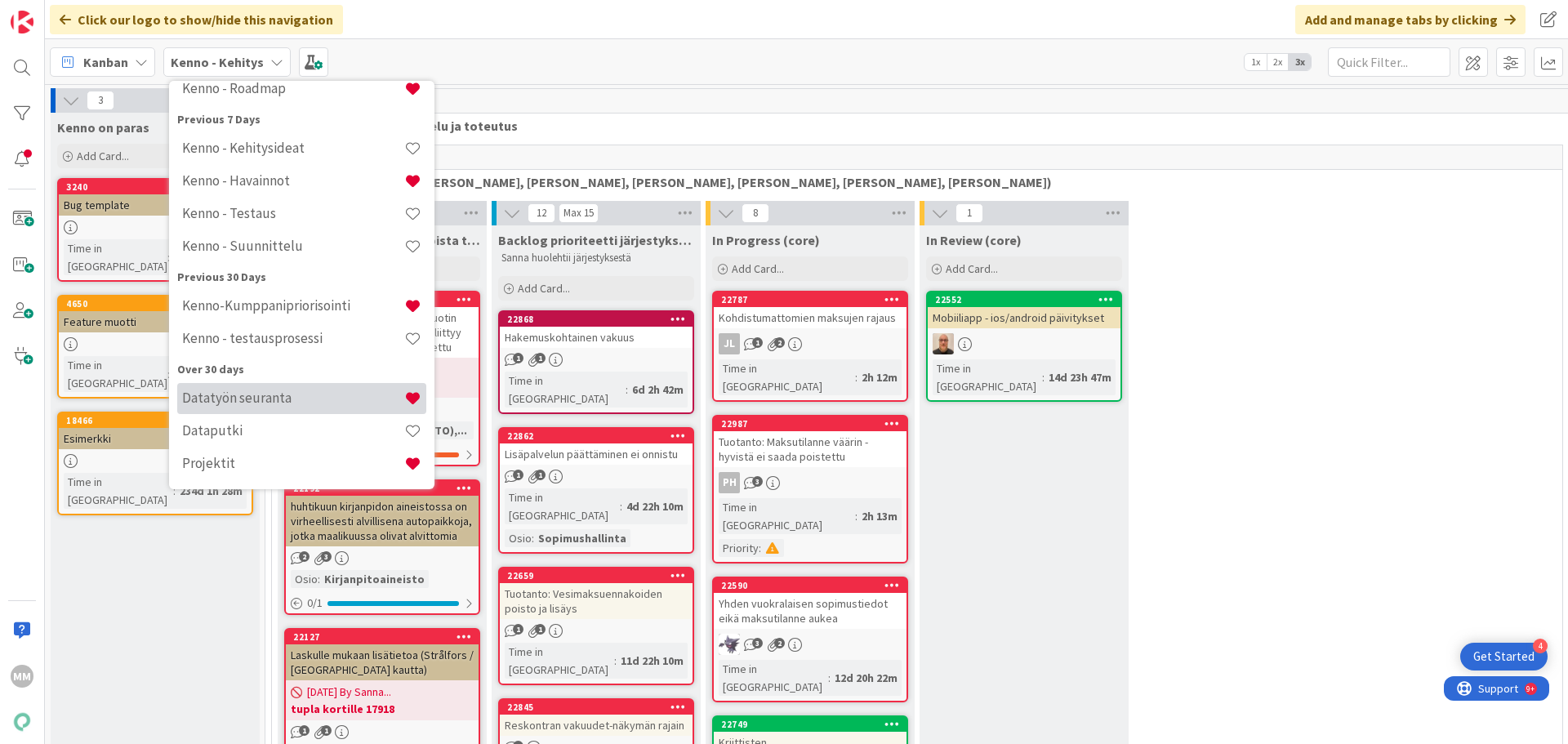
click at [320, 398] on h4 "Datatyön seuranta" at bounding box center [293, 397] width 222 height 16
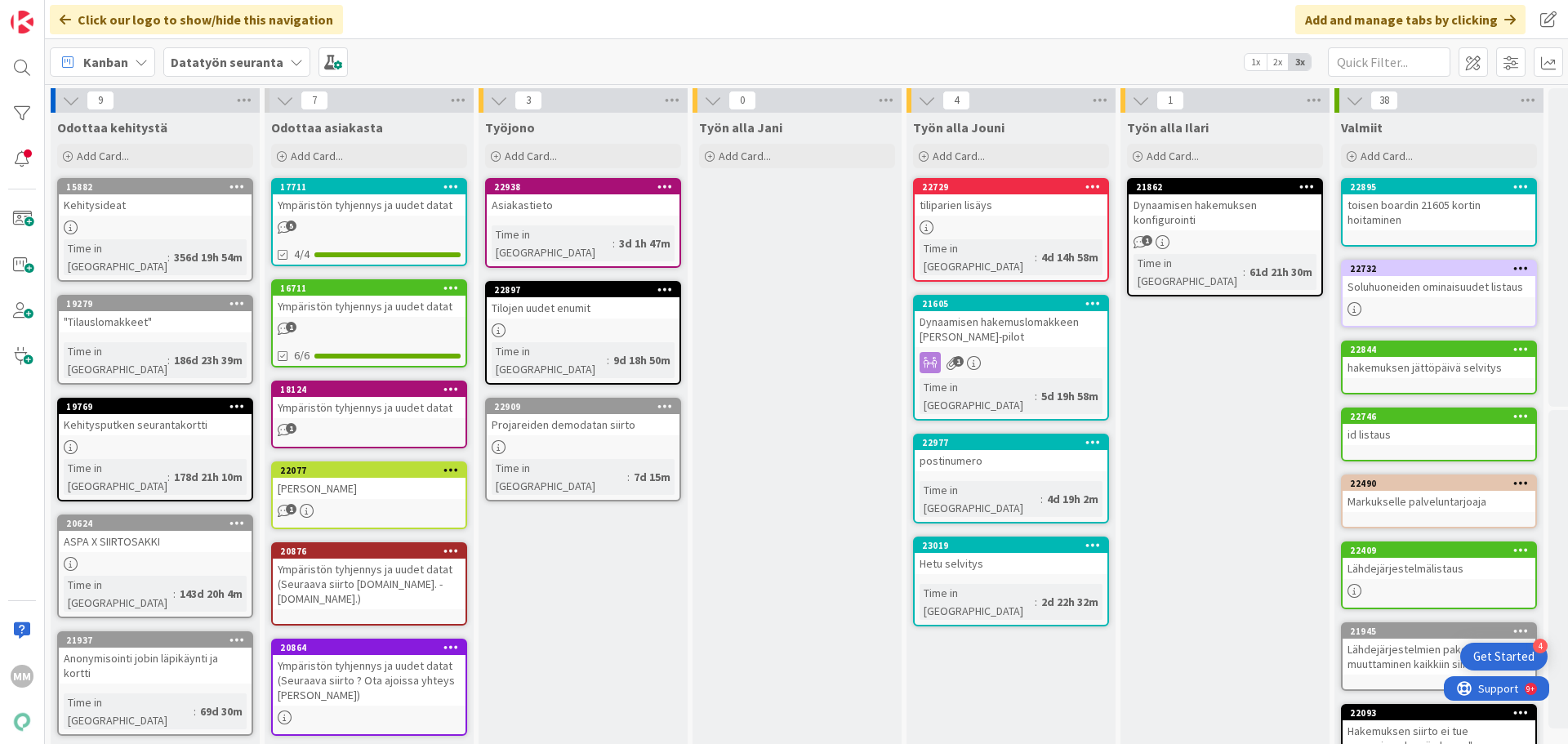
click at [232, 63] on b "Datatyön seuranta" at bounding box center [227, 62] width 112 height 16
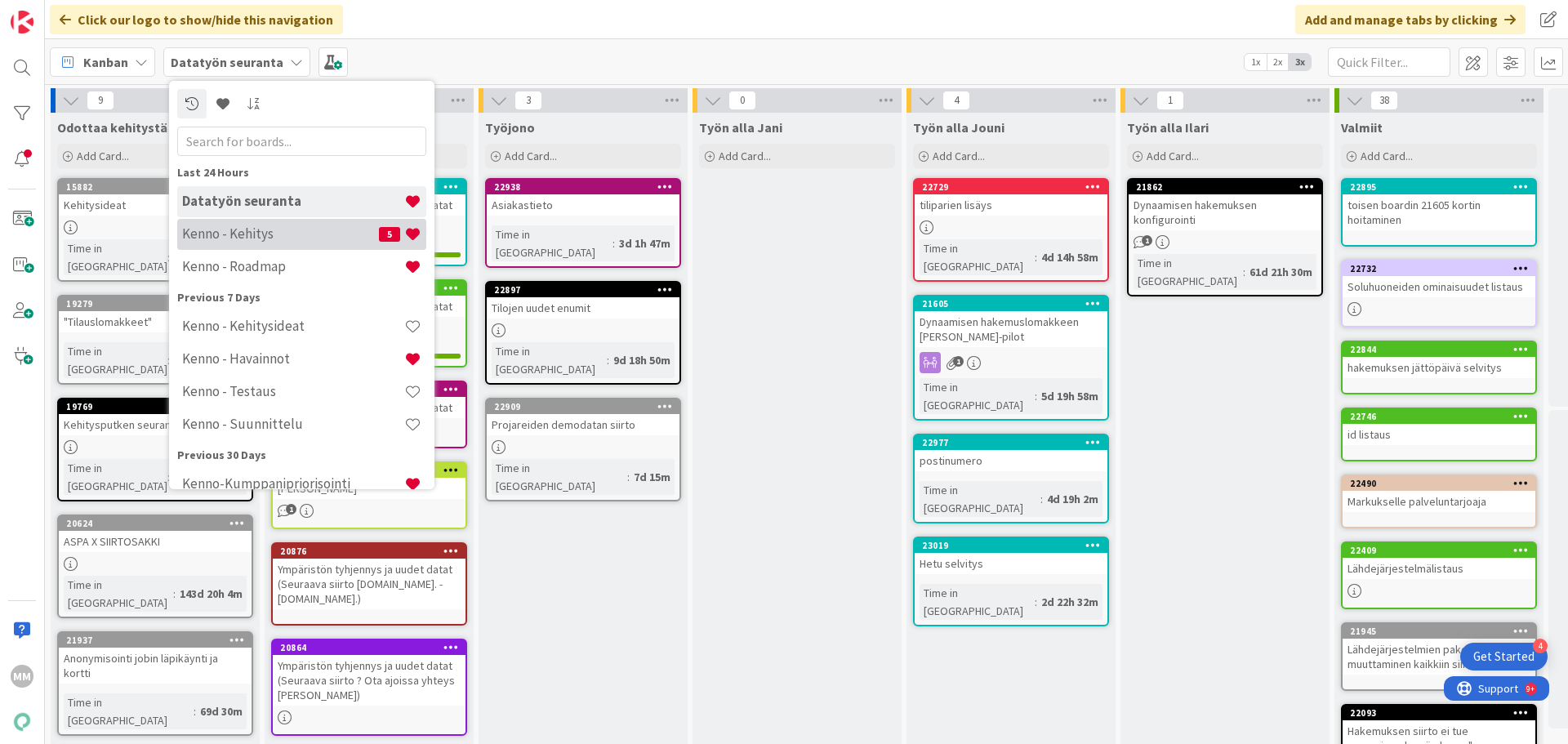
click at [239, 238] on h4 "Kenno - Kehitys" at bounding box center [281, 234] width 197 height 16
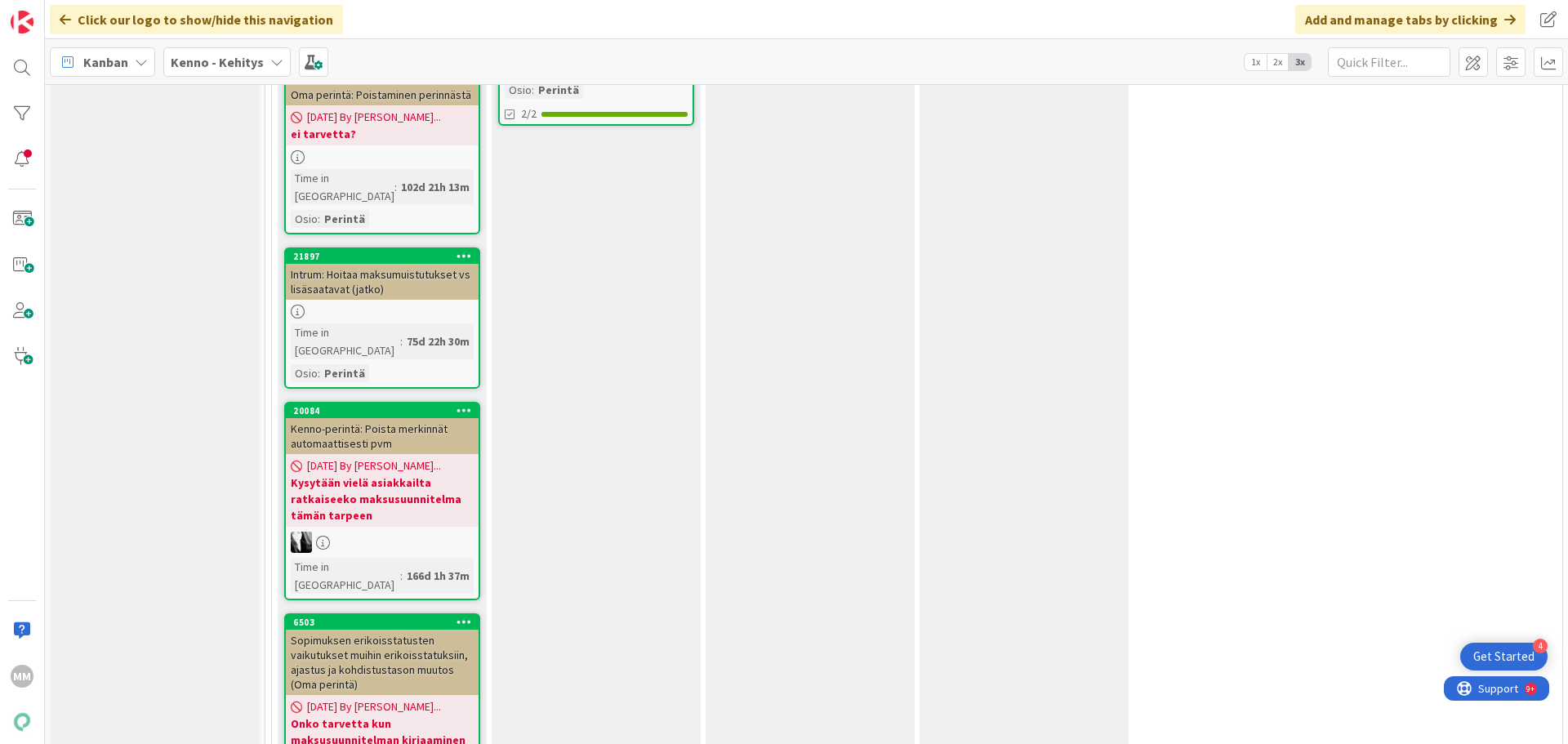
scroll to position [12095, 0]
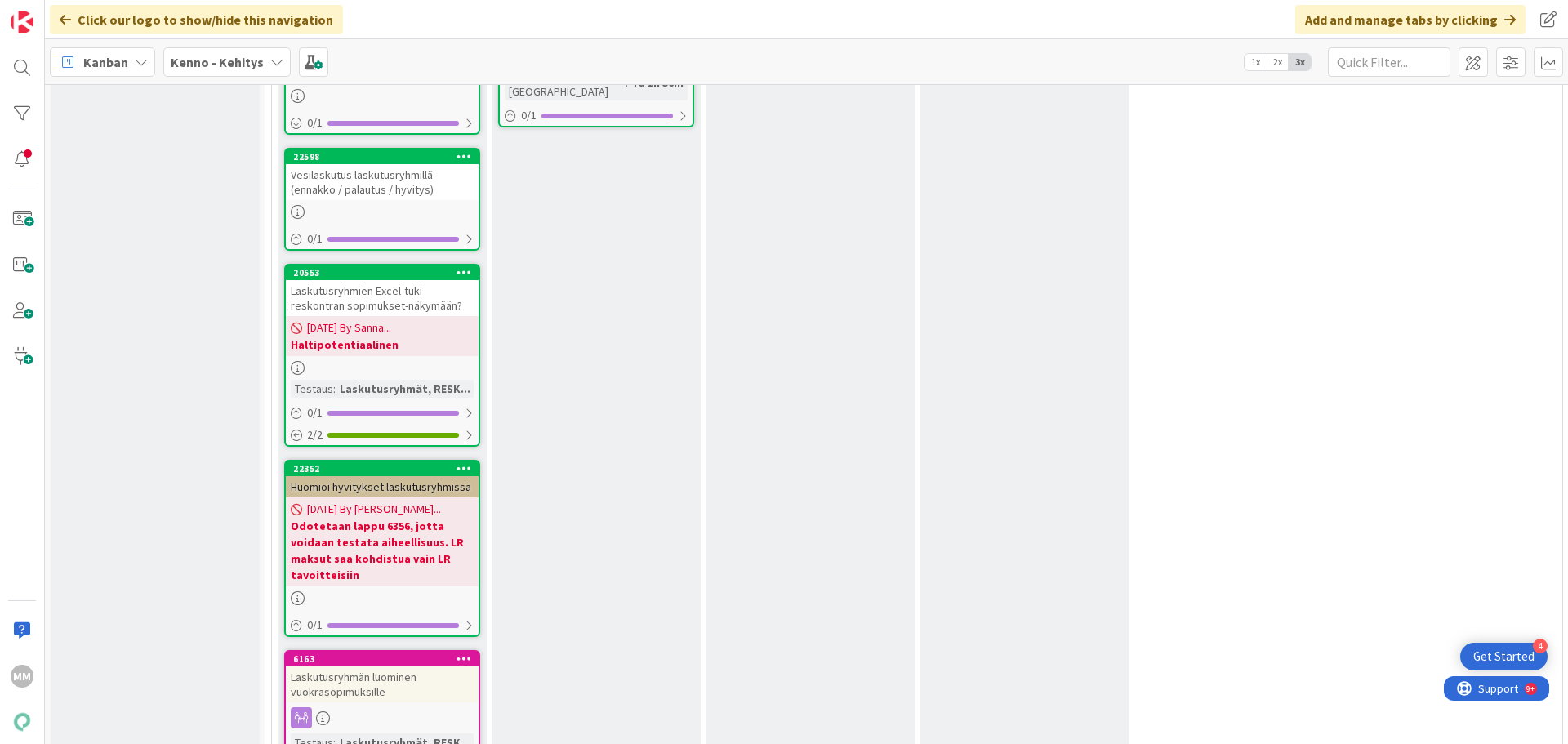
scroll to position [7427, 0]
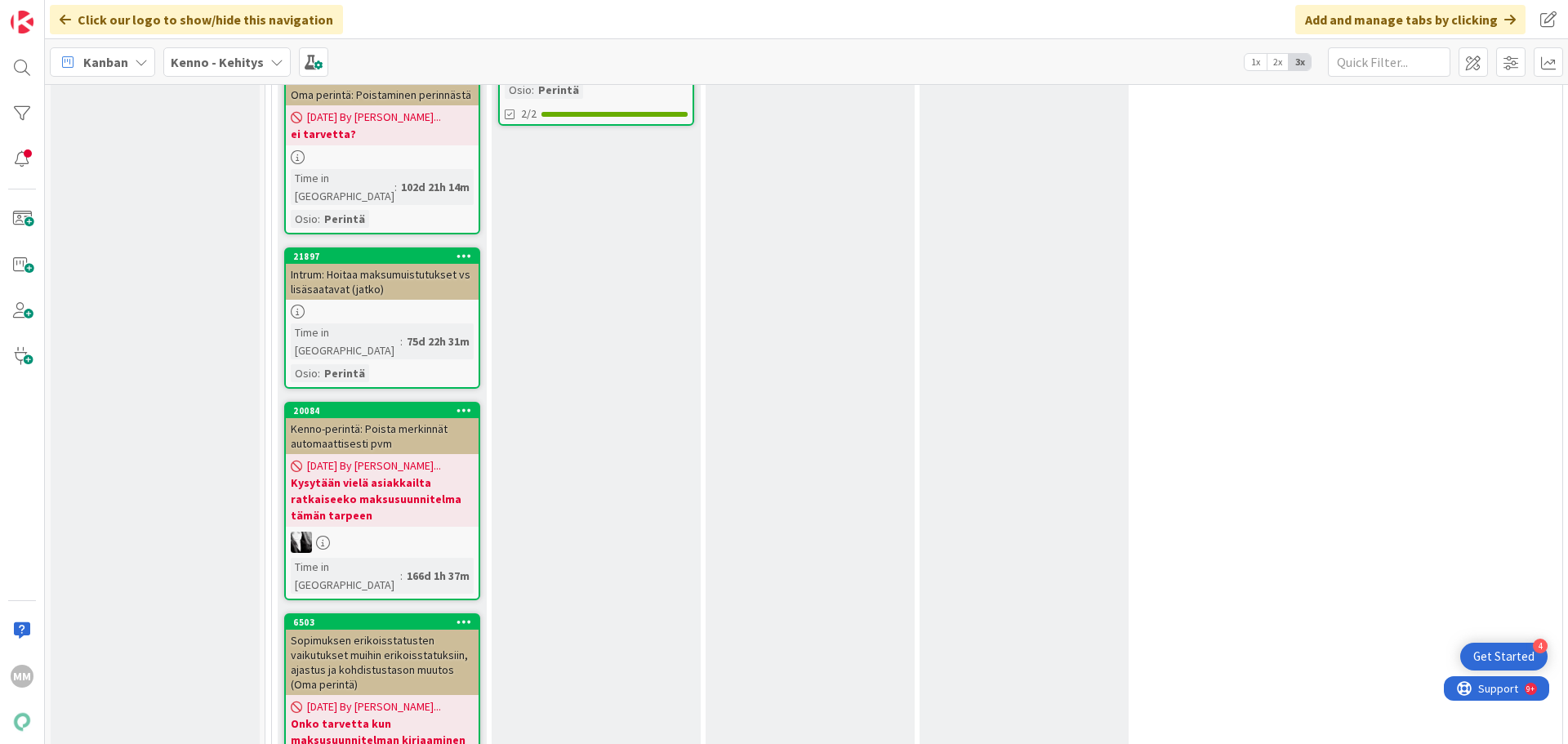
scroll to position [12095, 0]
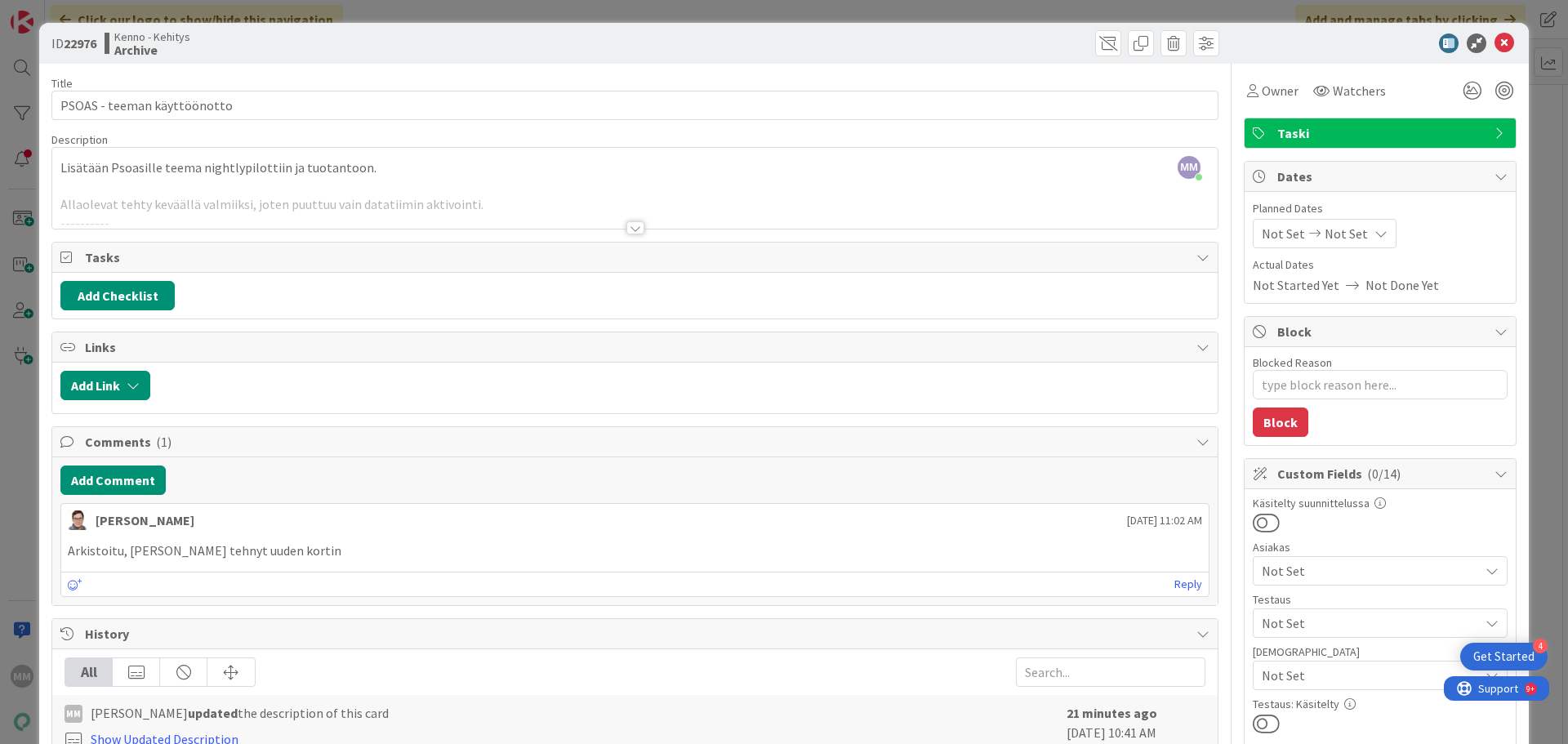
type textarea "x"
